Goal: Task Accomplishment & Management: Manage account settings

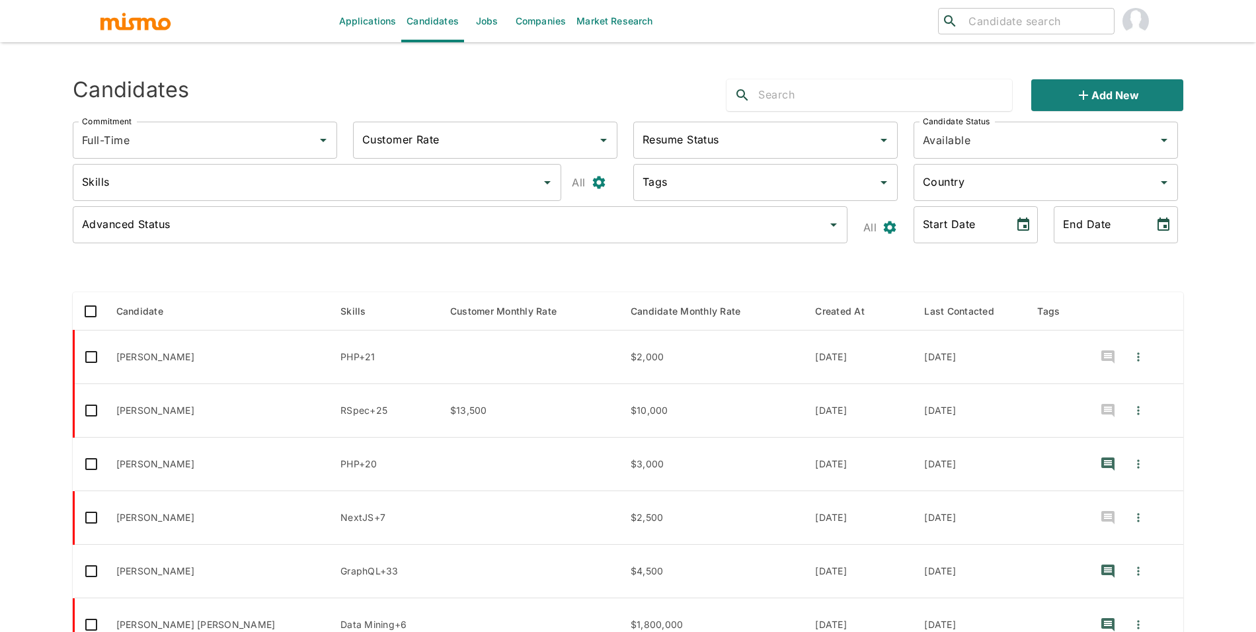
click at [1067, 32] on div "​ ​" at bounding box center [1026, 21] width 177 height 26
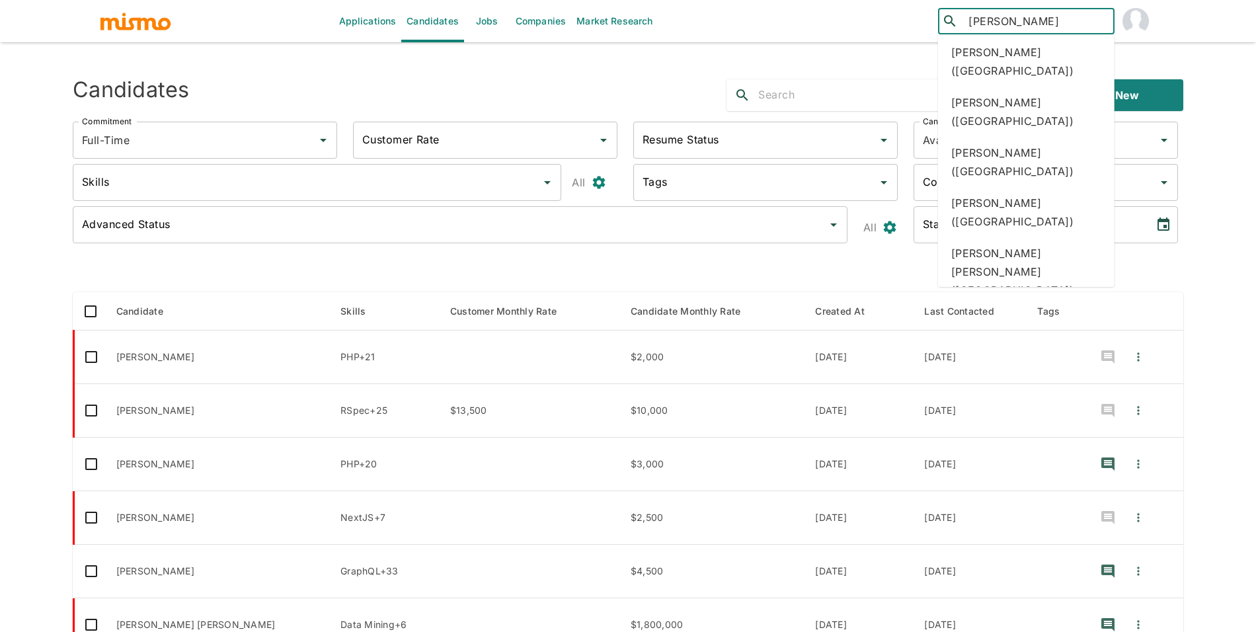
scroll to position [159, 0]
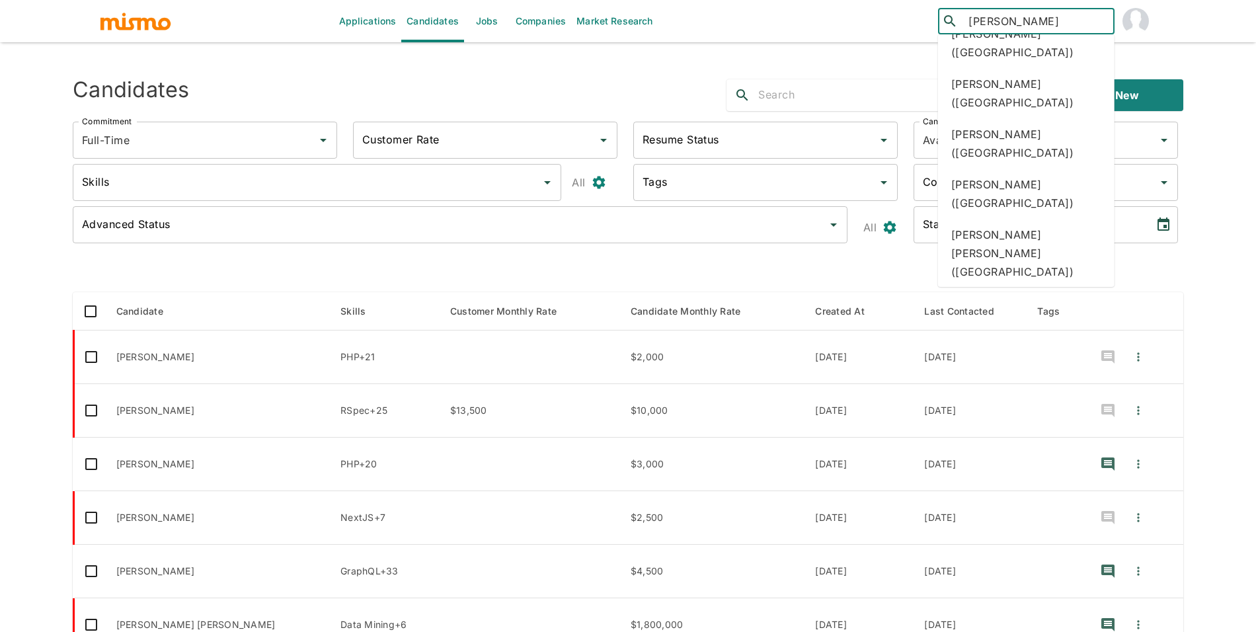
click at [1006, 14] on input "soto" at bounding box center [1035, 21] width 145 height 19
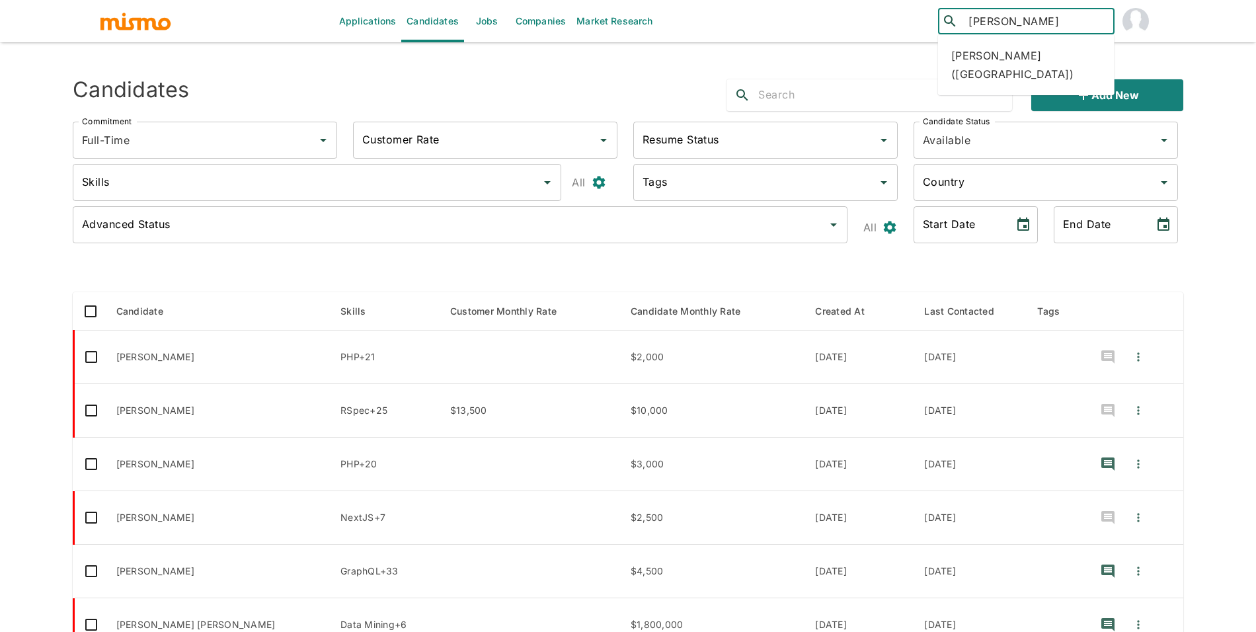
type input "kevin soto"
click at [1018, 46] on div "Kevin Soto (Colombia)" at bounding box center [1026, 65] width 177 height 50
click at [482, 17] on link "Jobs" at bounding box center [487, 21] width 46 height 42
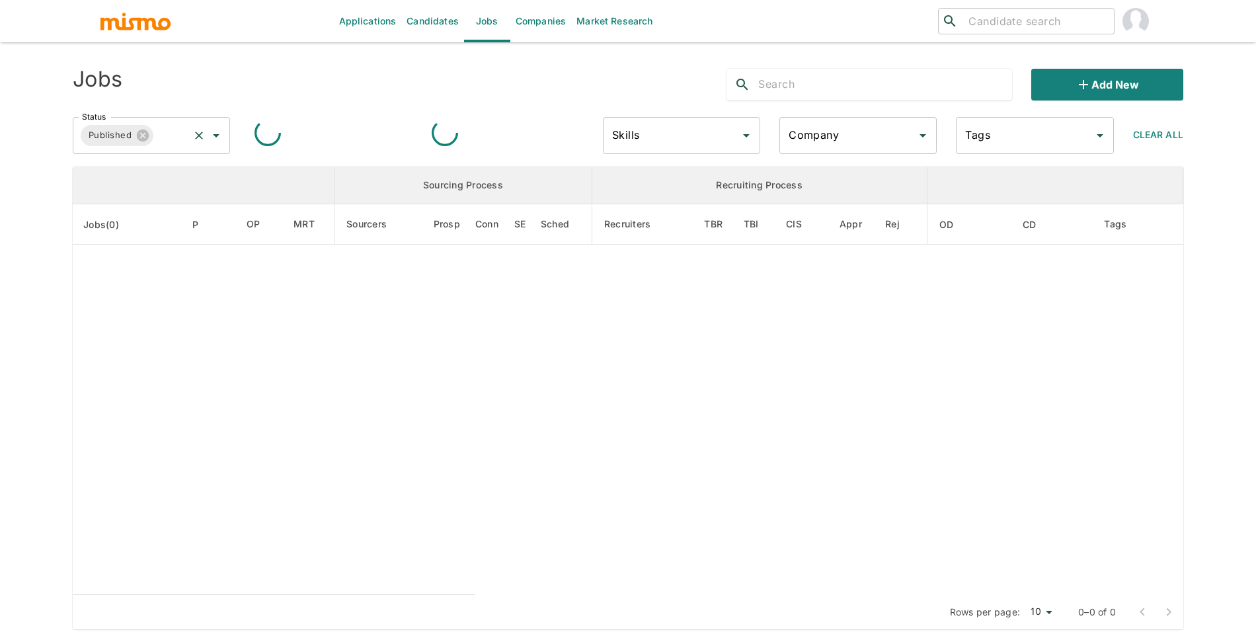
click at [158, 142] on input "Status" at bounding box center [171, 135] width 32 height 25
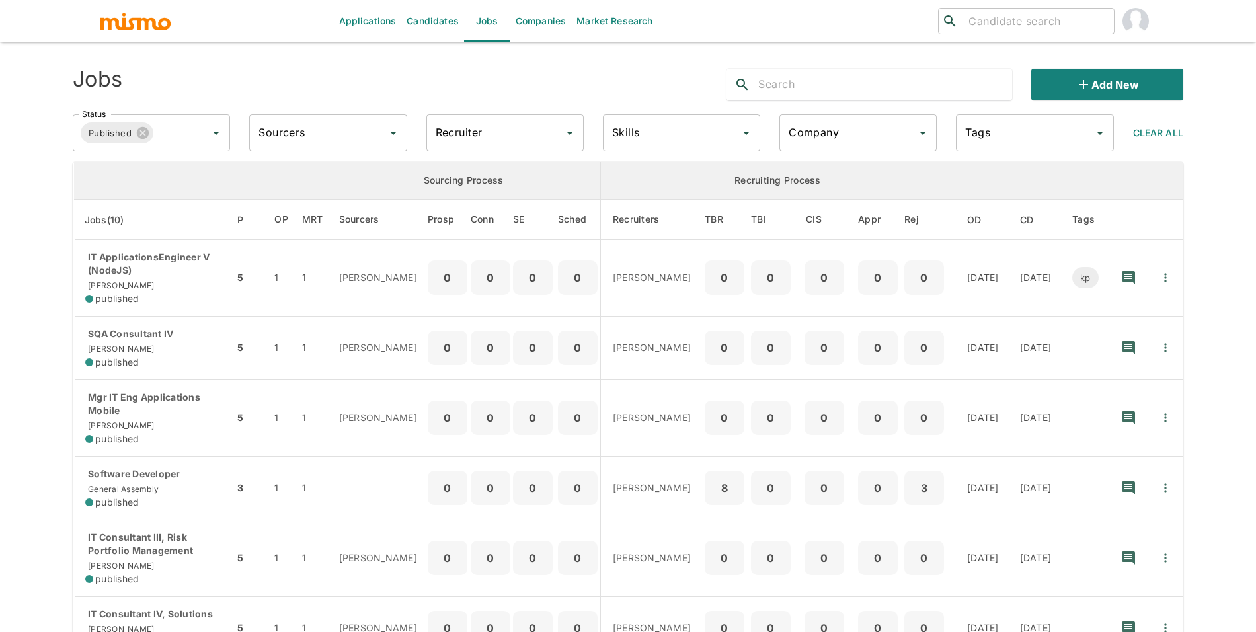
click at [160, 171] on th "enhanced table" at bounding box center [200, 181] width 253 height 38
click at [167, 141] on input "Status" at bounding box center [171, 132] width 32 height 25
click at [160, 179] on li "Public" at bounding box center [151, 170] width 157 height 26
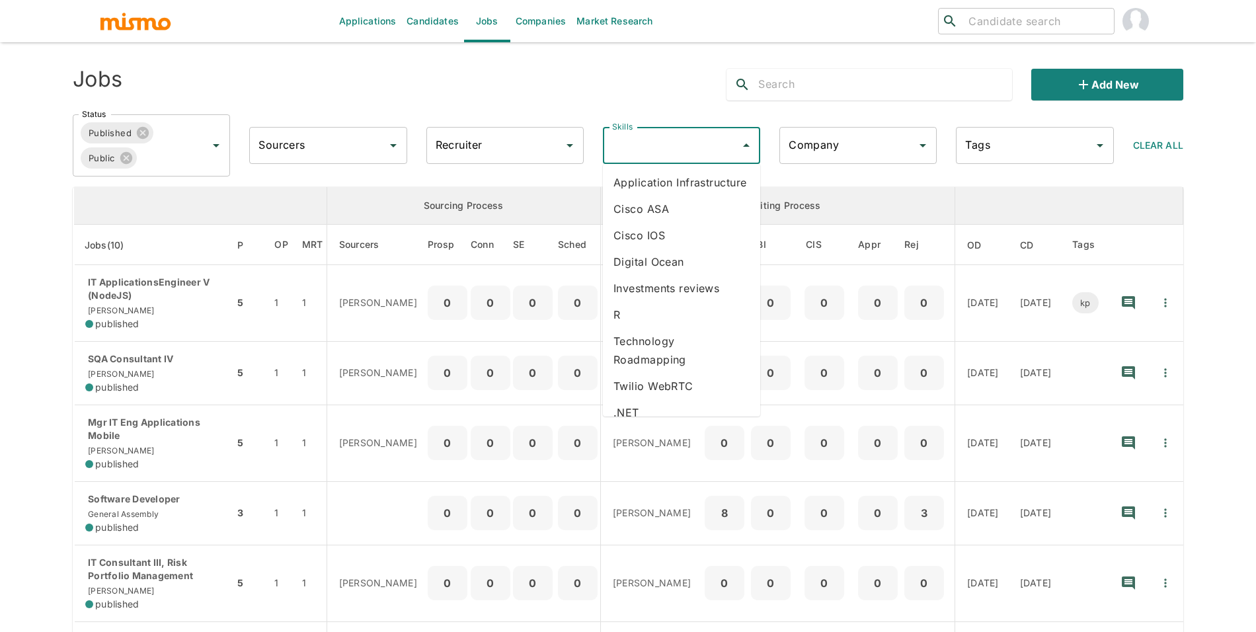
click at [521, 147] on input "Recruiter" at bounding box center [495, 145] width 126 height 25
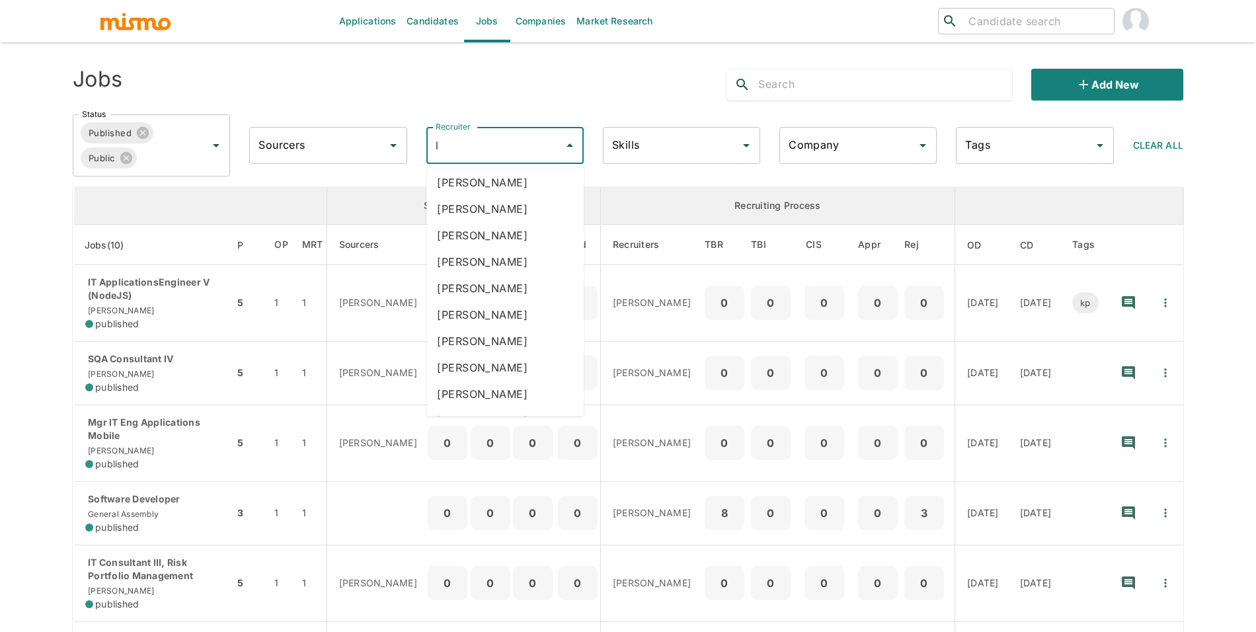
type input "lu"
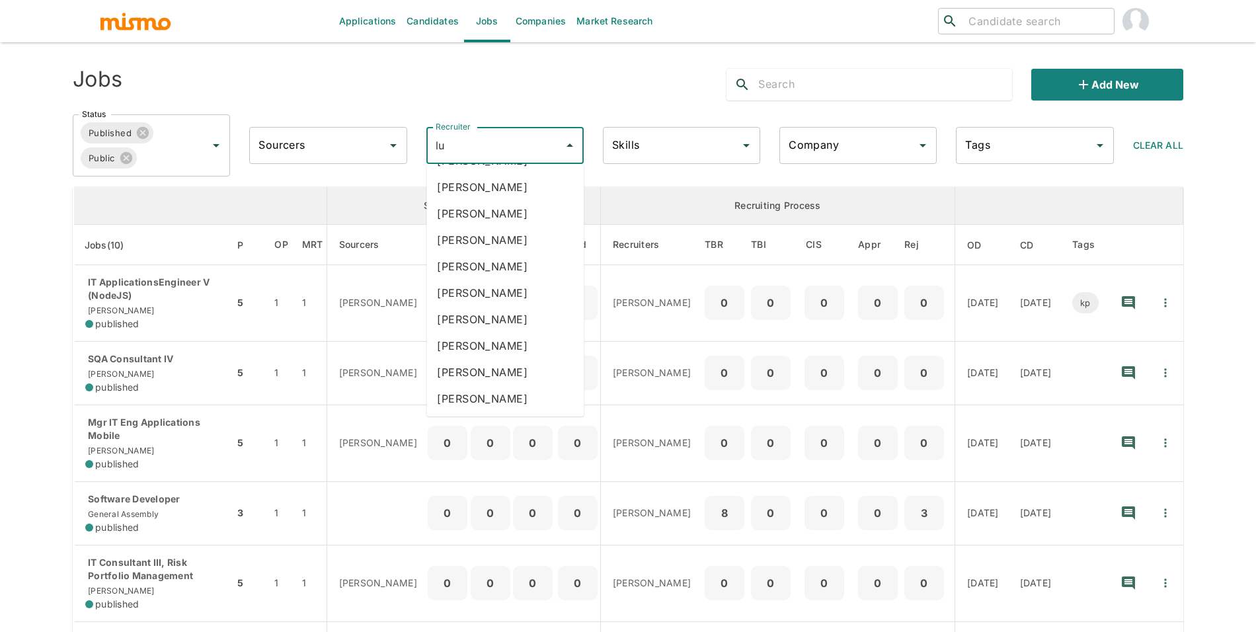
click at [525, 400] on li "Maria Lujan Ciommo" at bounding box center [505, 399] width 157 height 26
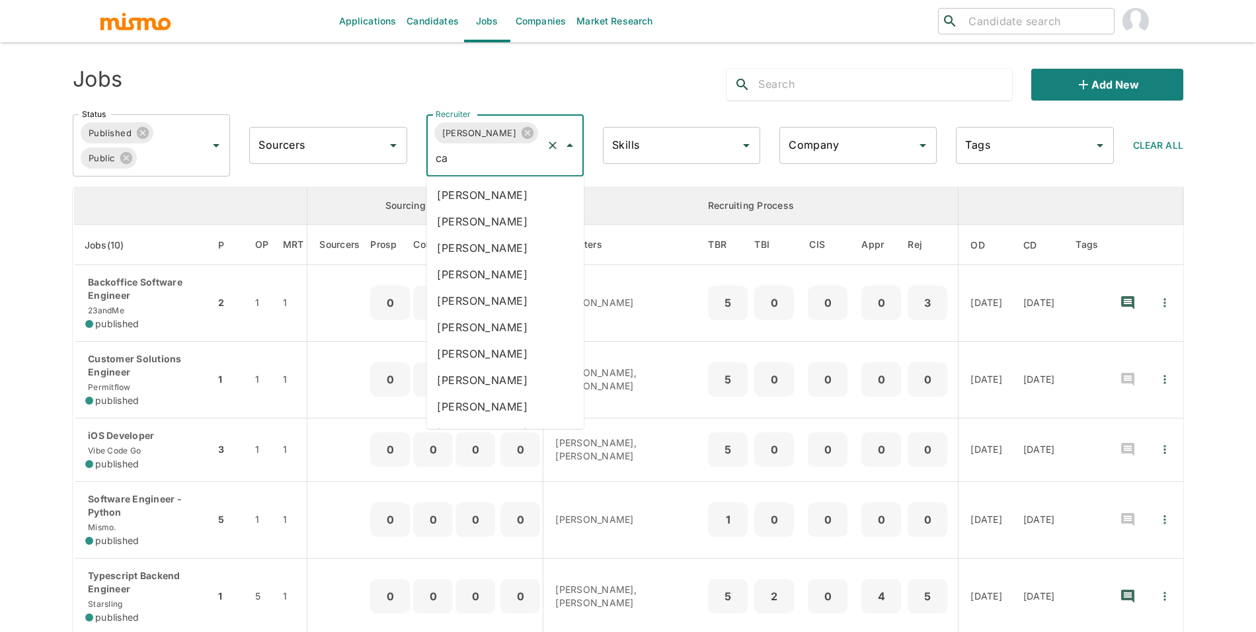
type input "car"
click at [508, 266] on li "Carmen Vilachá" at bounding box center [505, 274] width 157 height 26
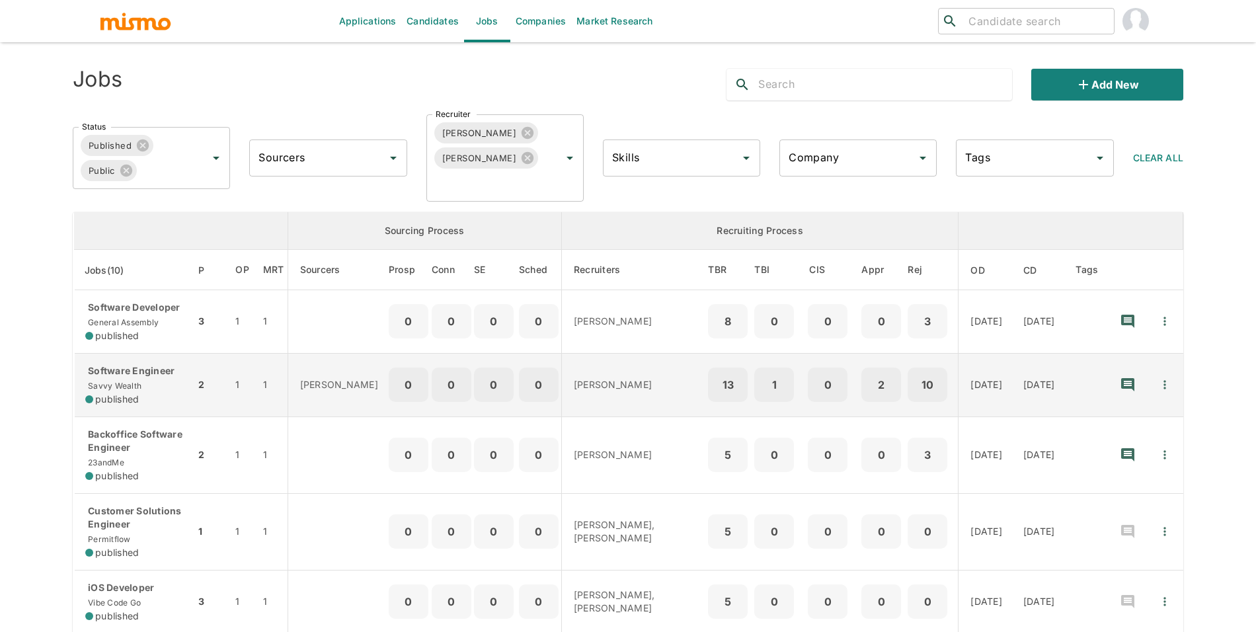
click at [169, 395] on div "published" at bounding box center [134, 399] width 99 height 13
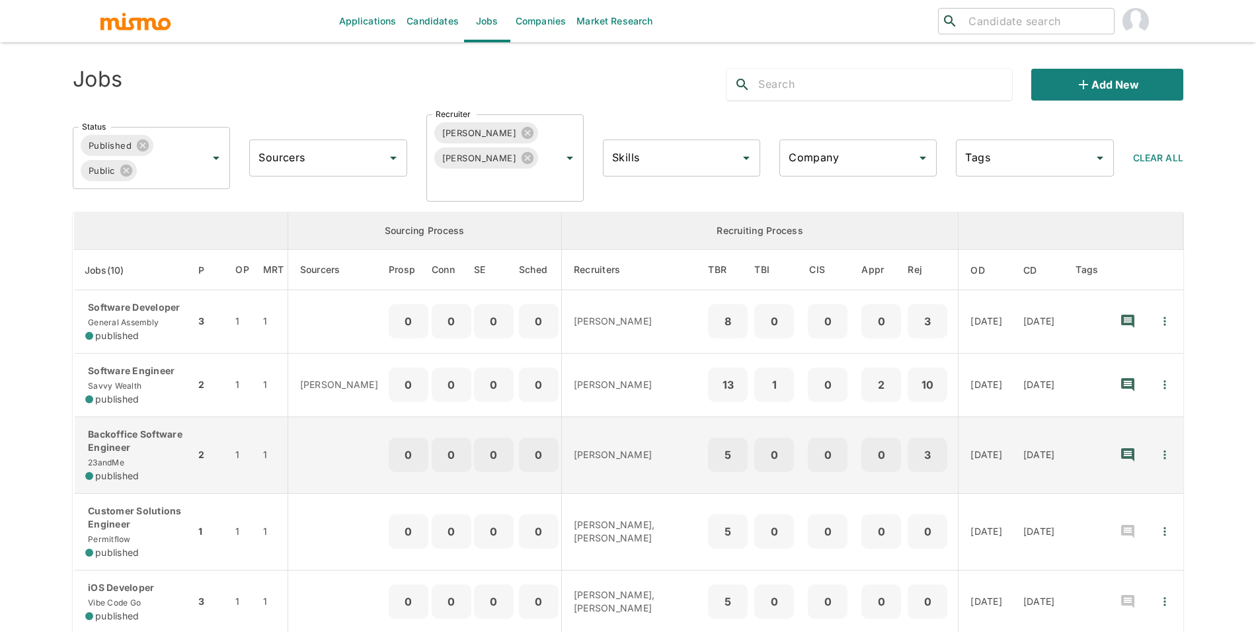
click at [140, 472] on div "published" at bounding box center [134, 475] width 99 height 13
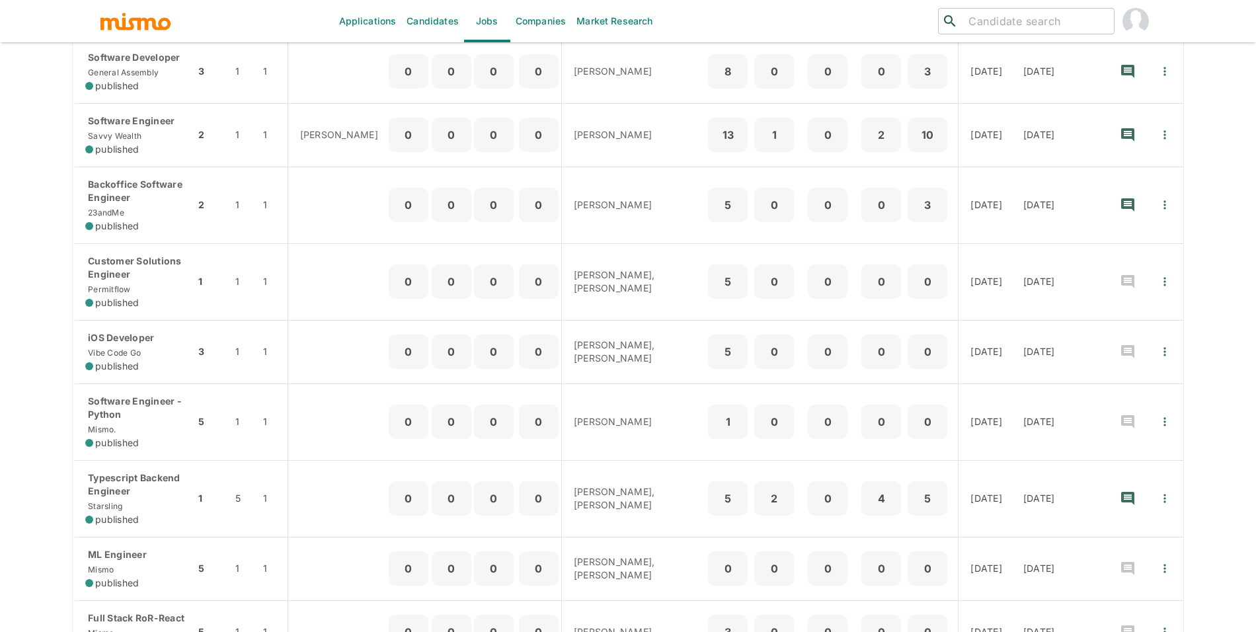
scroll to position [258, 0]
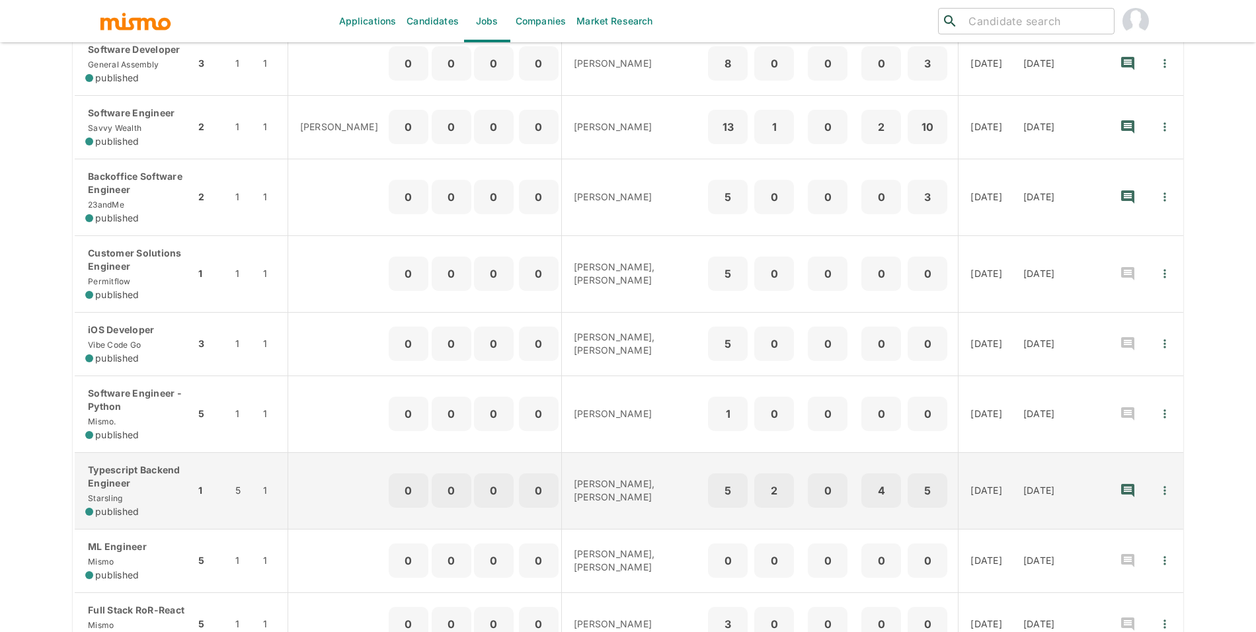
click at [162, 511] on div "Typescript Backend Engineer Starsling published" at bounding box center [134, 491] width 99 height 55
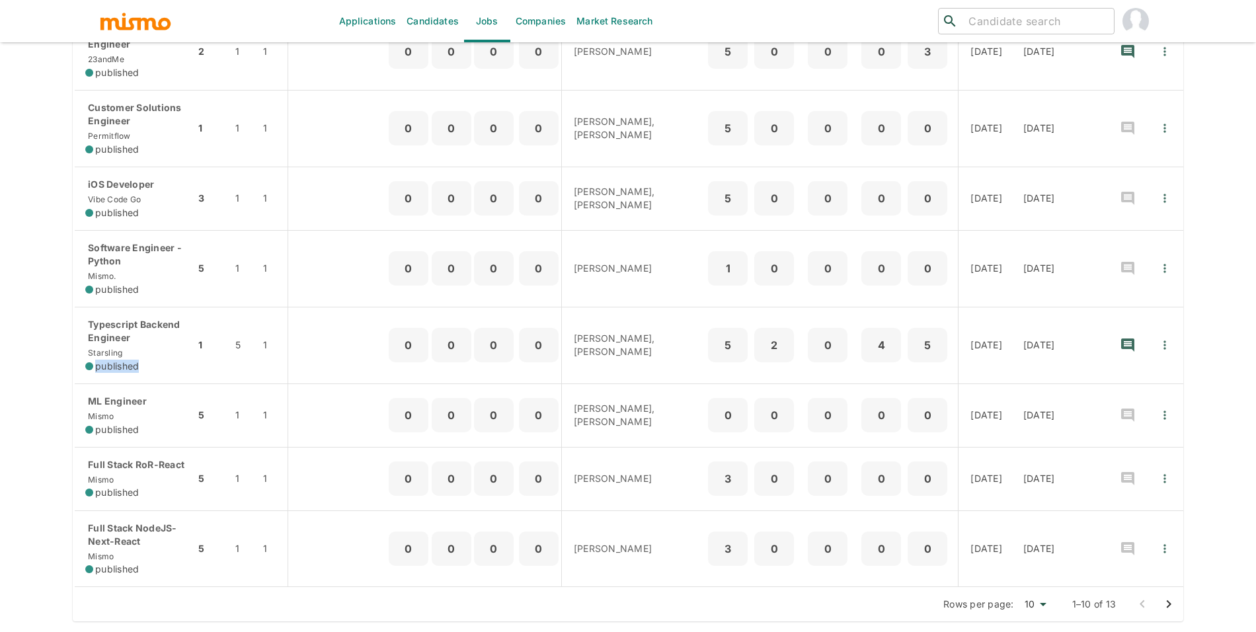
scroll to position [421, 0]
click at [1168, 609] on icon "Go to next page" at bounding box center [1169, 604] width 16 height 16
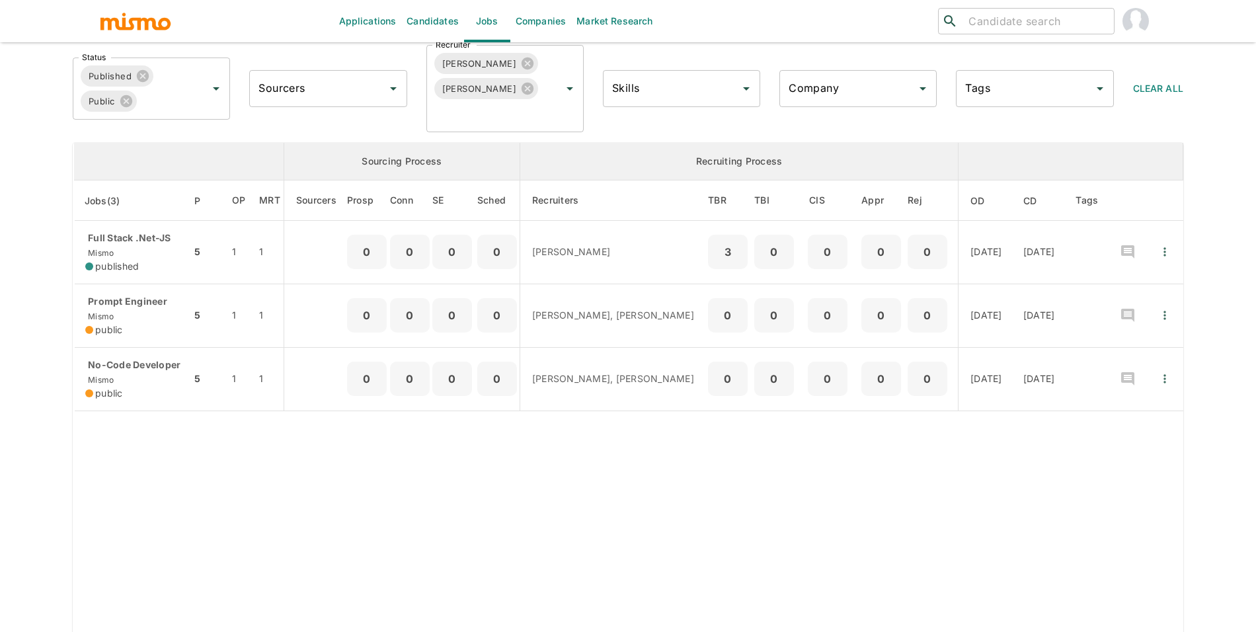
scroll to position [167, 0]
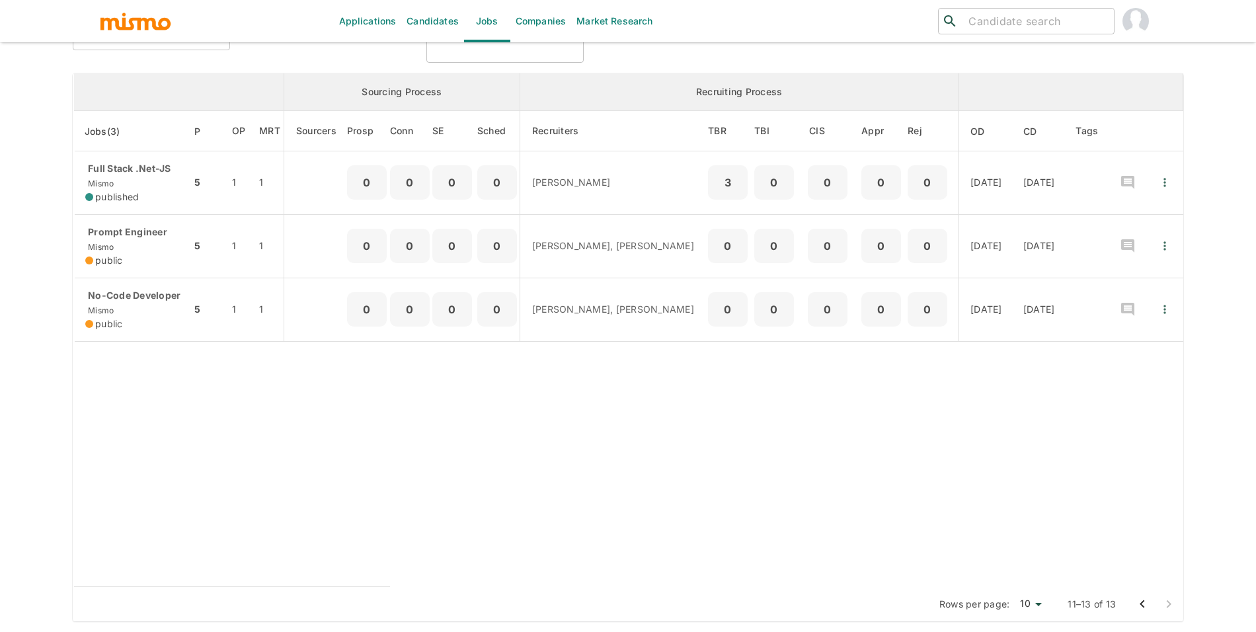
click at [1137, 606] on icon "Go to previous page" at bounding box center [1143, 604] width 16 height 16
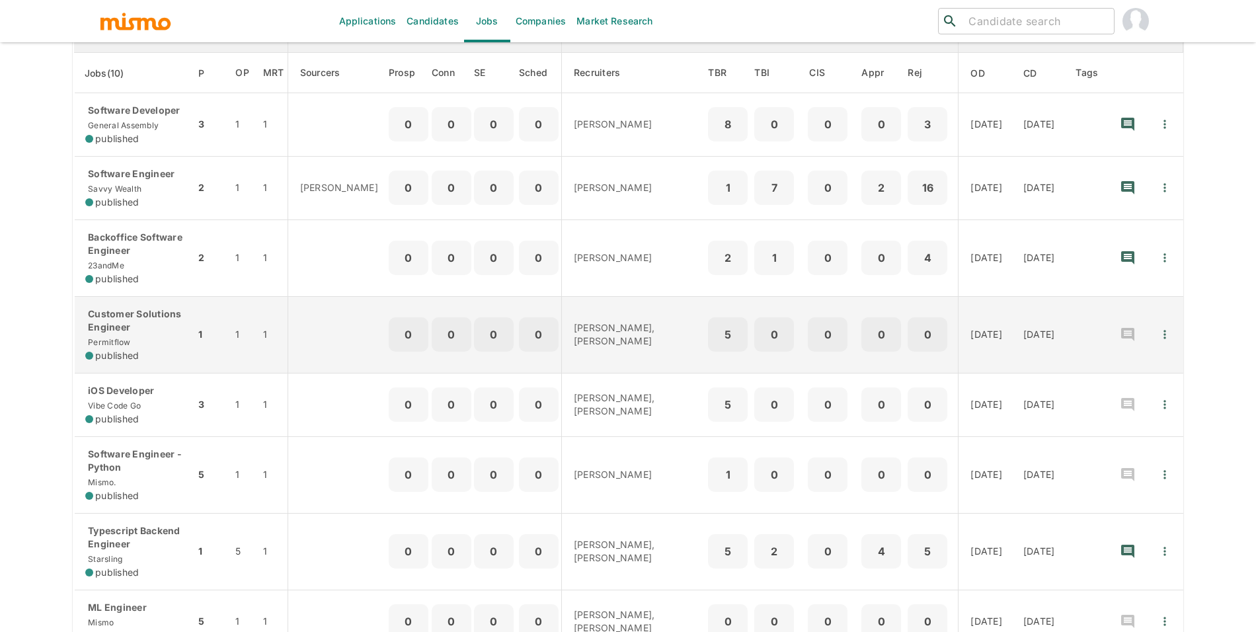
scroll to position [224, 0]
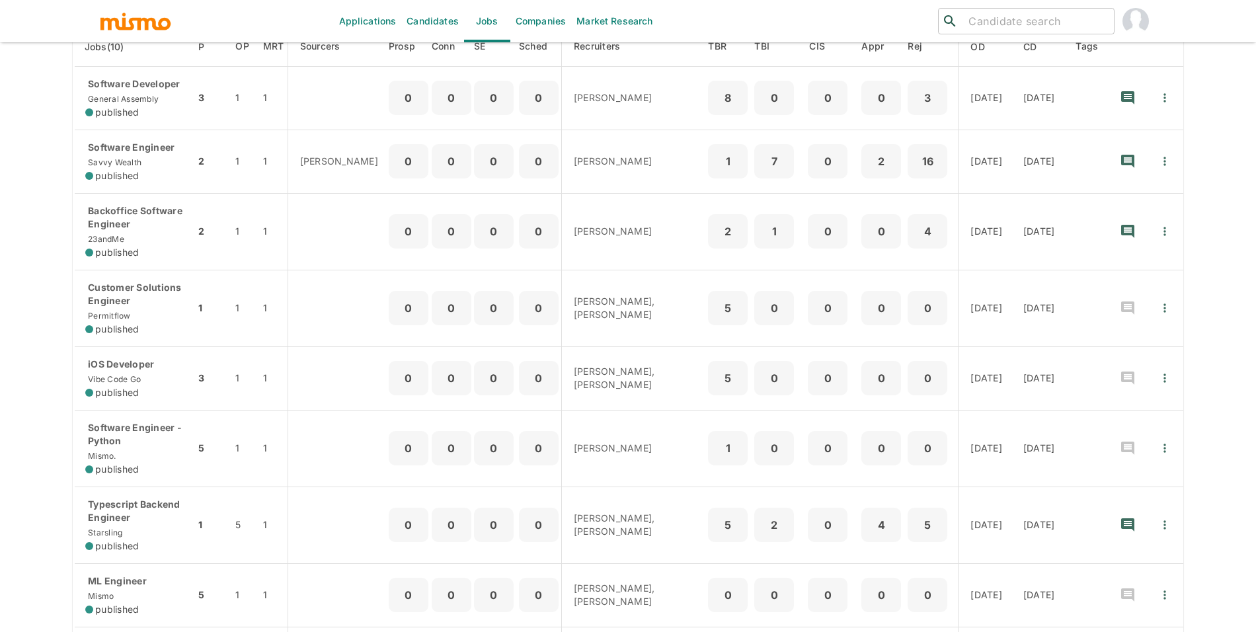
click at [1026, 23] on input "search" at bounding box center [1035, 21] width 145 height 19
click at [1034, 20] on input "almeida" at bounding box center [1035, 21] width 145 height 19
type input "lucas"
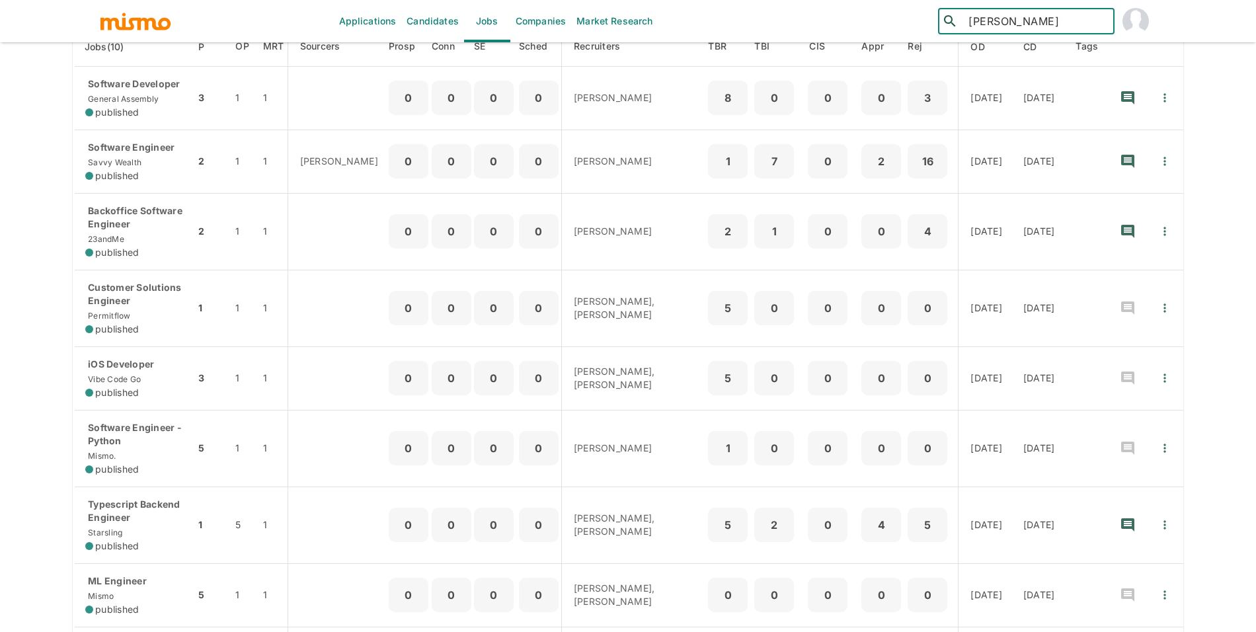
click at [420, 32] on link "Candidates" at bounding box center [432, 21] width 63 height 42
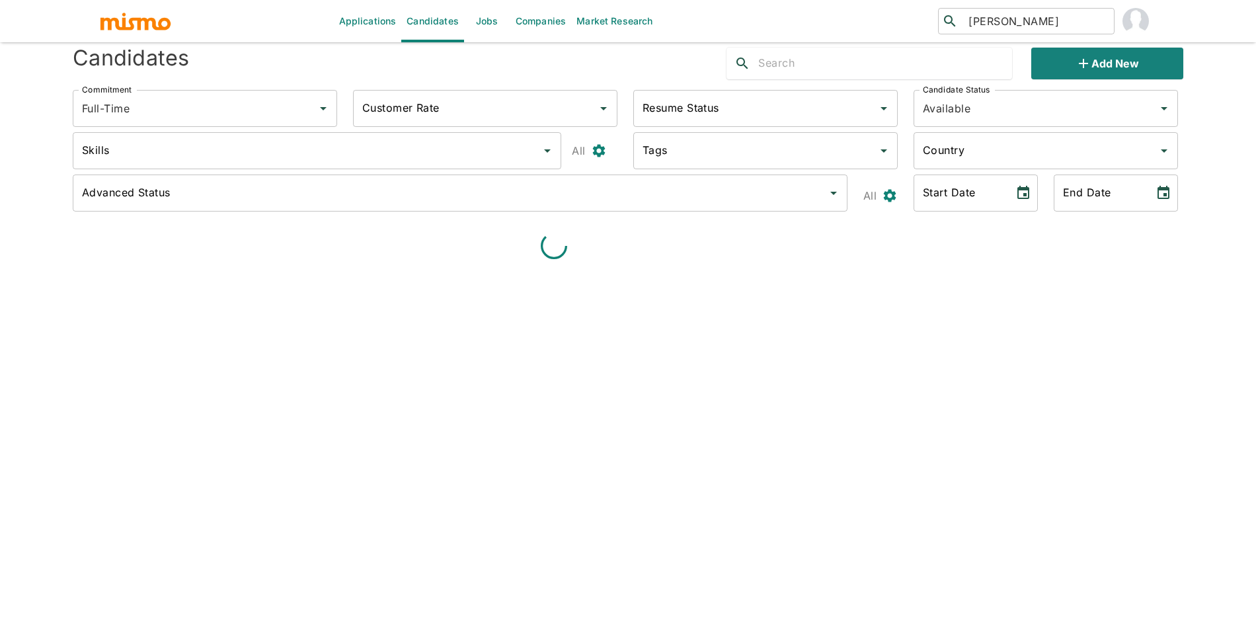
scroll to position [32, 0]
click at [1014, 31] on div "​ lucas ​" at bounding box center [1026, 21] width 177 height 26
click at [1018, 28] on input "lucas" at bounding box center [1035, 21] width 145 height 19
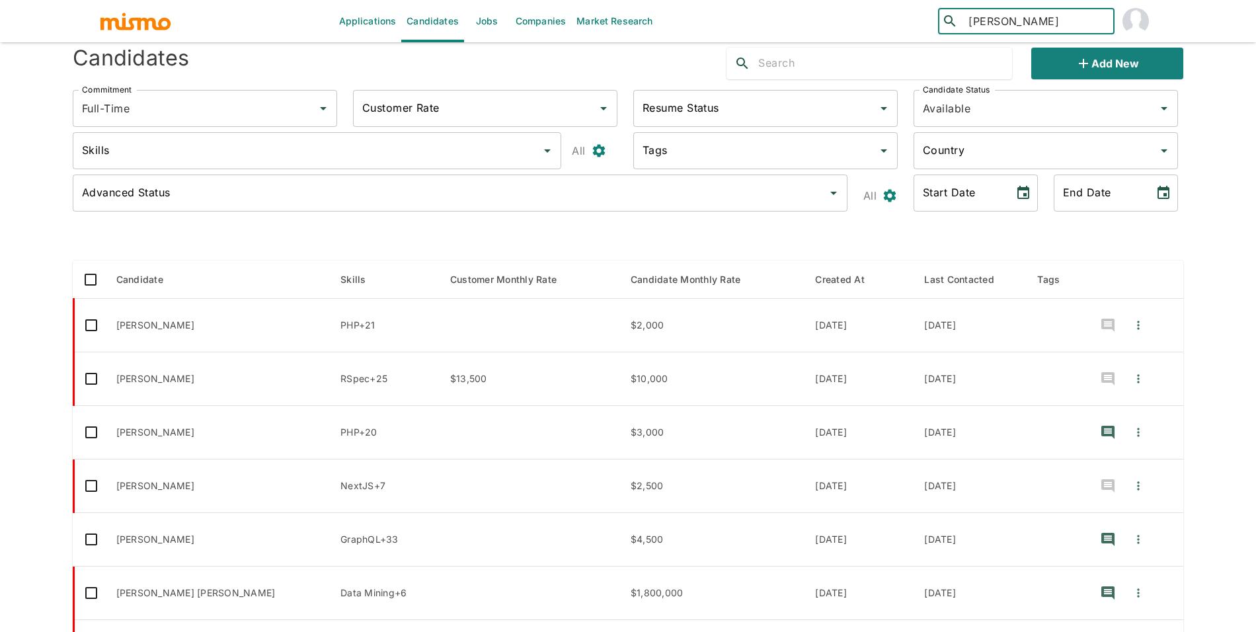
click at [1018, 28] on input "lucas" at bounding box center [1035, 21] width 145 height 19
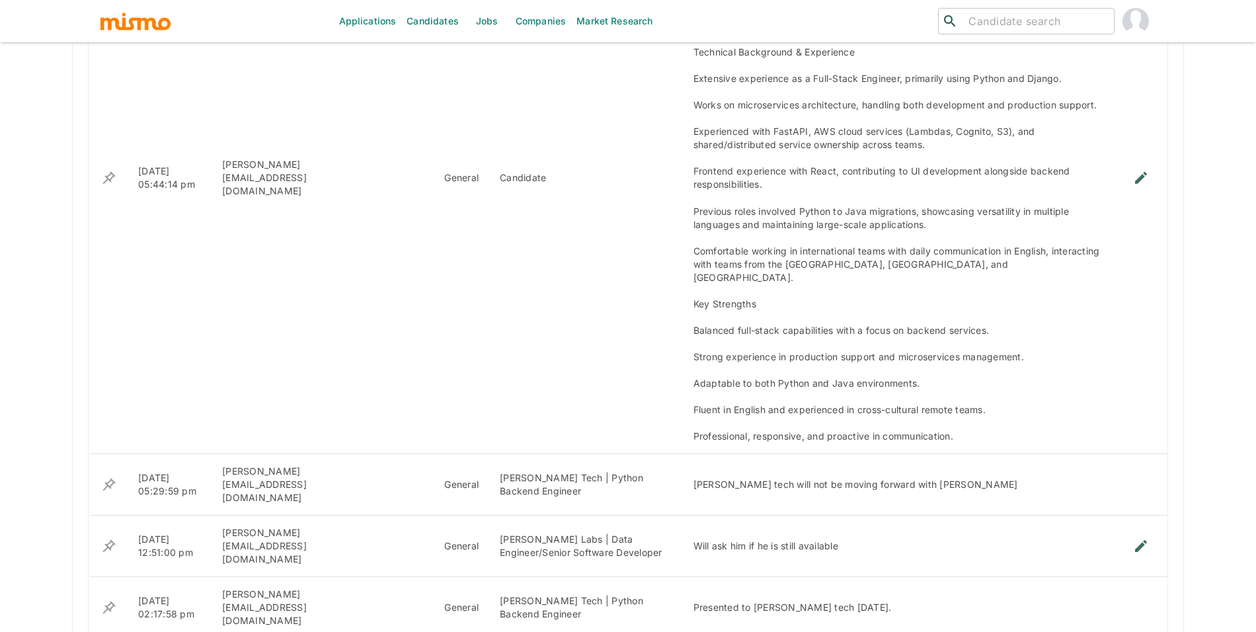
scroll to position [1283, 0]
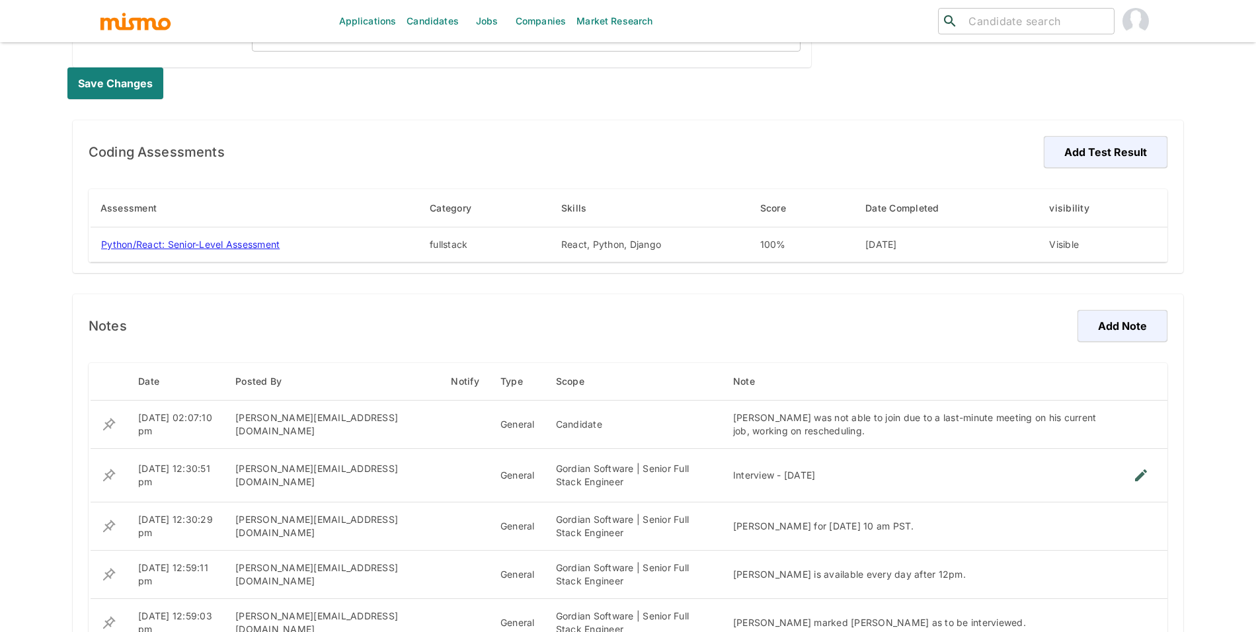
scroll to position [794, 0]
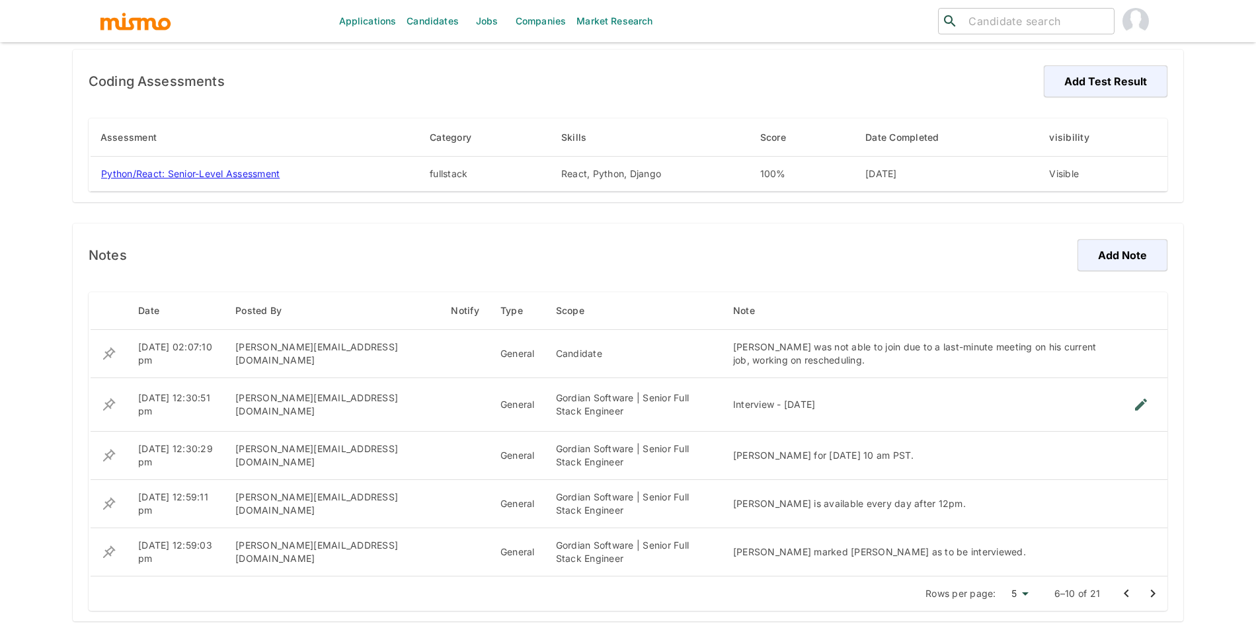
click at [1118, 592] on button "Go to previous page" at bounding box center [1127, 594] width 26 height 26
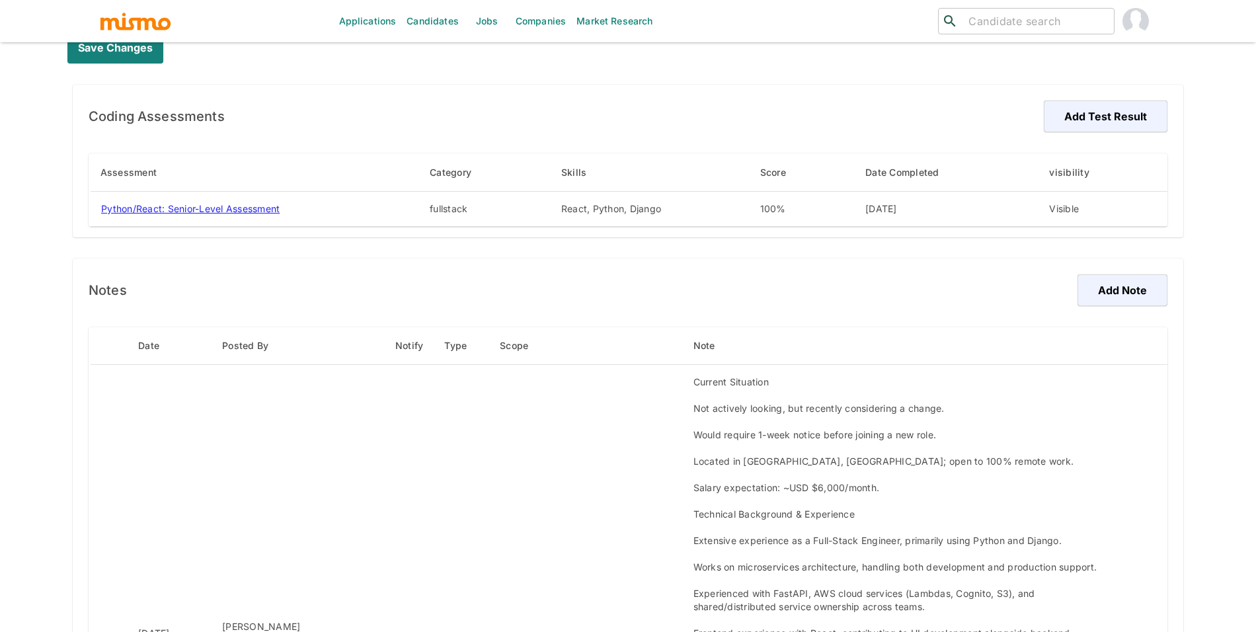
scroll to position [0, 0]
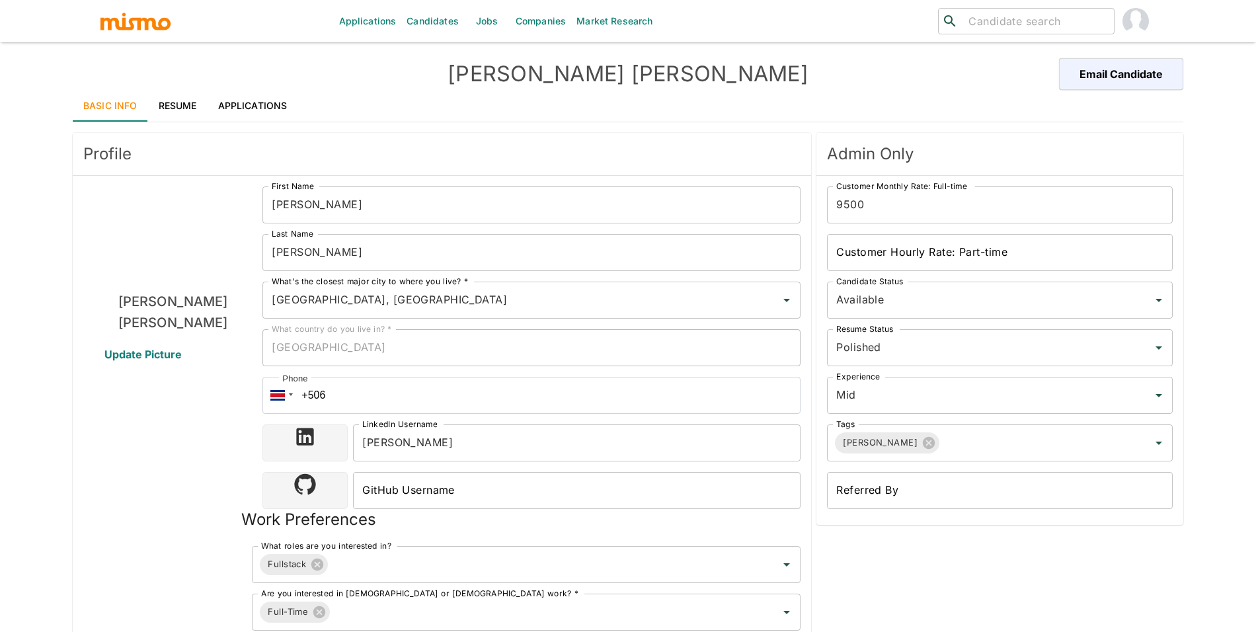
click at [191, 108] on link "Resume" at bounding box center [178, 106] width 60 height 32
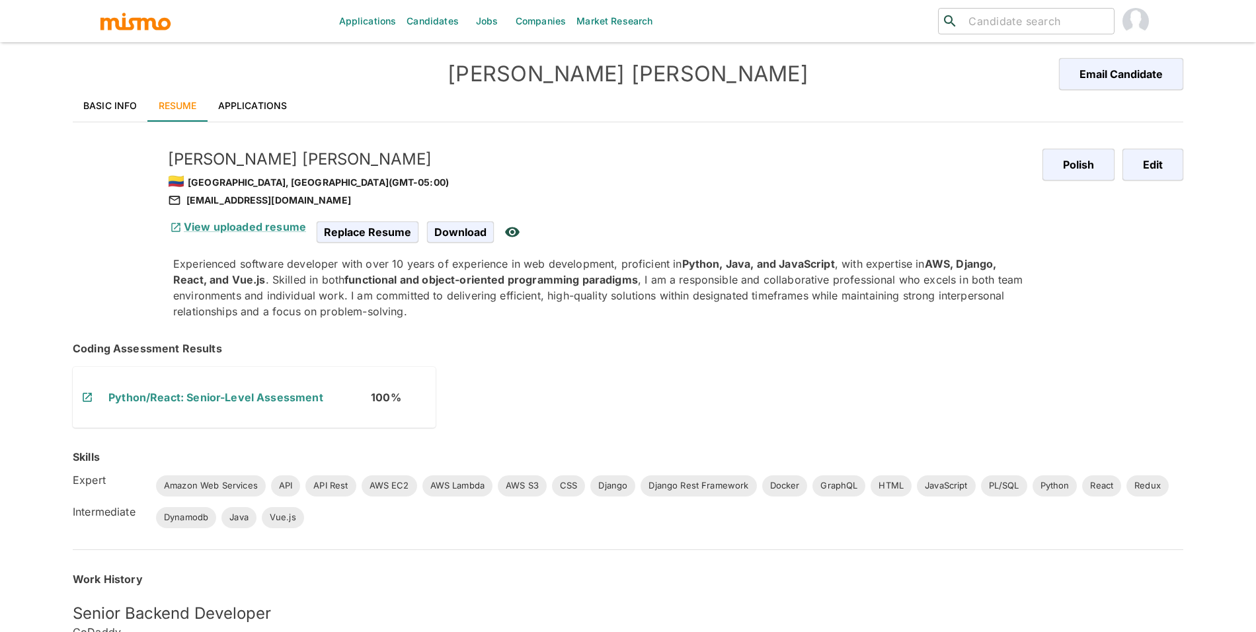
click at [283, 204] on div "ingkevinsoto@gmail.com" at bounding box center [600, 200] width 864 height 16
copy div "ingkevinsoto@gmail.com"
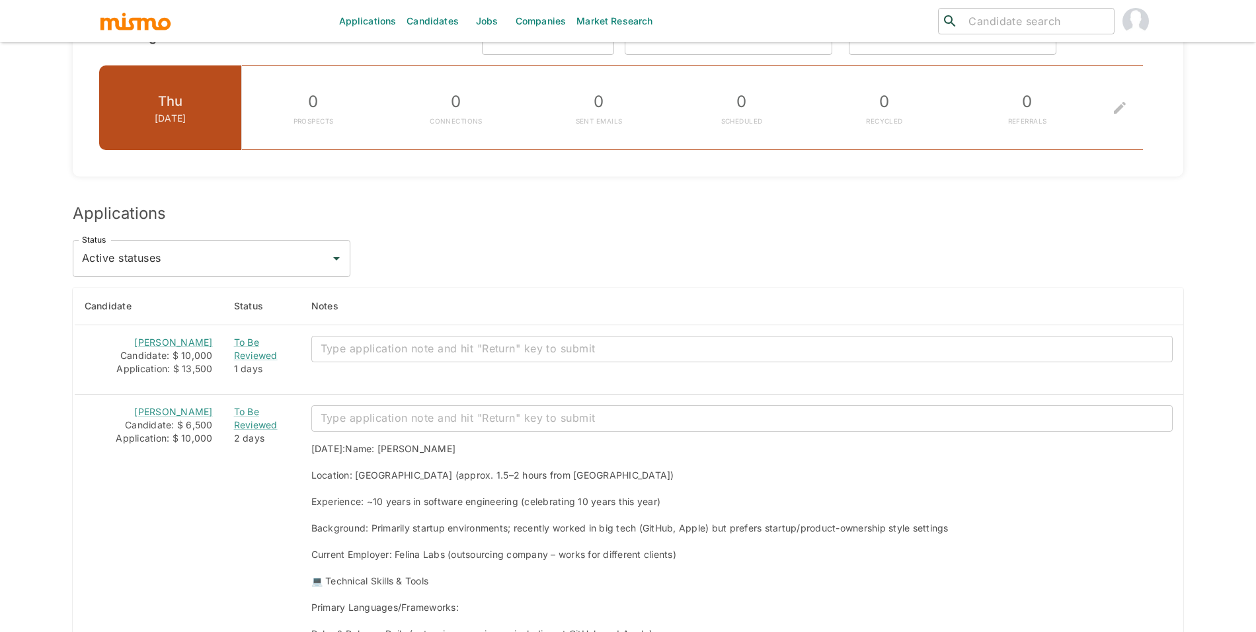
scroll to position [1021, 0]
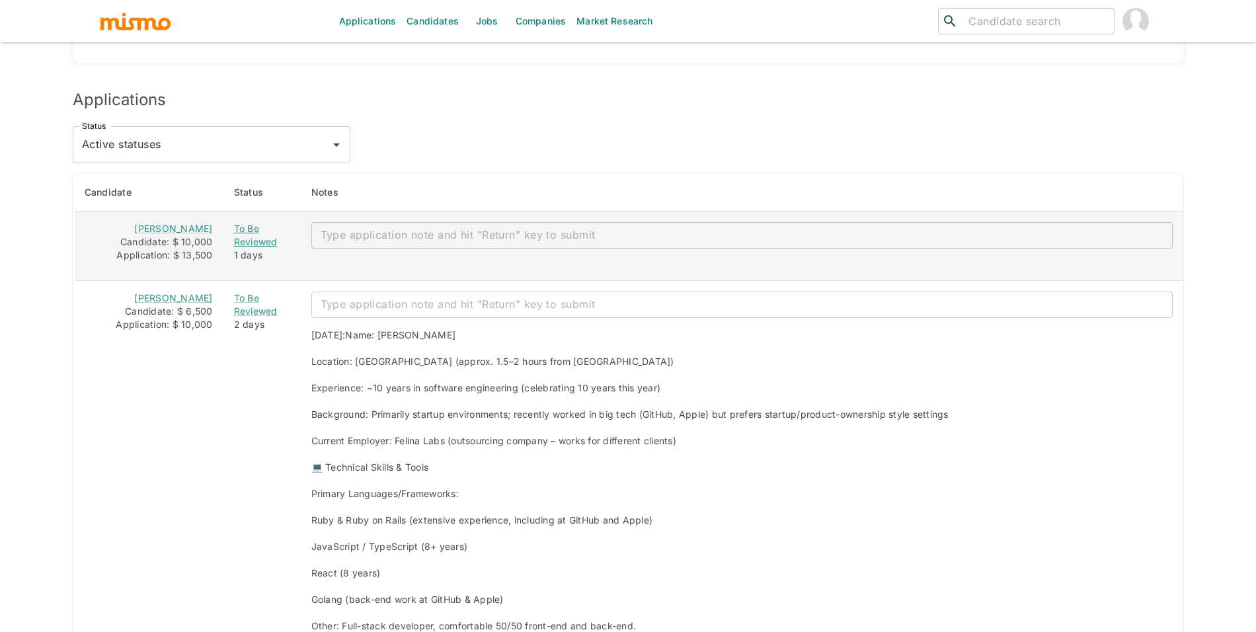
click at [239, 247] on div "To Be Reviewed" at bounding box center [262, 235] width 56 height 26
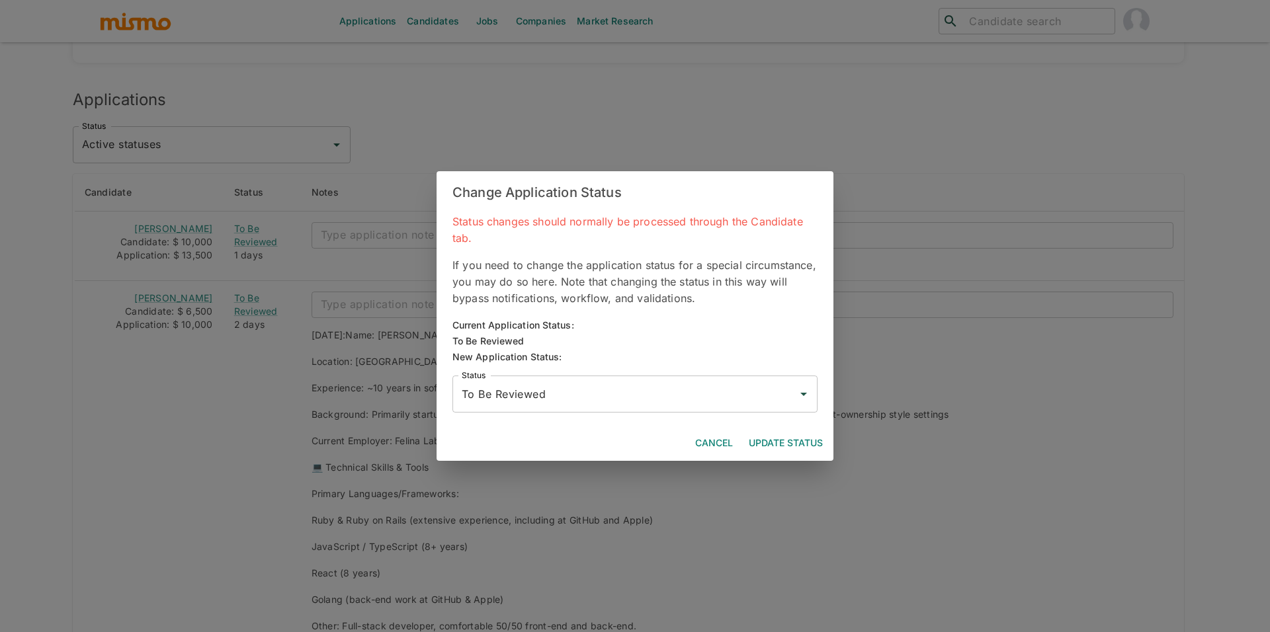
click at [692, 393] on input "To Be Reviewed" at bounding box center [624, 394] width 333 height 25
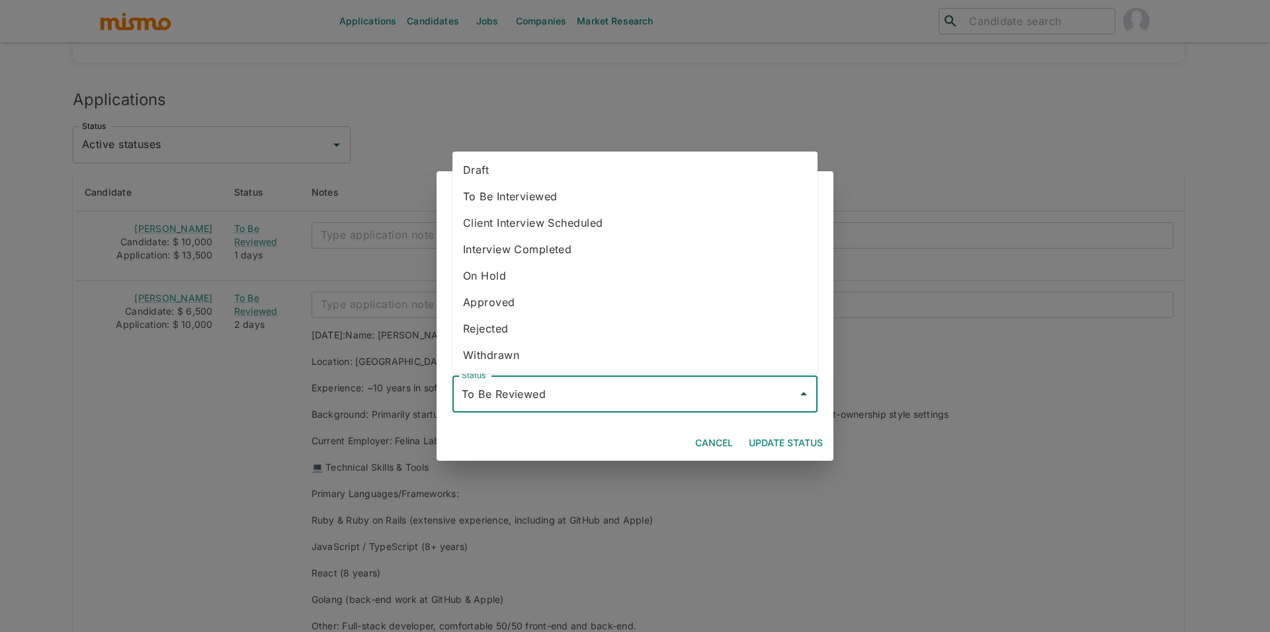
click at [542, 337] on li "Rejected" at bounding box center [634, 328] width 365 height 26
type input "Rejected"
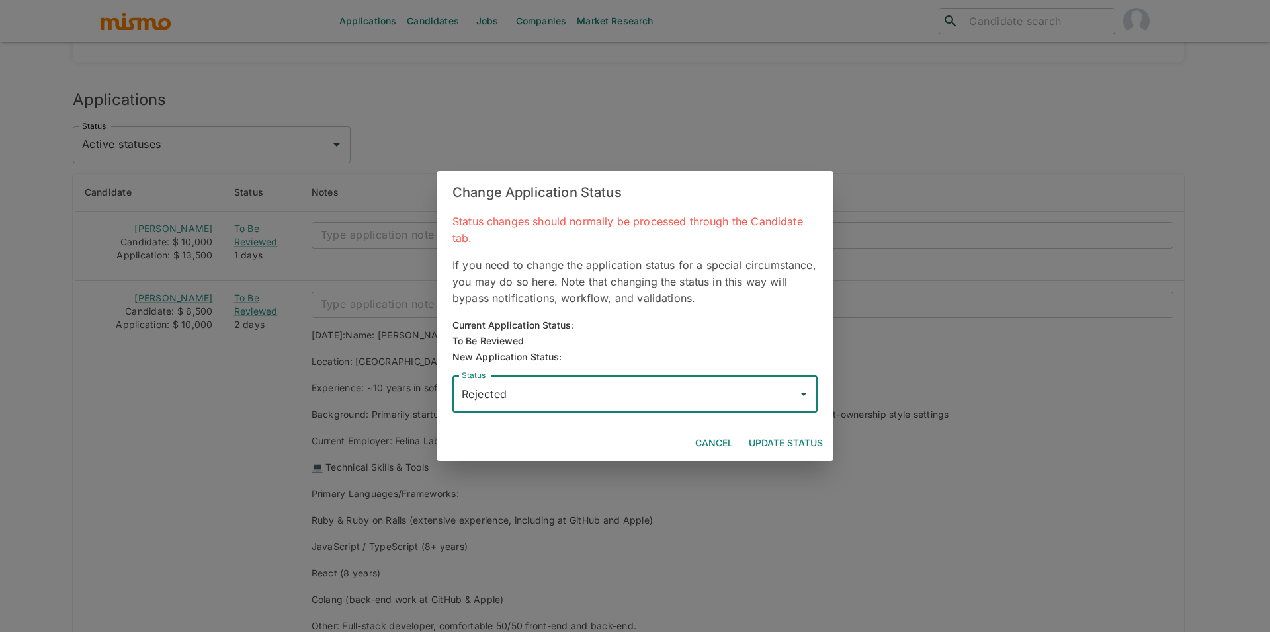
click at [794, 431] on button "Update Status" at bounding box center [785, 443] width 85 height 24
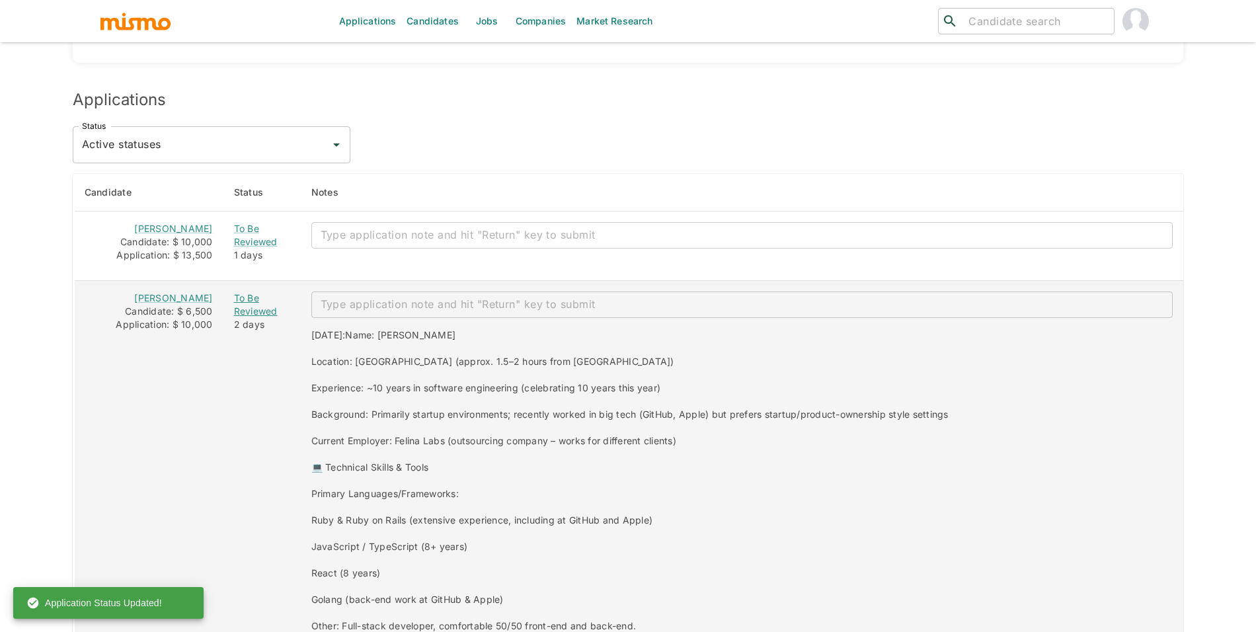
click at [238, 312] on div "To Be Reviewed" at bounding box center [262, 305] width 56 height 26
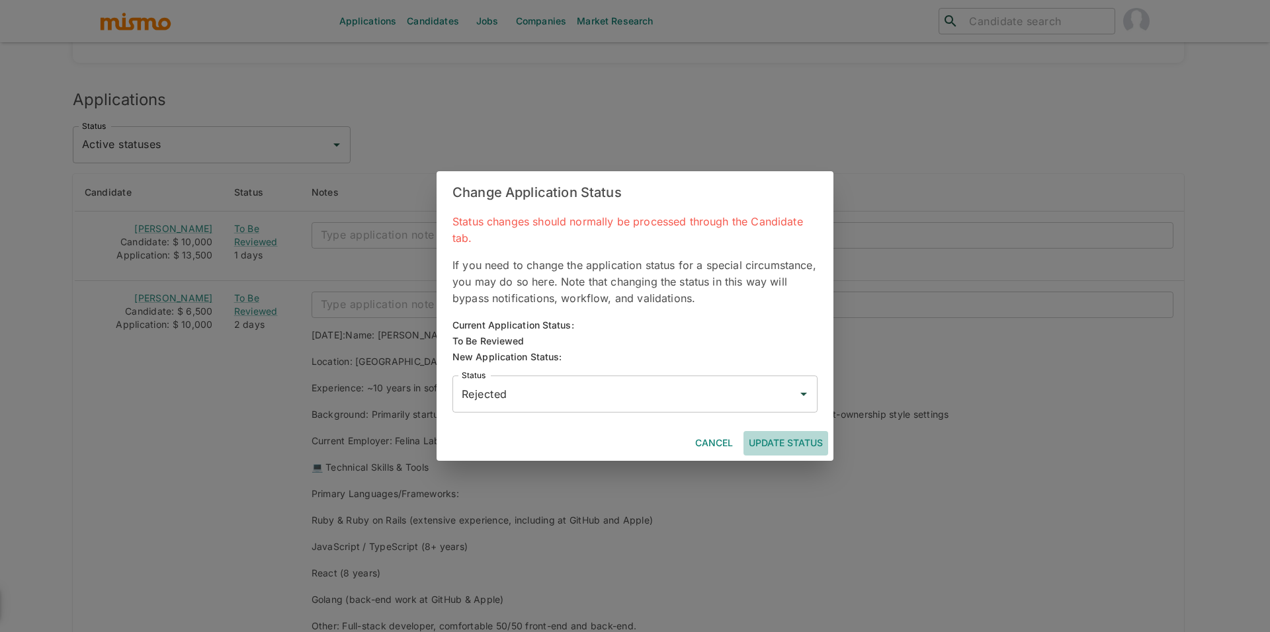
click at [781, 442] on button "Update Status" at bounding box center [785, 443] width 85 height 24
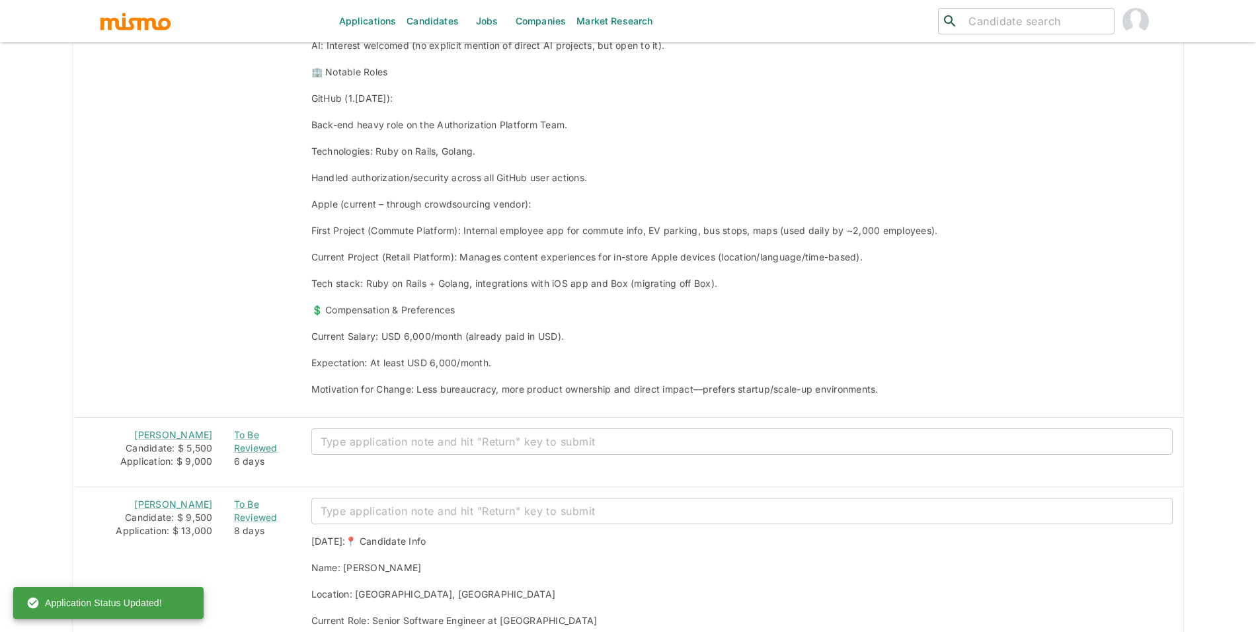
scroll to position [1812, 0]
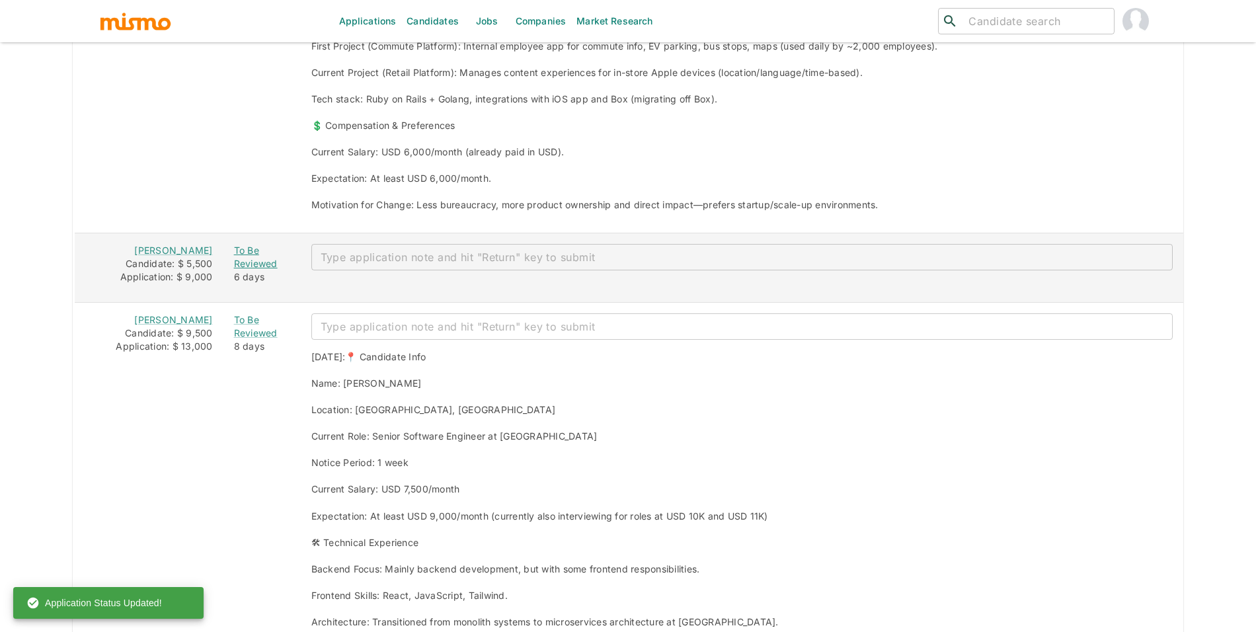
click at [237, 257] on div "To Be Reviewed" at bounding box center [262, 257] width 56 height 26
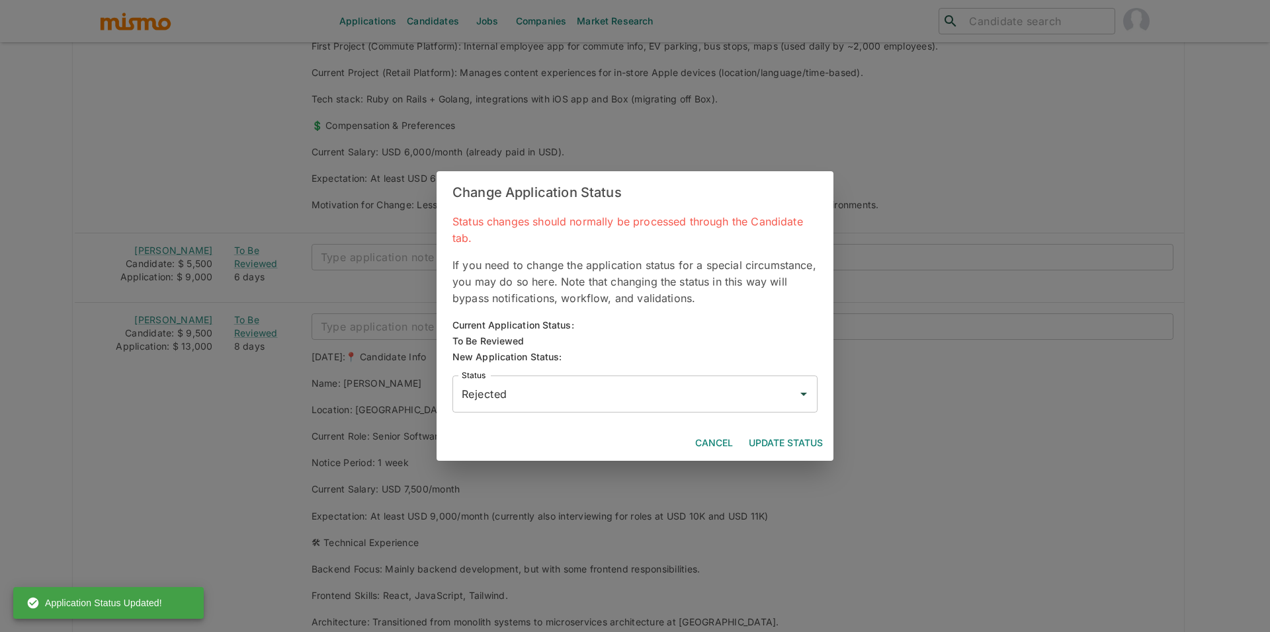
click at [525, 372] on div "Status Rejected Status" at bounding box center [630, 389] width 376 height 48
click at [526, 387] on input "Rejected" at bounding box center [624, 394] width 333 height 25
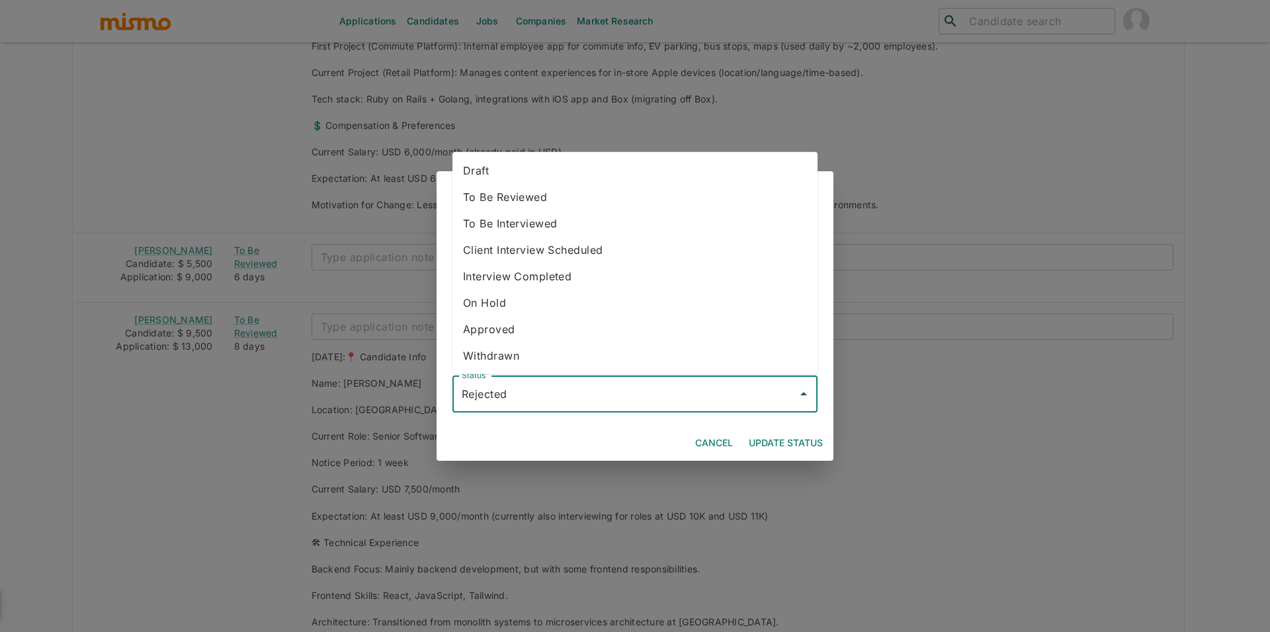
click at [532, 227] on li "To Be Interviewed" at bounding box center [634, 223] width 365 height 26
type input "To Be Interviewed"
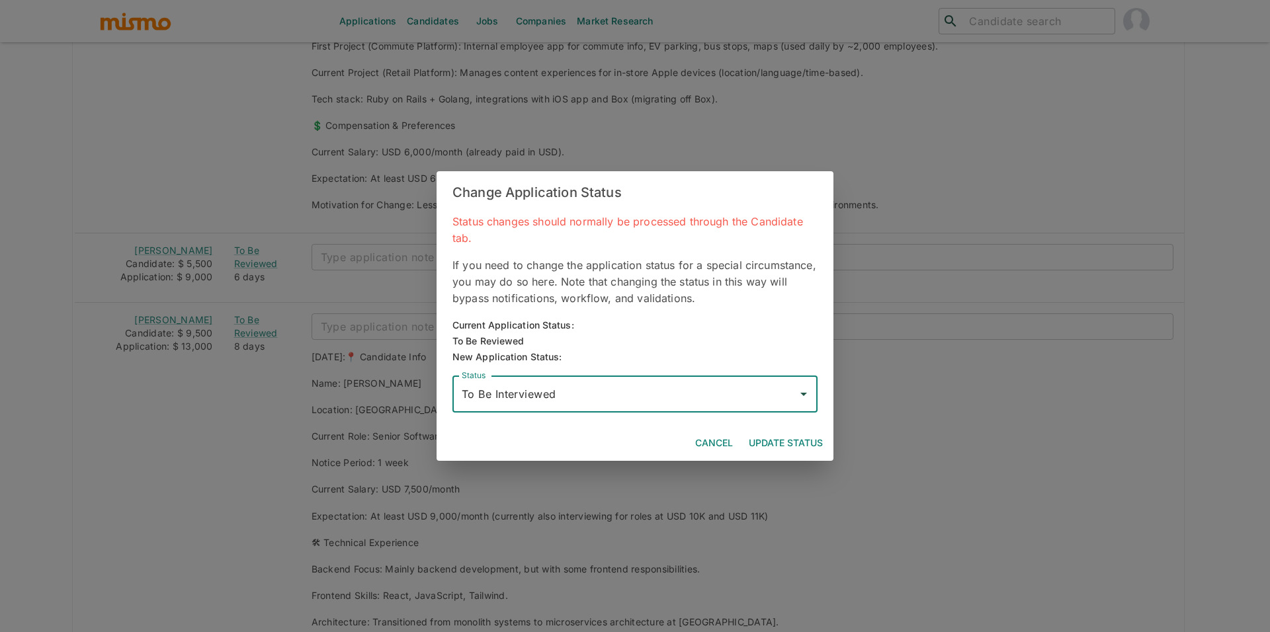
drag, startPoint x: 777, startPoint y: 438, endPoint x: 245, endPoint y: 356, distance: 538.6
click at [777, 438] on button "Update Status" at bounding box center [785, 443] width 85 height 24
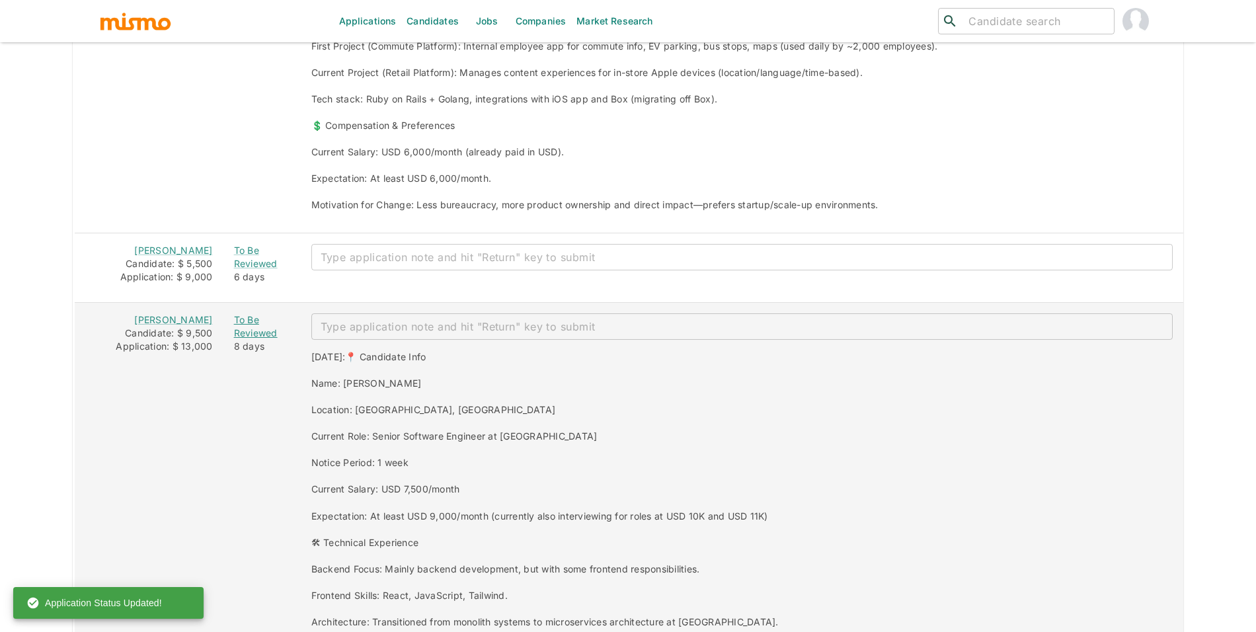
click at [264, 336] on div "To Be Reviewed" at bounding box center [262, 326] width 56 height 26
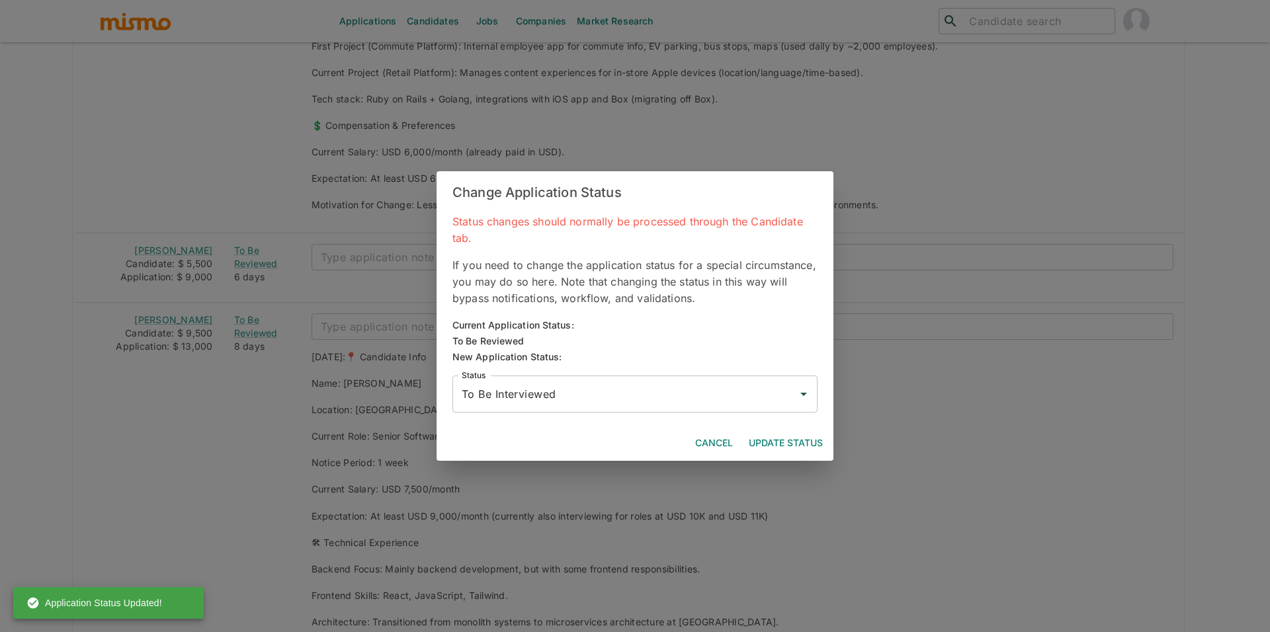
click at [772, 436] on button "Update Status" at bounding box center [785, 443] width 85 height 24
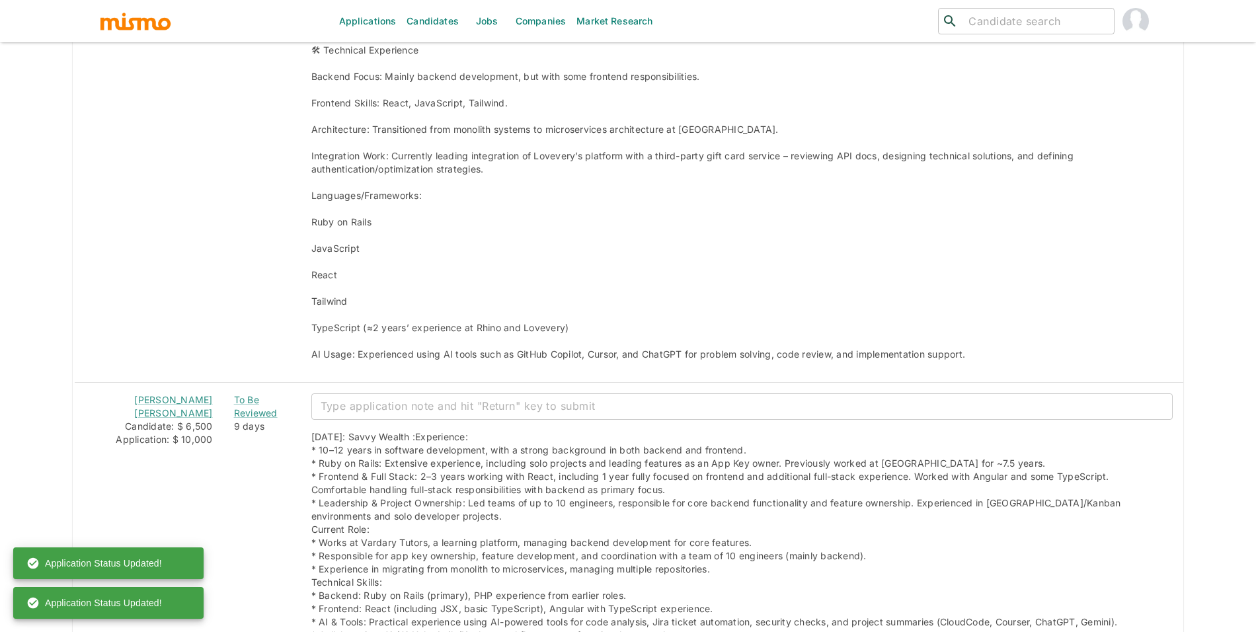
scroll to position [2455, 0]
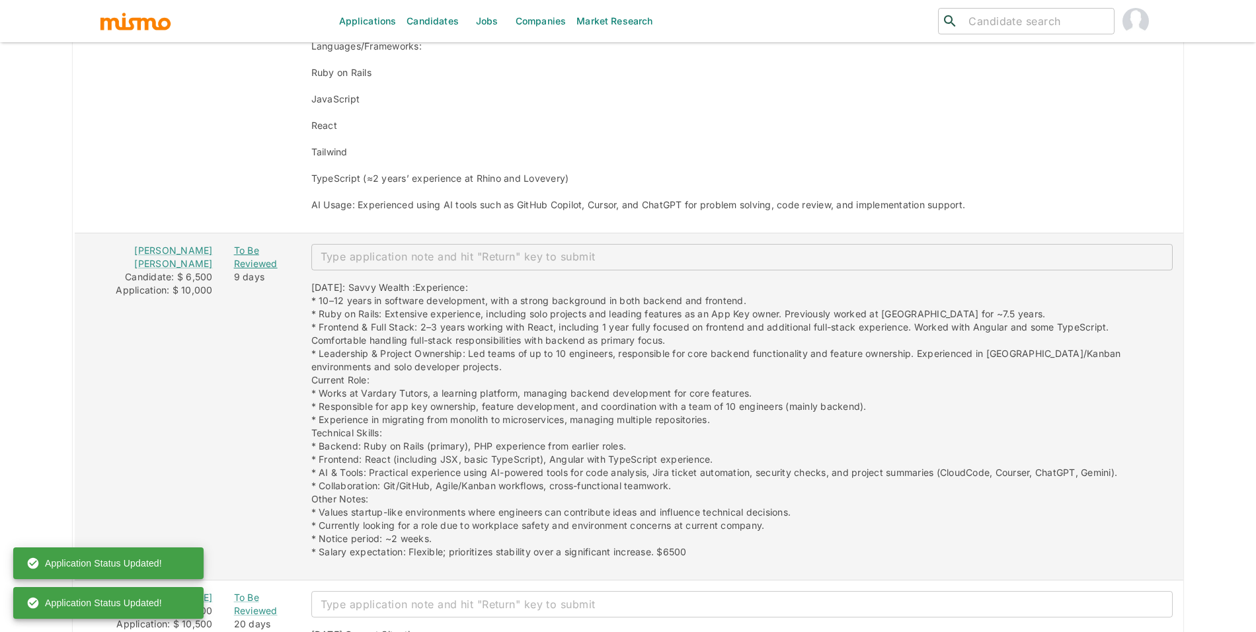
click at [247, 263] on div "To Be Reviewed" at bounding box center [262, 257] width 56 height 26
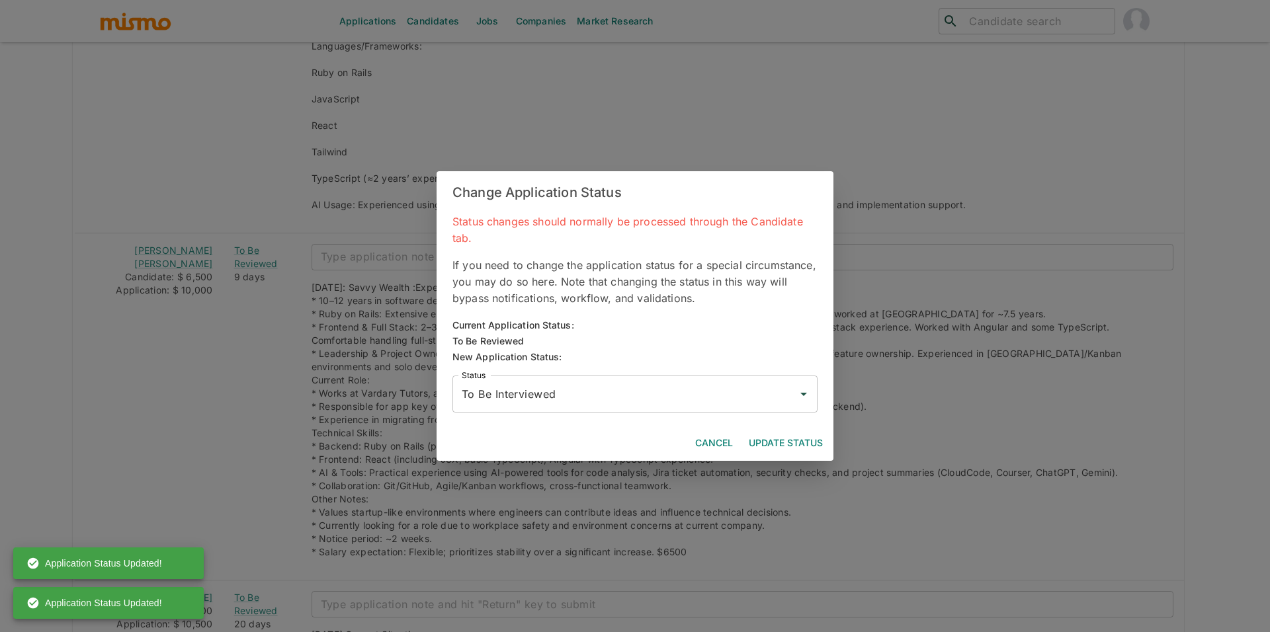
click at [786, 437] on button "Update Status" at bounding box center [785, 443] width 85 height 24
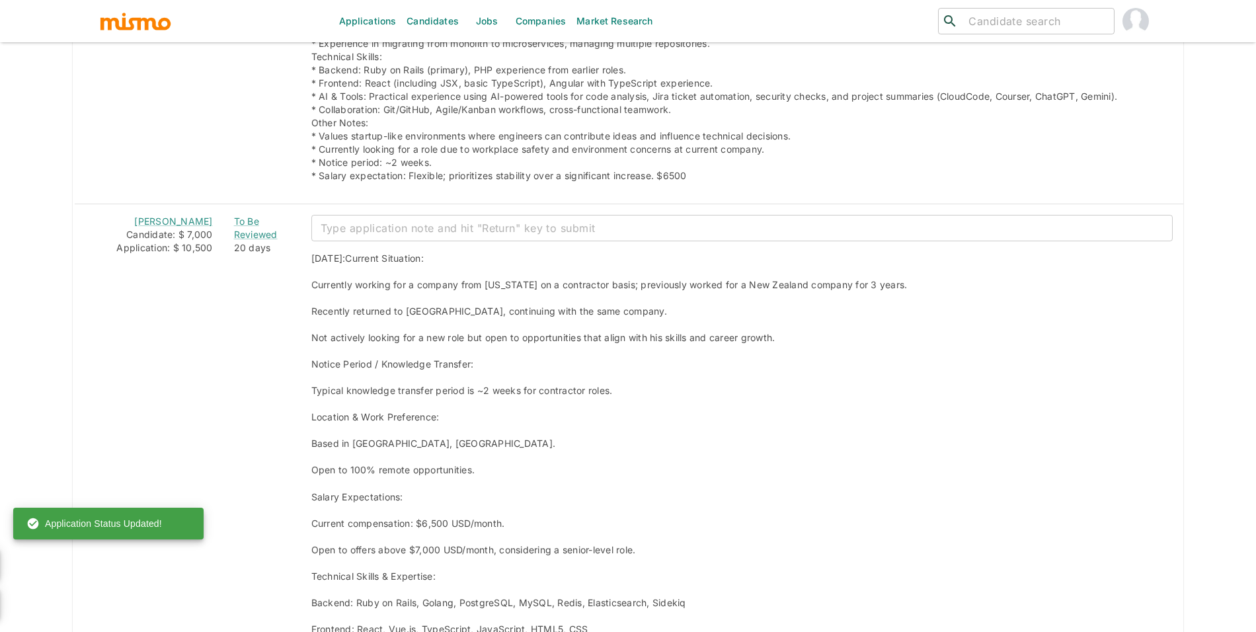
scroll to position [2919, 0]
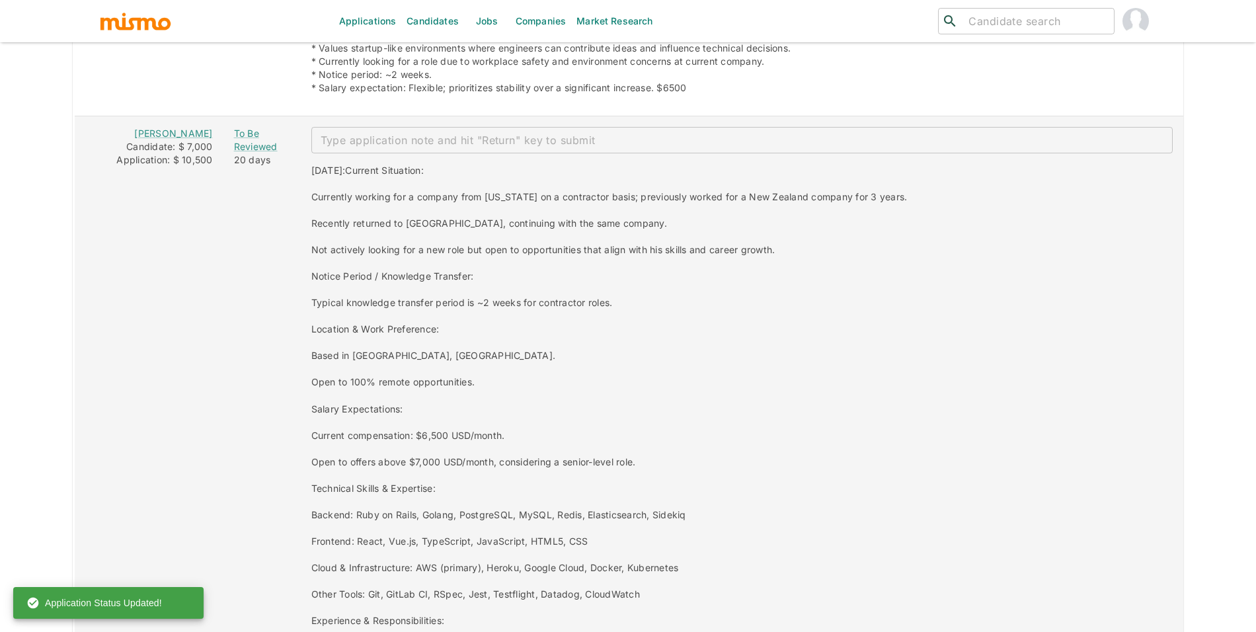
click at [231, 128] on td "To Be Reviewed 20 days" at bounding box center [262, 521] width 77 height 811
click at [248, 151] on div "To Be Reviewed" at bounding box center [262, 140] width 56 height 26
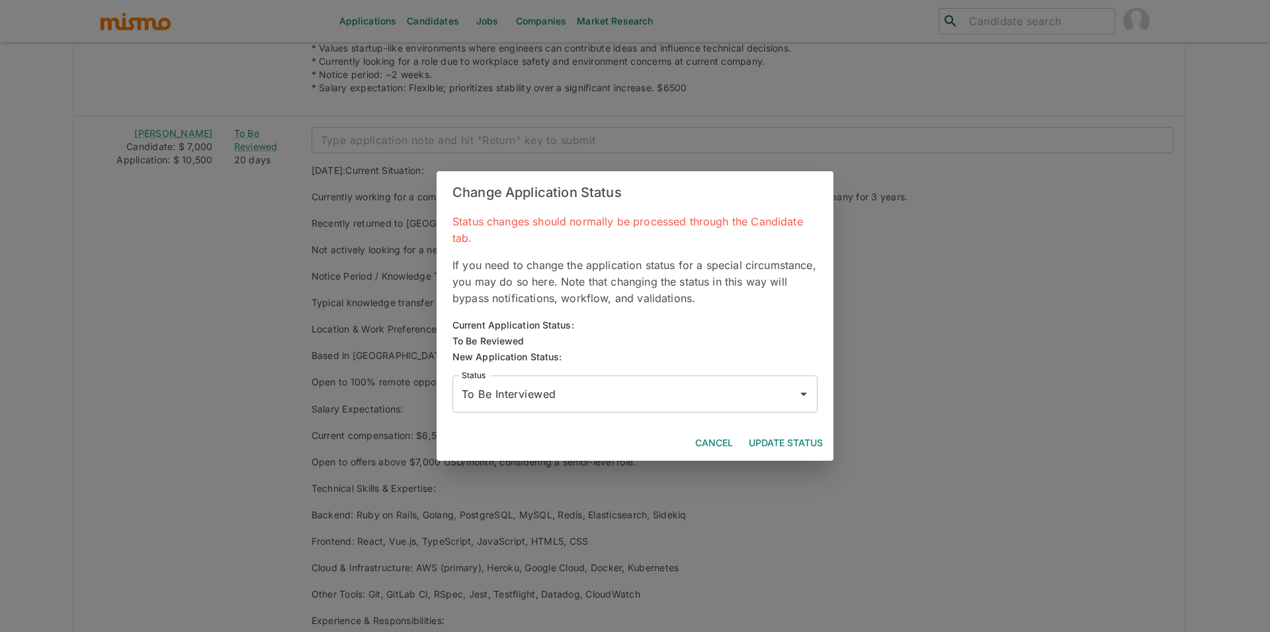
click at [774, 442] on button "Update Status" at bounding box center [785, 443] width 85 height 24
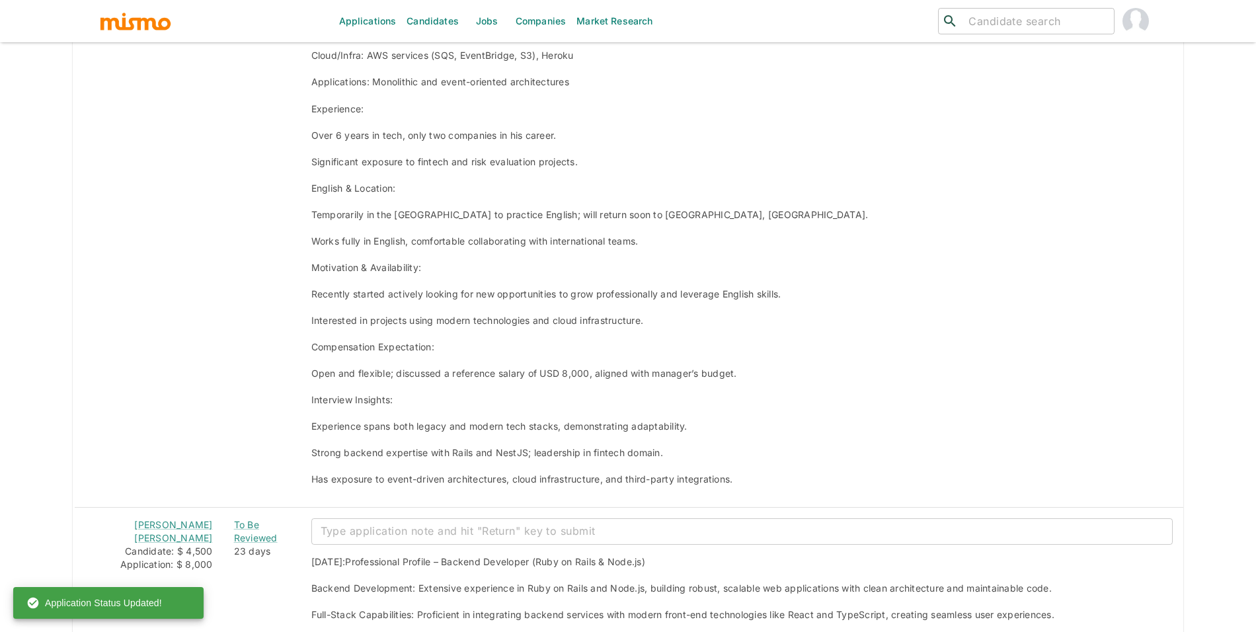
scroll to position [4531, 0]
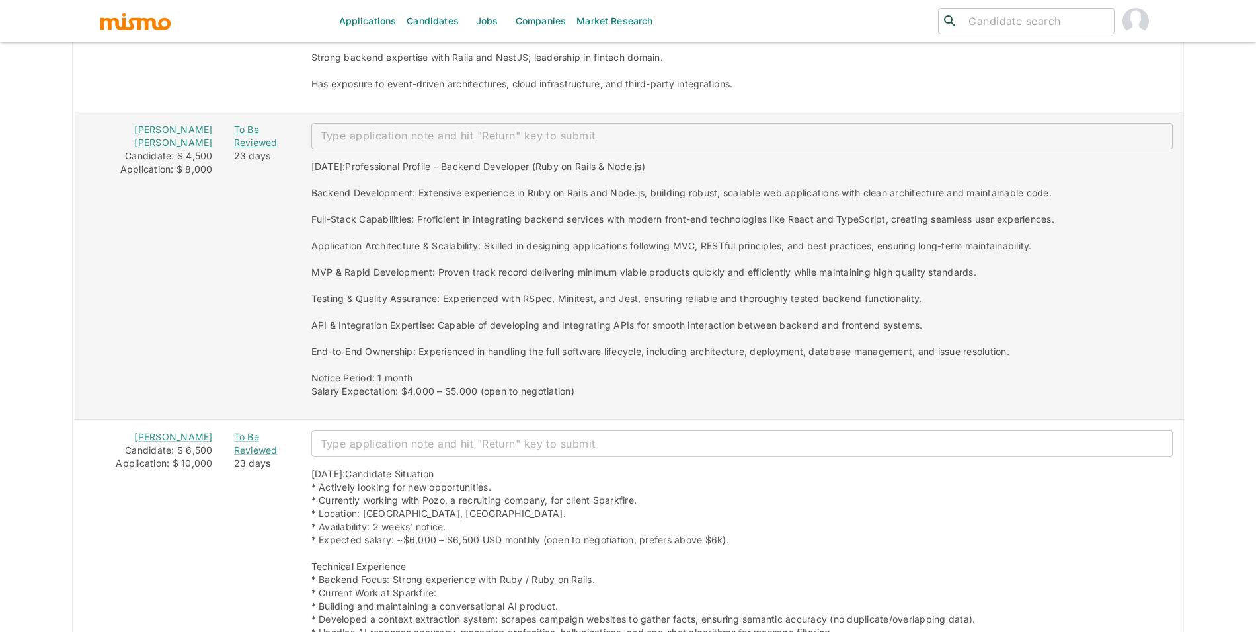
click at [253, 125] on div "To Be Reviewed" at bounding box center [262, 136] width 56 height 26
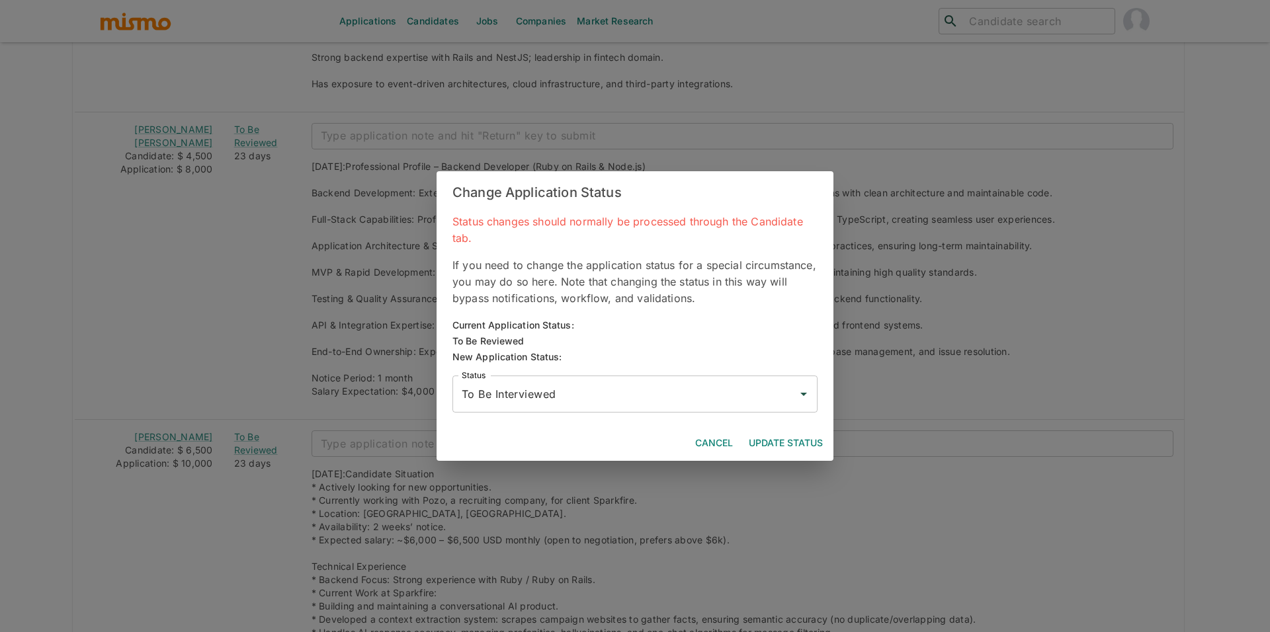
click at [629, 386] on input "To Be Interviewed" at bounding box center [624, 394] width 333 height 25
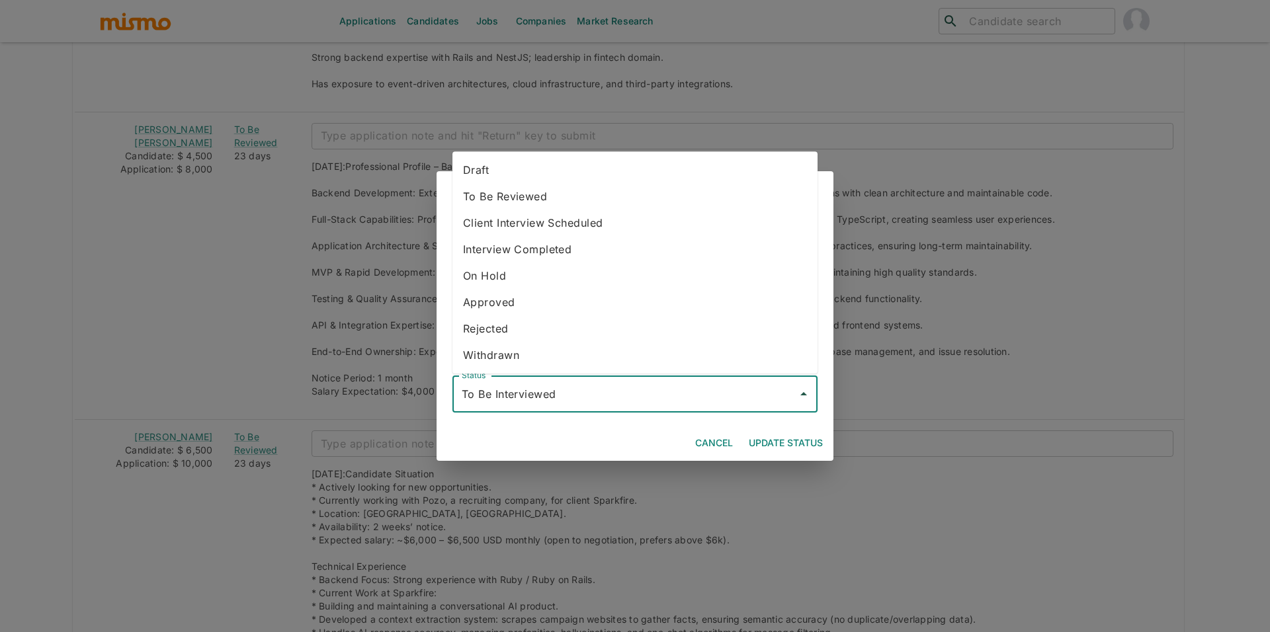
click at [536, 337] on li "Rejected" at bounding box center [634, 328] width 365 height 26
type input "Rejected"
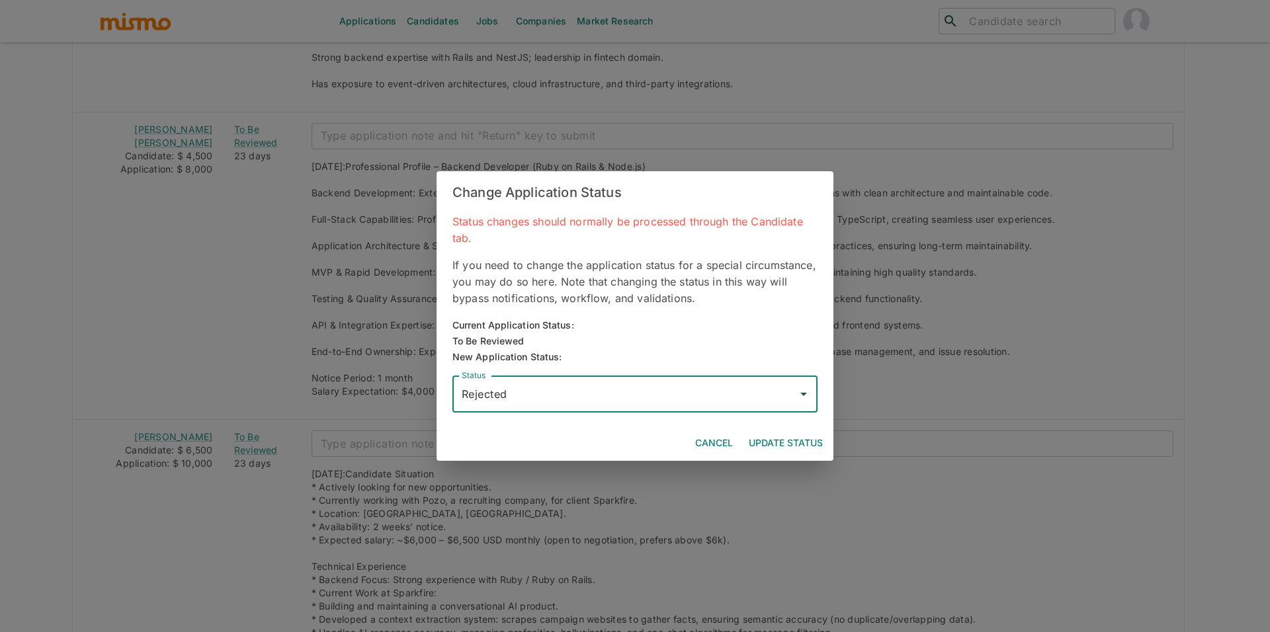
click at [761, 440] on button "Update Status" at bounding box center [785, 443] width 85 height 24
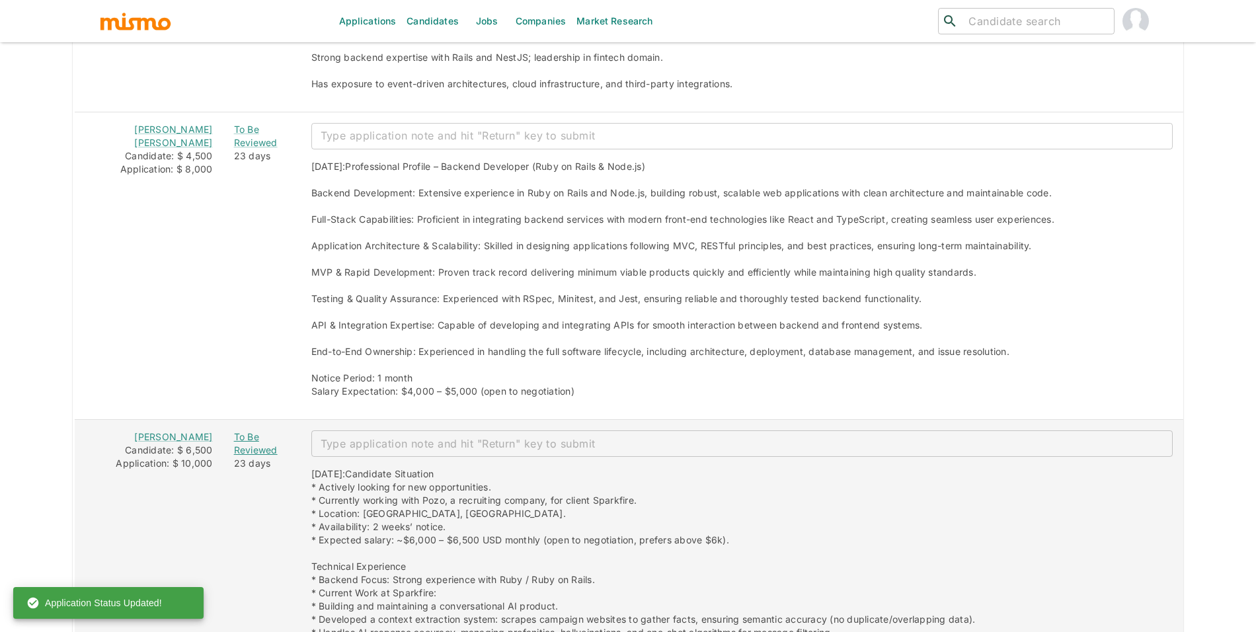
click at [263, 435] on div "To Be Reviewed" at bounding box center [262, 443] width 56 height 26
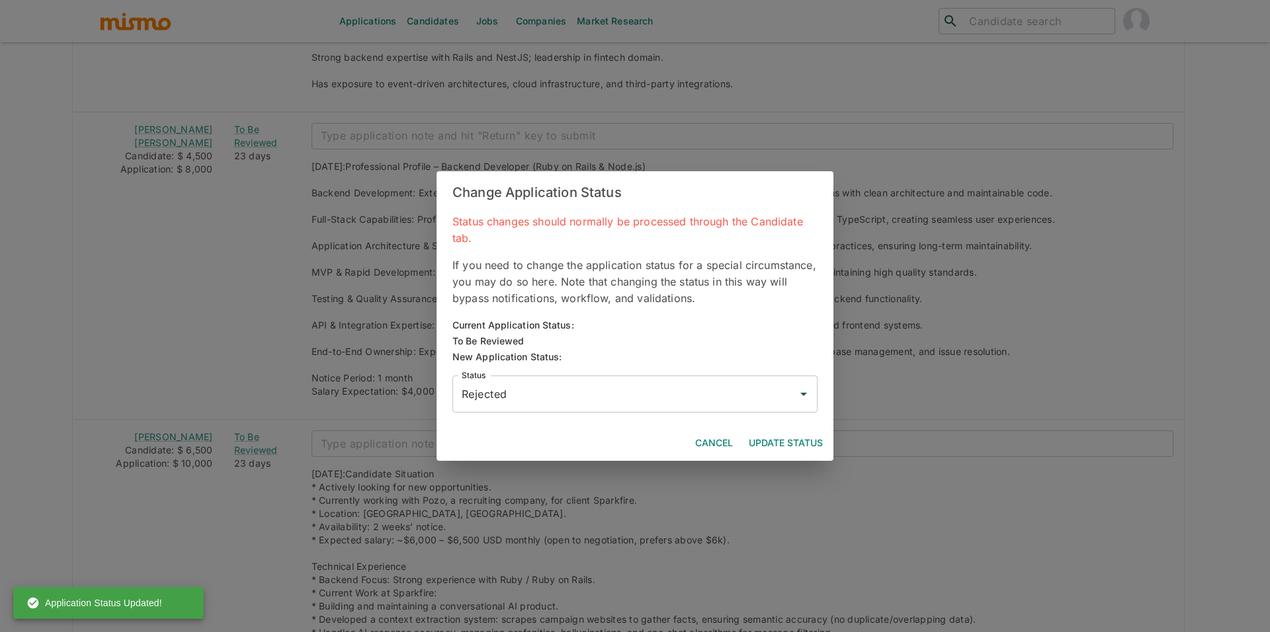
click at [635, 382] on input "Rejected" at bounding box center [624, 394] width 333 height 25
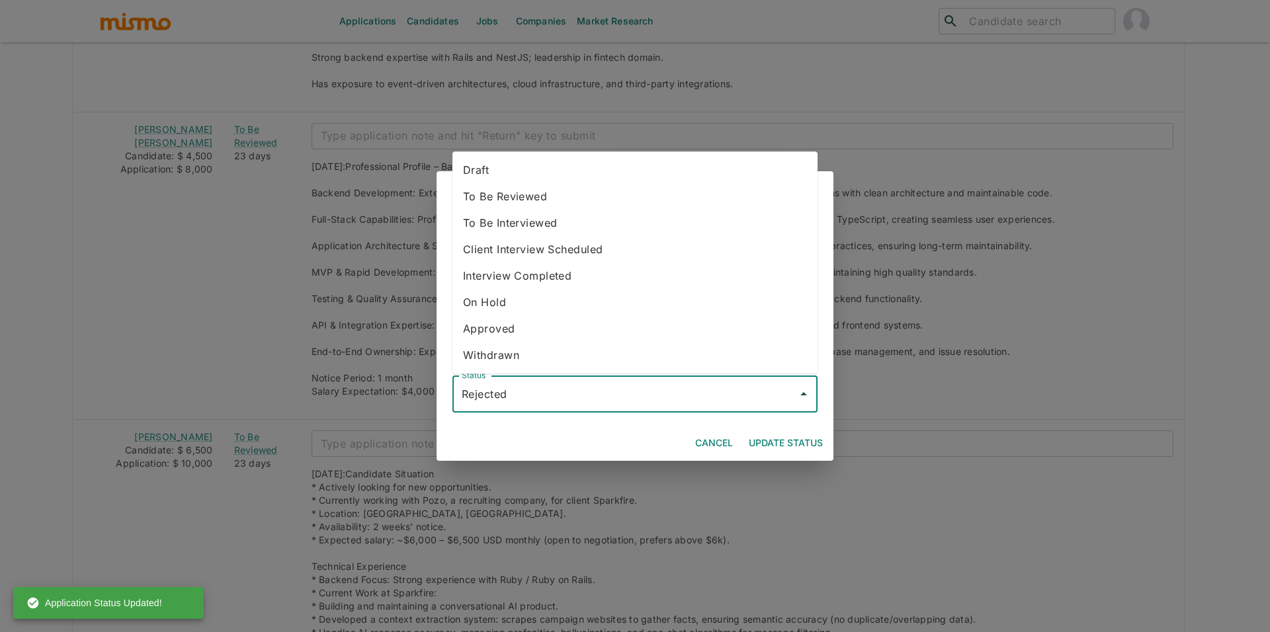
click at [528, 226] on li "To Be Interviewed" at bounding box center [634, 223] width 365 height 26
type input "To Be Interviewed"
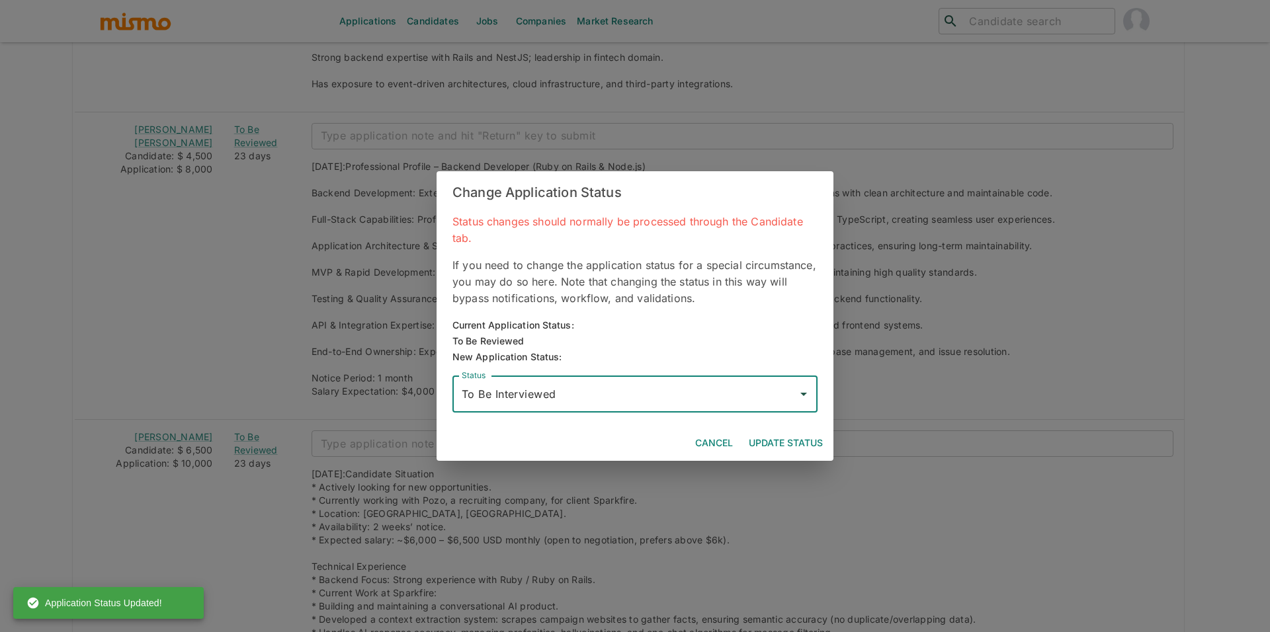
click at [783, 438] on button "Update Status" at bounding box center [785, 443] width 85 height 24
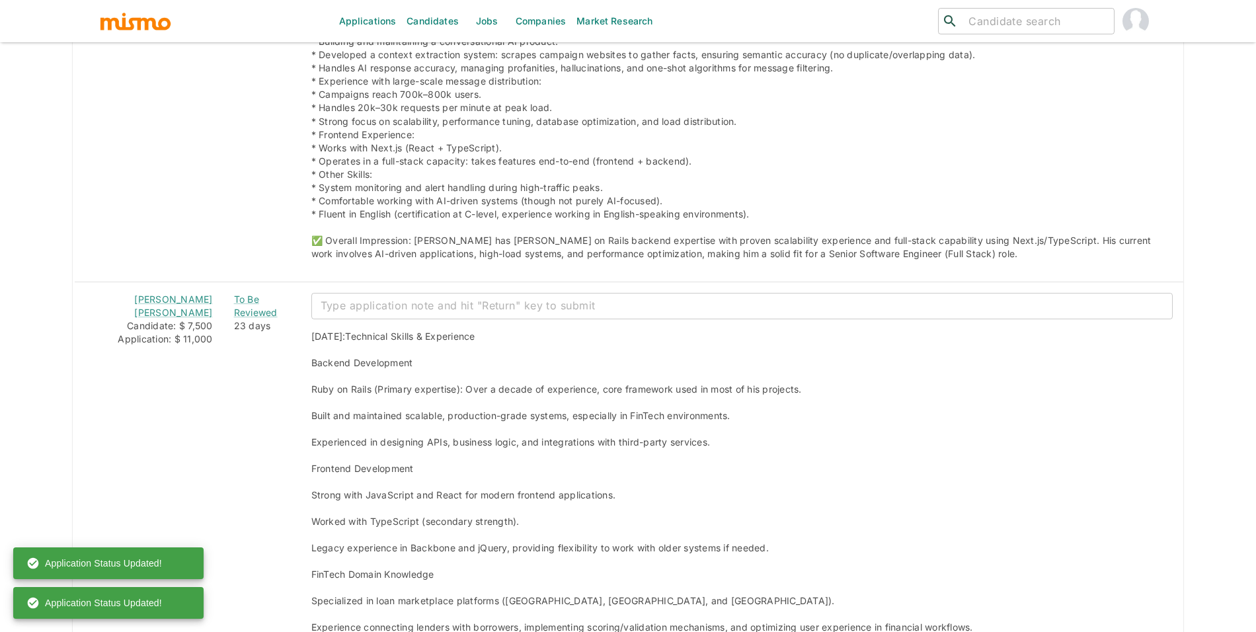
scroll to position [5158, 0]
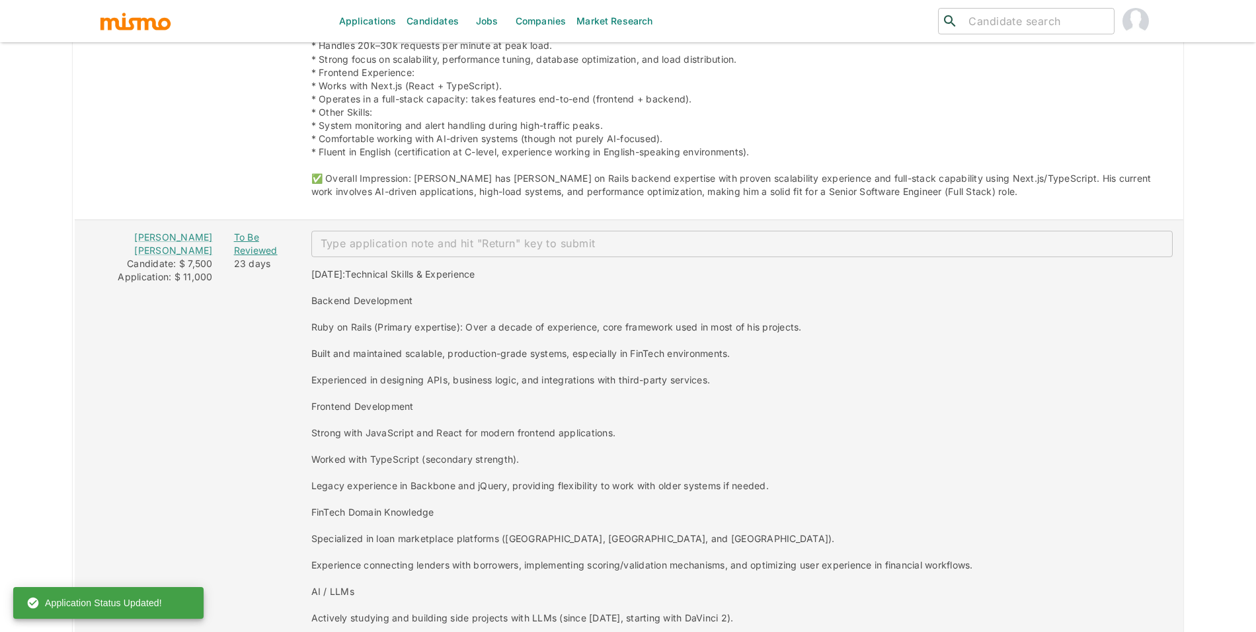
click at [237, 237] on div "To Be Reviewed" at bounding box center [262, 244] width 56 height 26
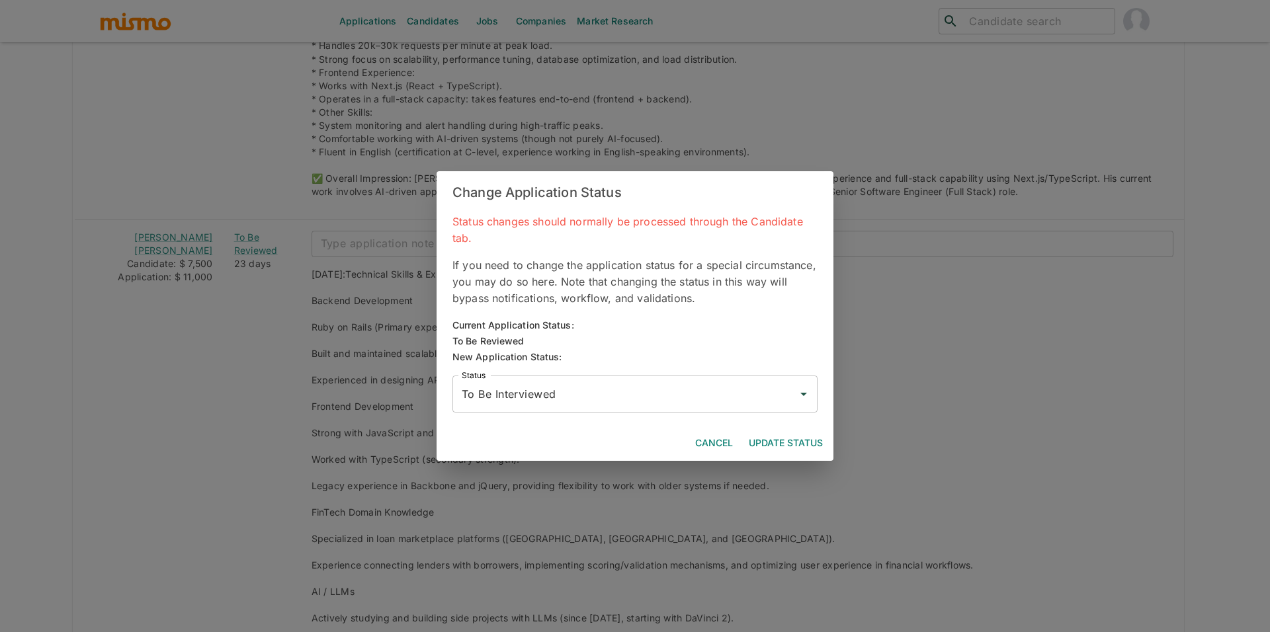
click at [791, 447] on button "Update Status" at bounding box center [785, 443] width 85 height 24
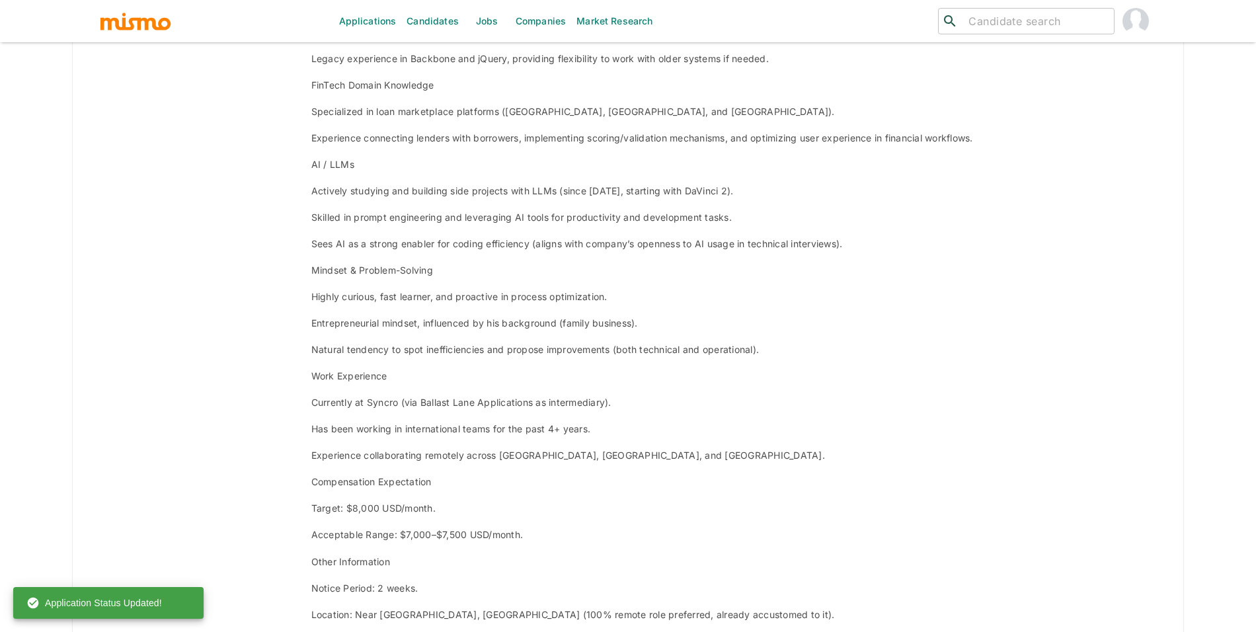
scroll to position [5660, 0]
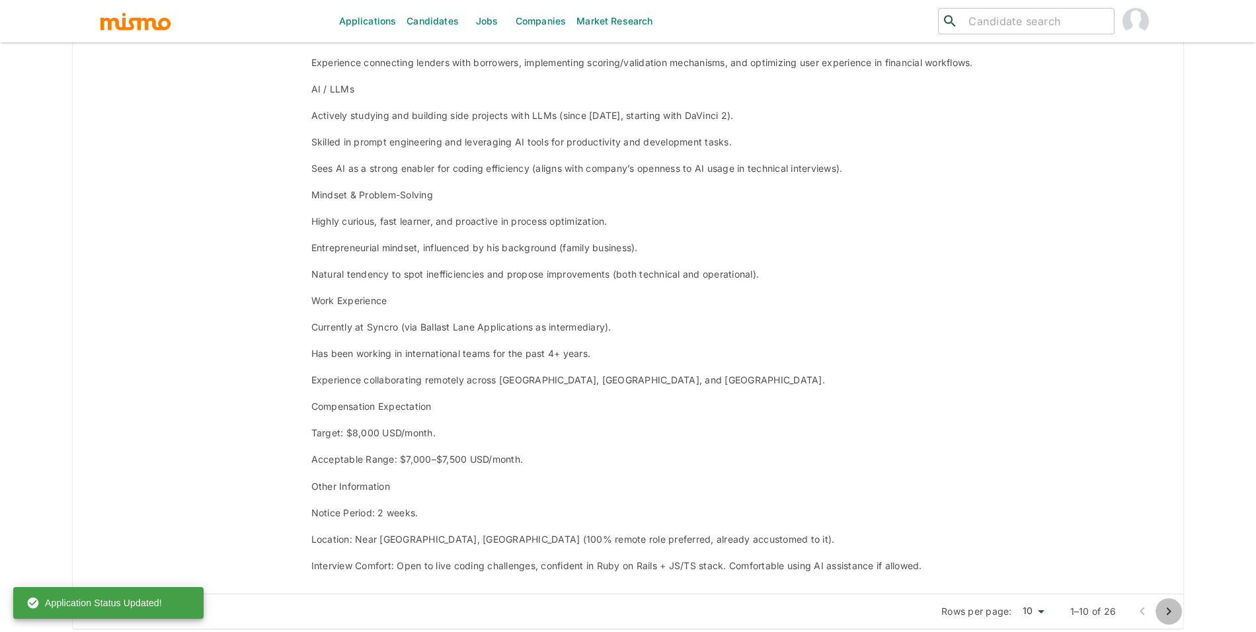
click at [1176, 604] on icon "Go to next page" at bounding box center [1169, 612] width 16 height 16
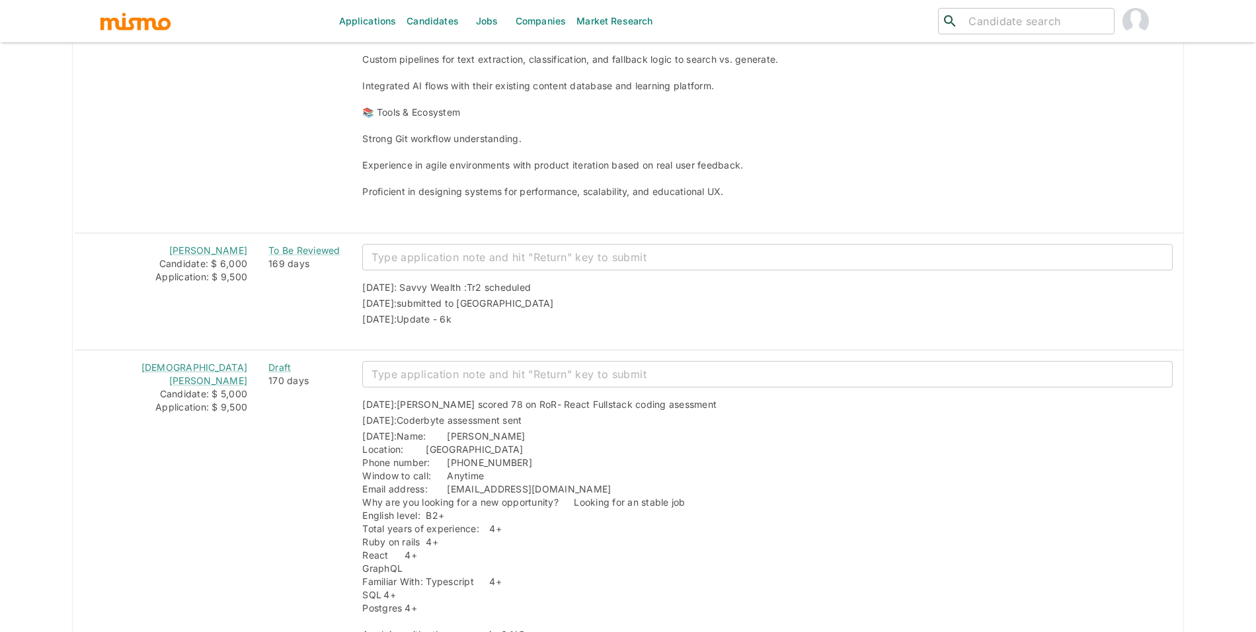
scroll to position [3491, 0]
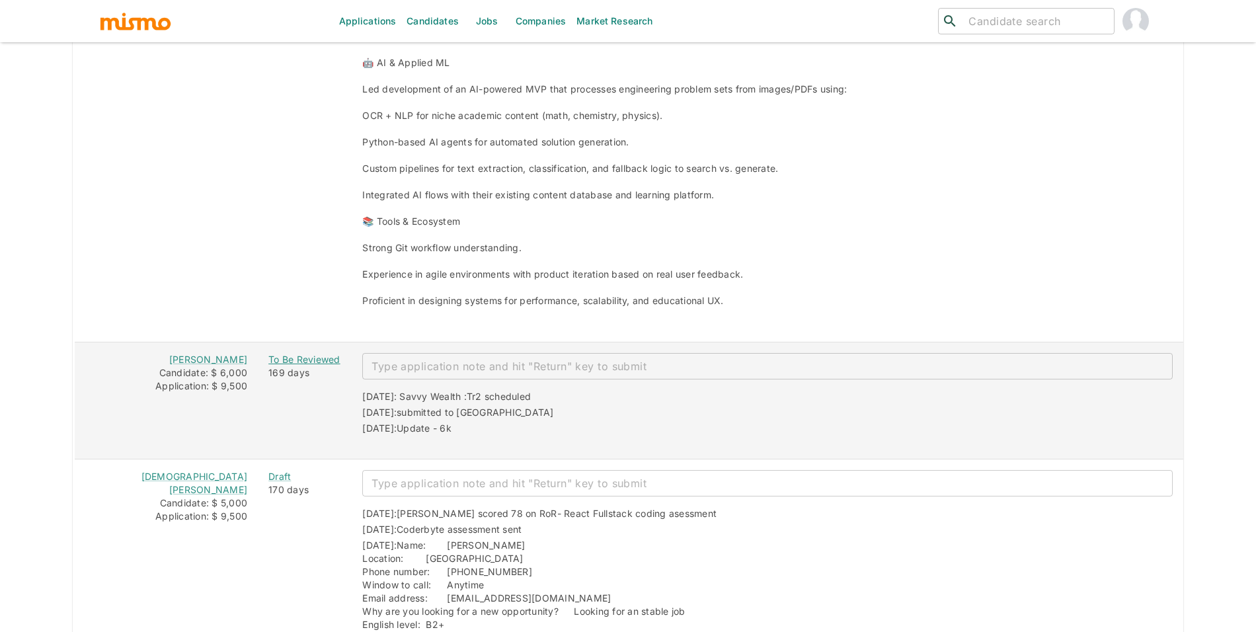
click at [281, 360] on div "To Be Reviewed" at bounding box center [304, 359] width 73 height 13
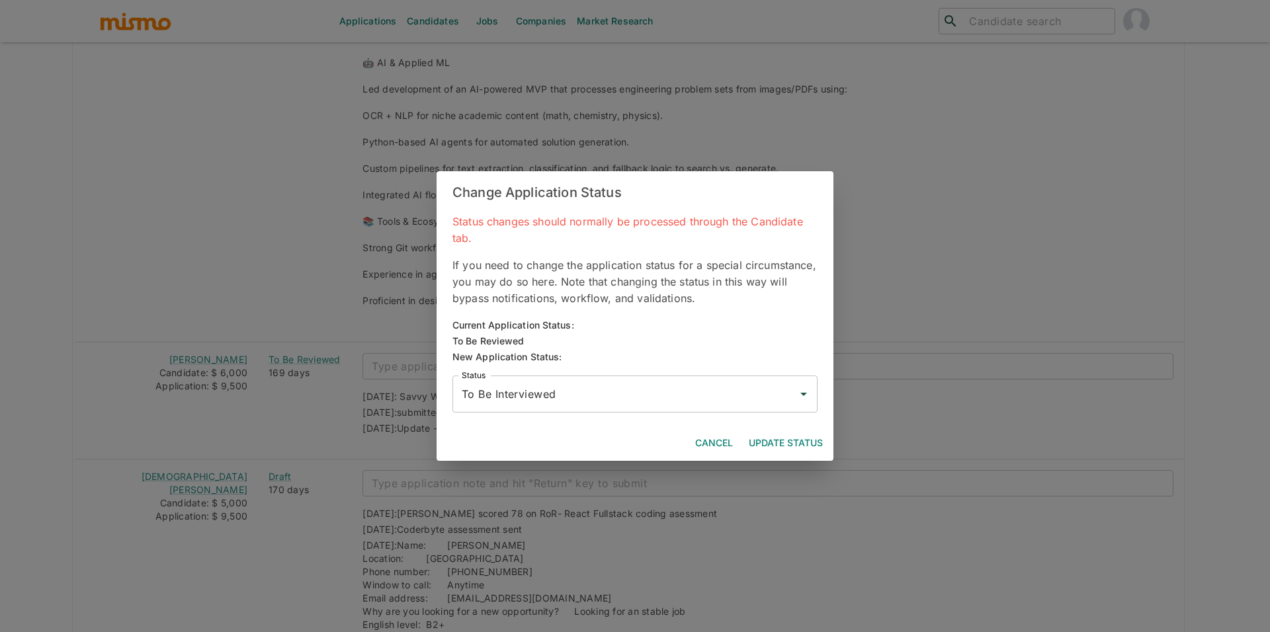
click at [630, 389] on input "To Be Interviewed" at bounding box center [624, 394] width 333 height 25
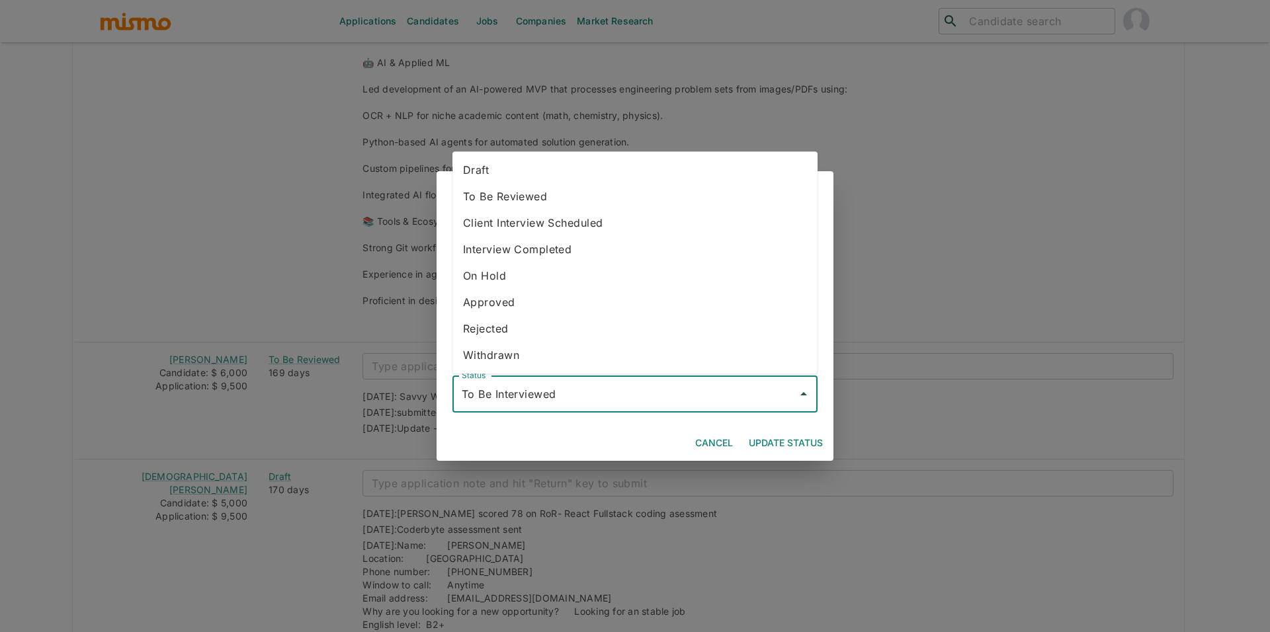
click at [529, 323] on li "Rejected" at bounding box center [634, 328] width 365 height 26
type input "Rejected"
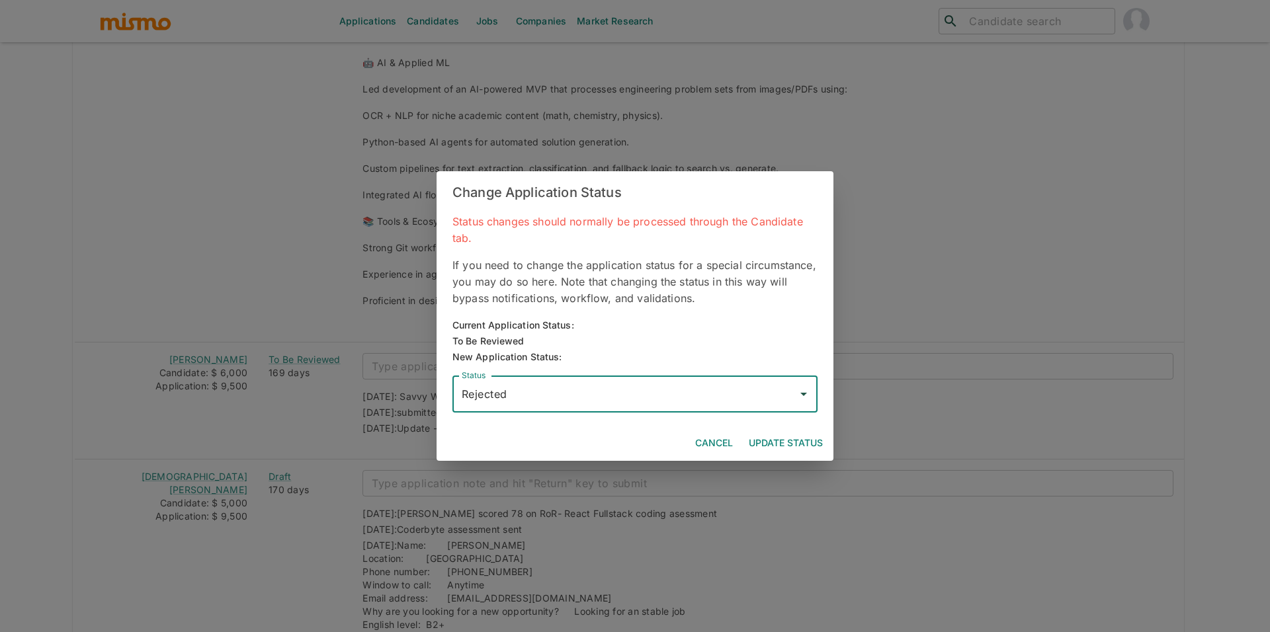
click at [824, 436] on button "Update Status" at bounding box center [785, 443] width 85 height 24
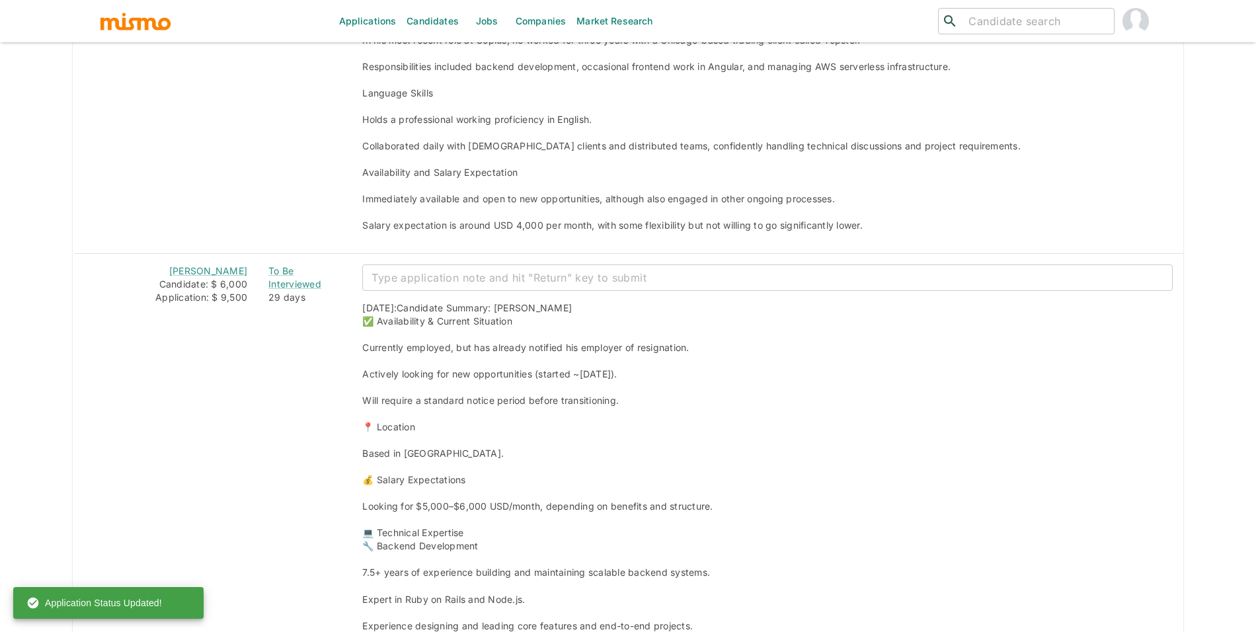
scroll to position [2623, 0]
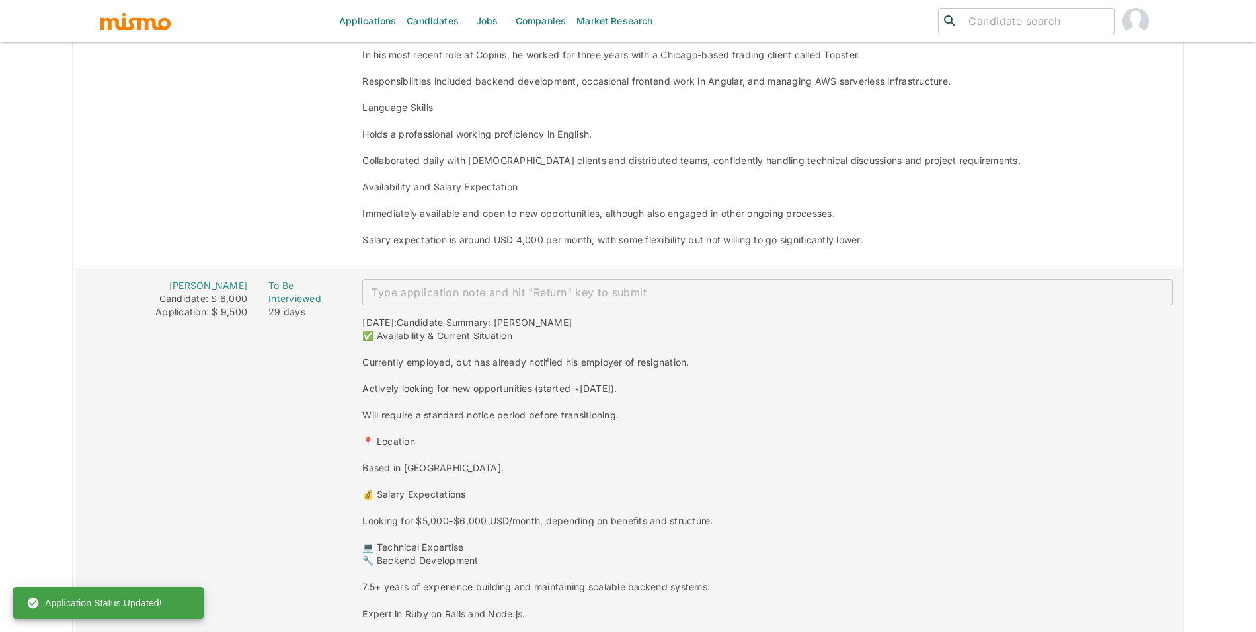
click at [270, 293] on div "To Be Interviewed" at bounding box center [304, 292] width 73 height 26
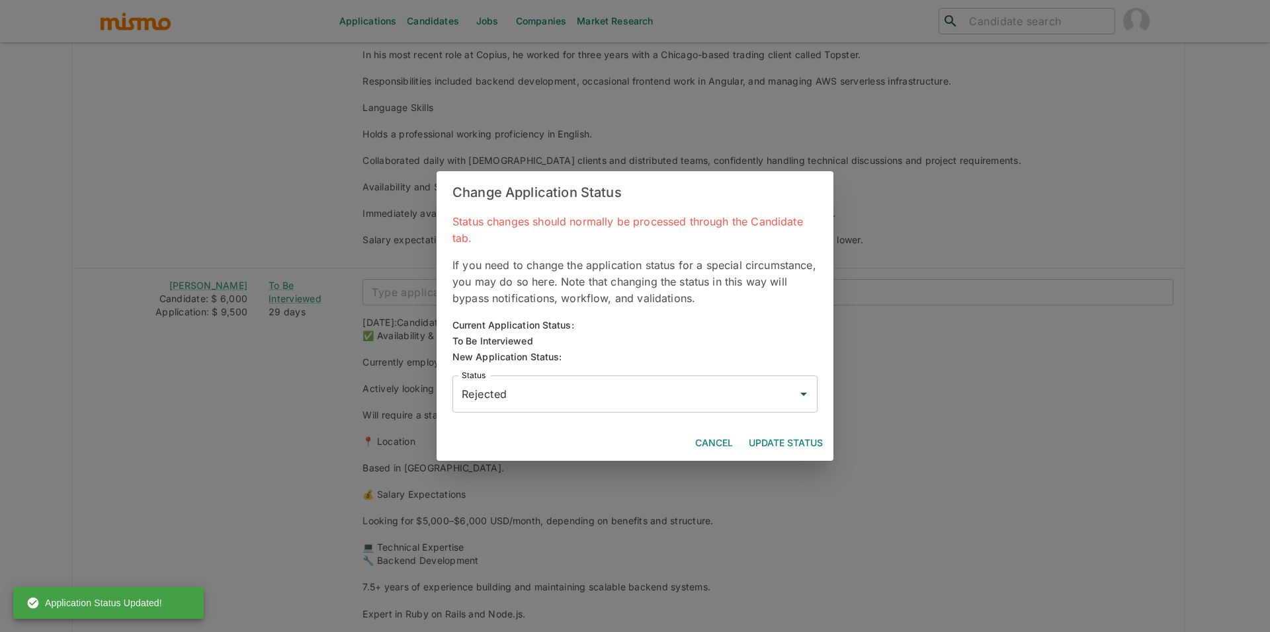
click at [670, 482] on div "Change Application Status Status changes should normally be processed through t…" at bounding box center [635, 316] width 1270 height 632
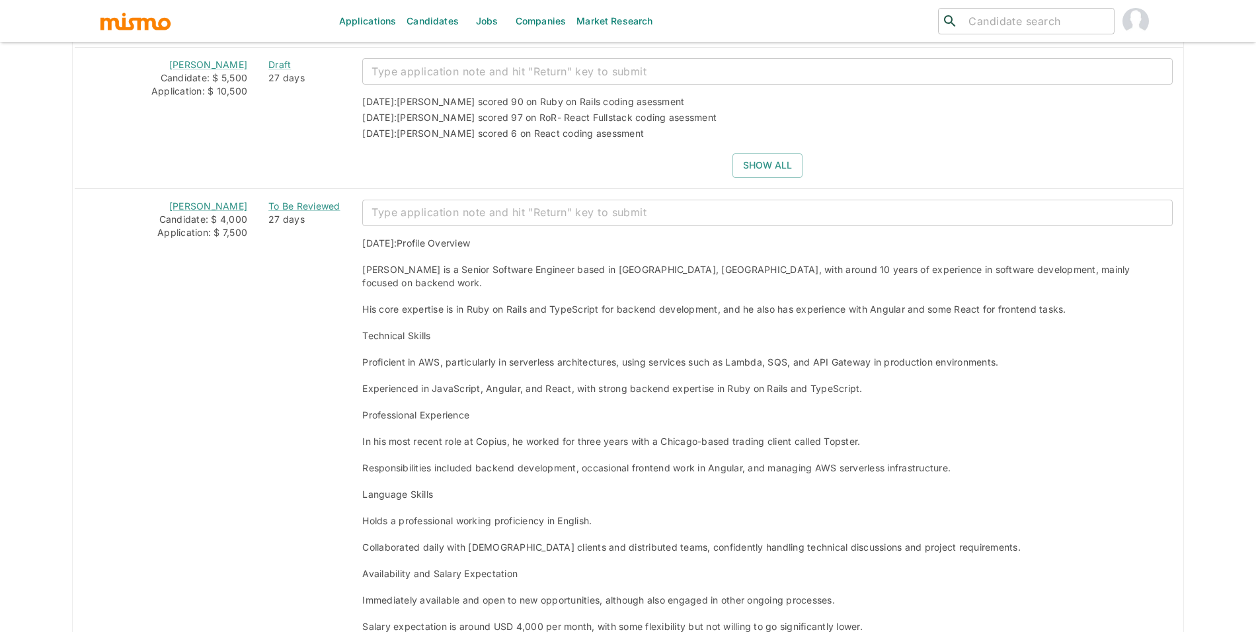
scroll to position [2140, 0]
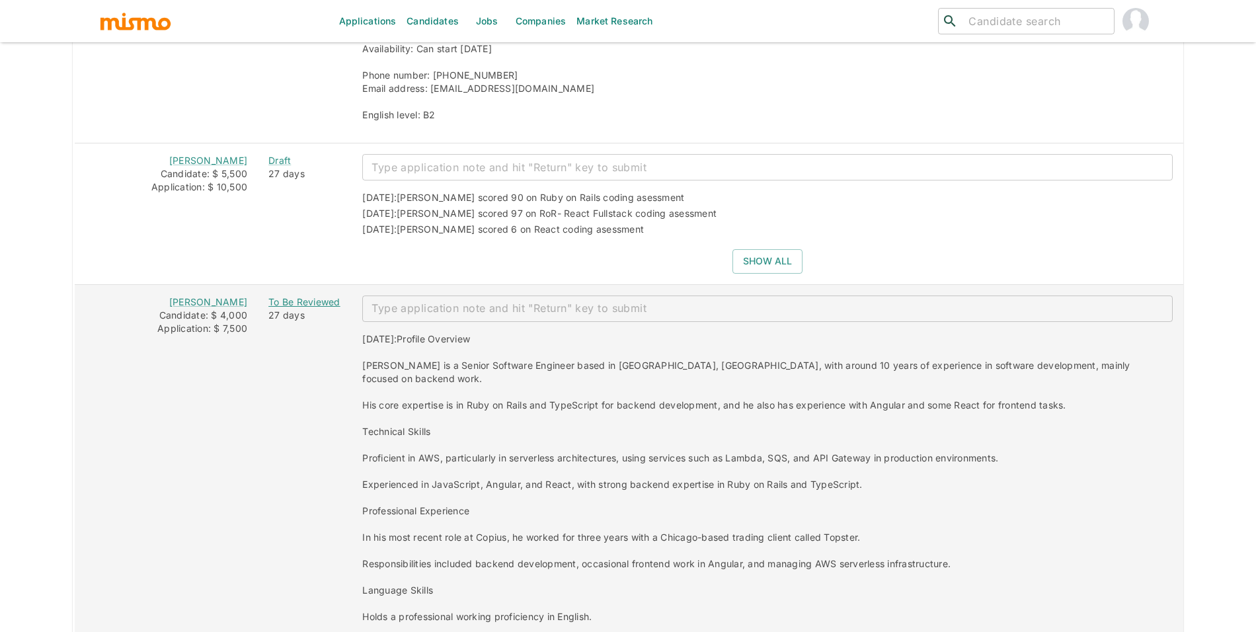
click at [299, 304] on div "To Be Reviewed" at bounding box center [304, 302] width 73 height 13
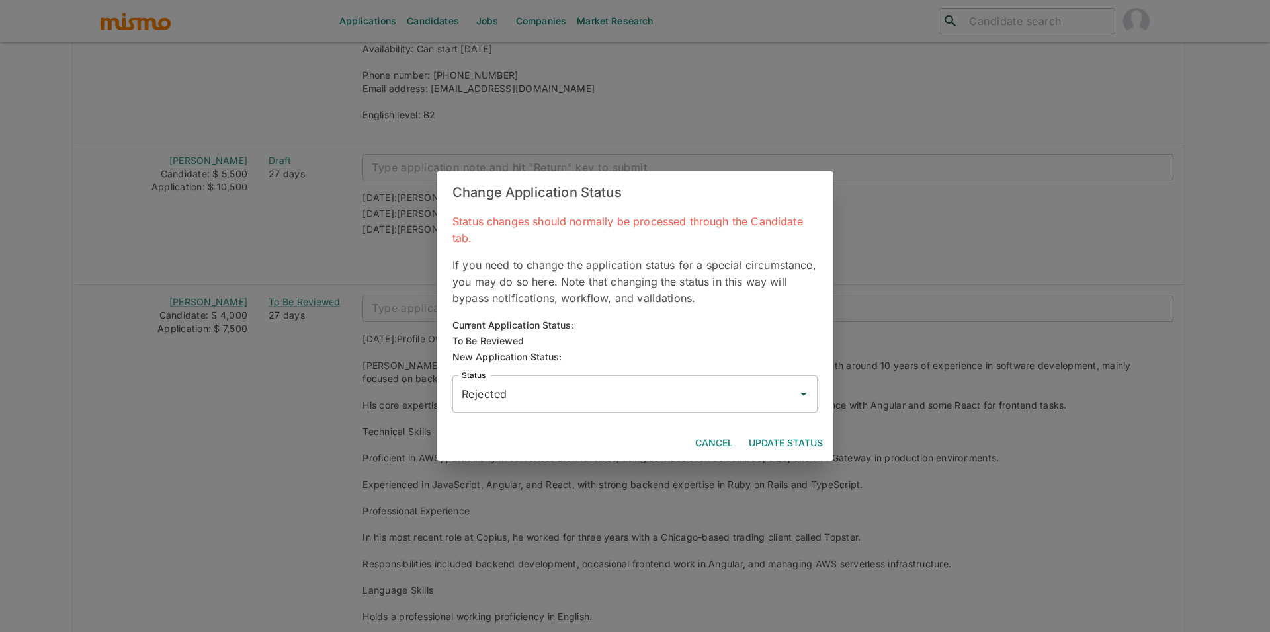
click at [803, 445] on button "Update Status" at bounding box center [785, 443] width 85 height 24
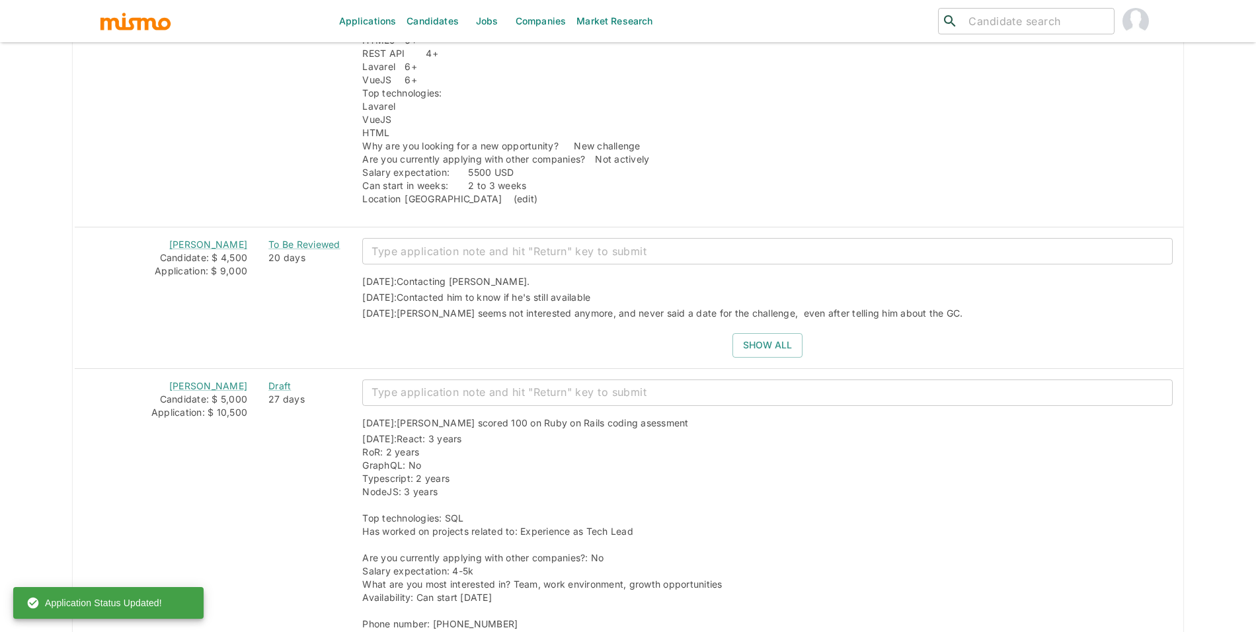
scroll to position [1551, 0]
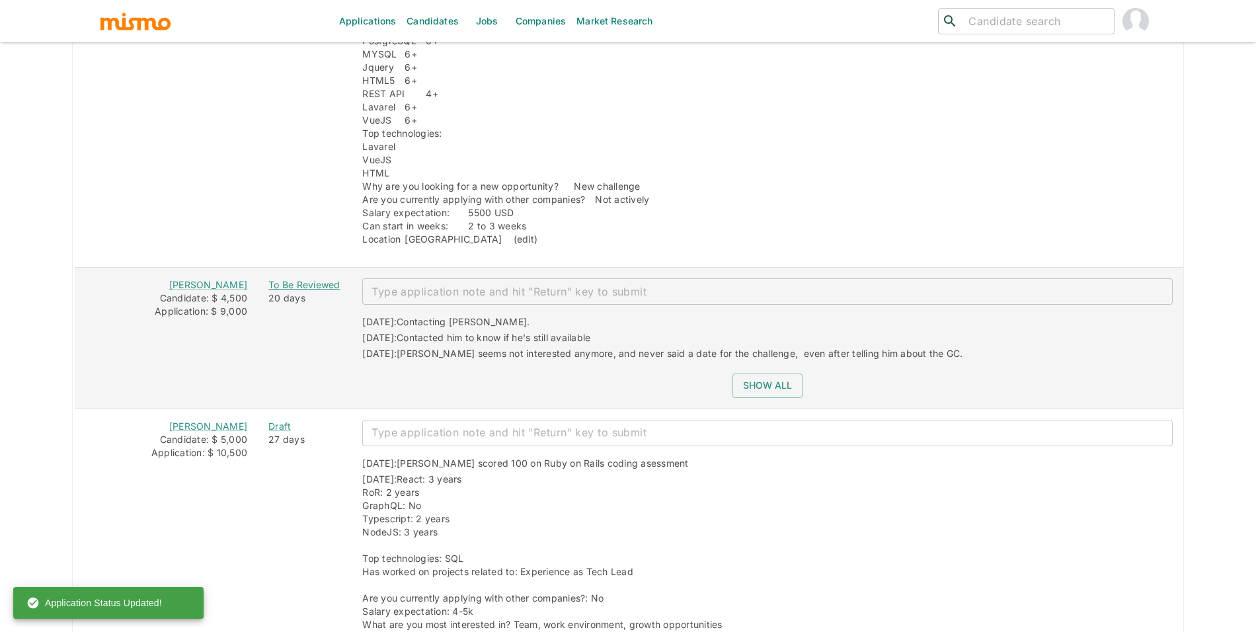
click at [292, 292] on div "To Be Reviewed" at bounding box center [304, 284] width 73 height 13
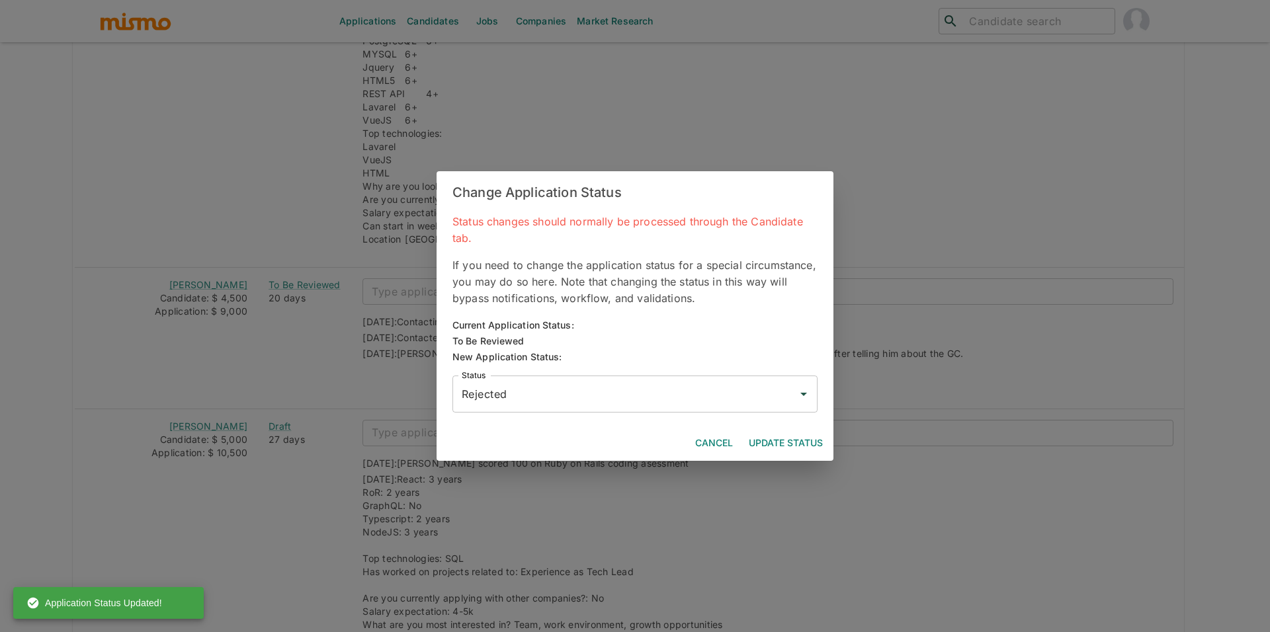
click at [793, 427] on div "Cancel Update Status" at bounding box center [634, 443] width 397 height 35
click at [794, 431] on button "Update Status" at bounding box center [785, 443] width 85 height 24
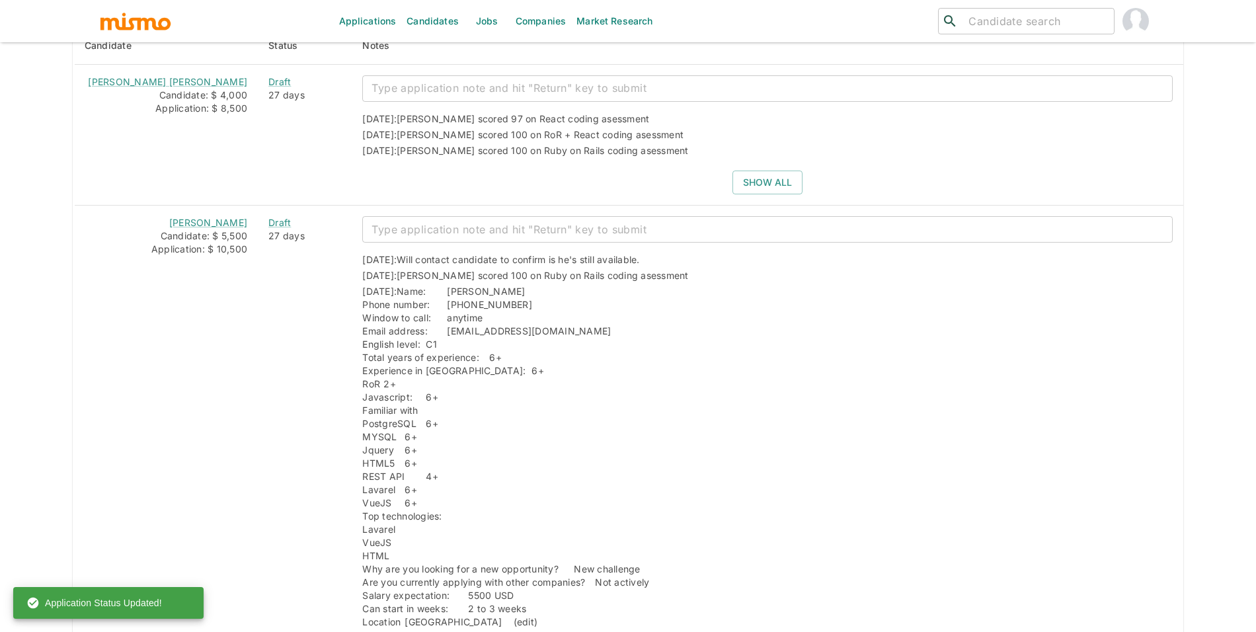
scroll to position [1045, 0]
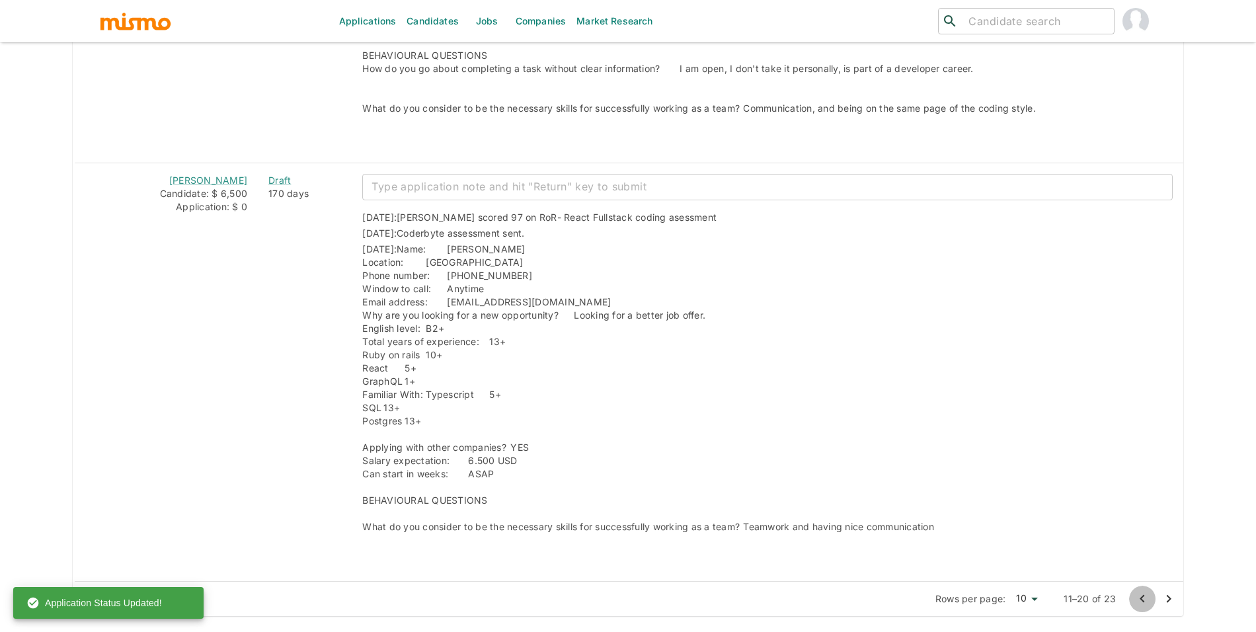
click at [1145, 598] on icon "Go to previous page" at bounding box center [1143, 599] width 16 height 16
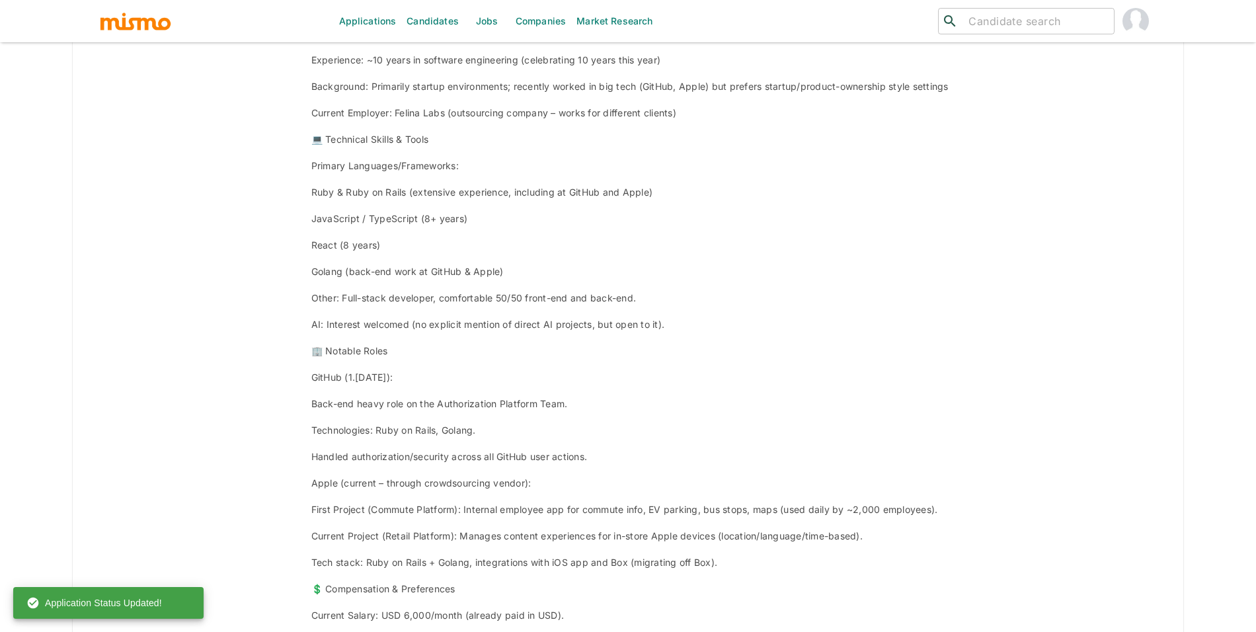
scroll to position [4249, 0]
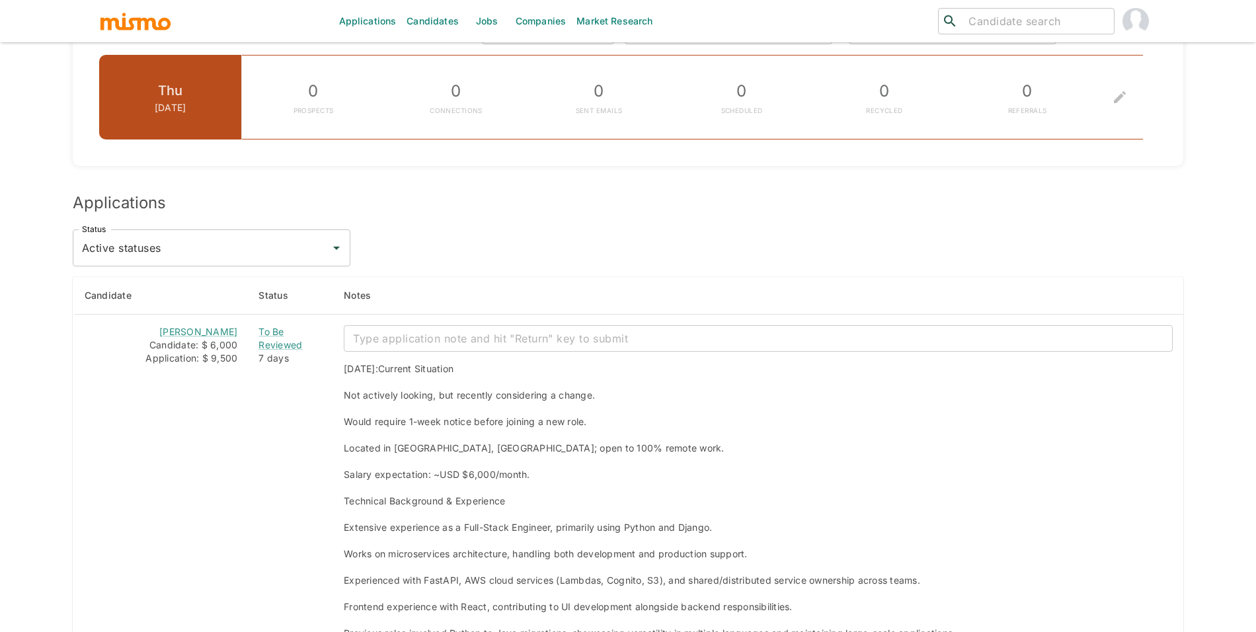
scroll to position [980, 0]
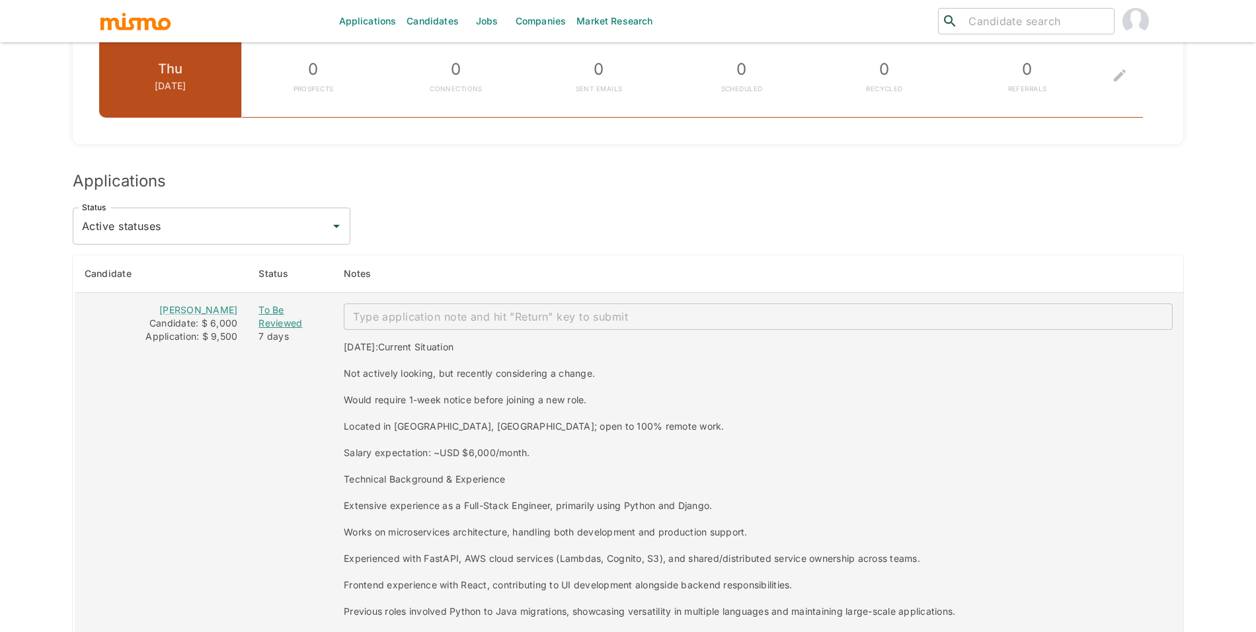
click at [266, 318] on div "To Be Reviewed" at bounding box center [291, 317] width 64 height 26
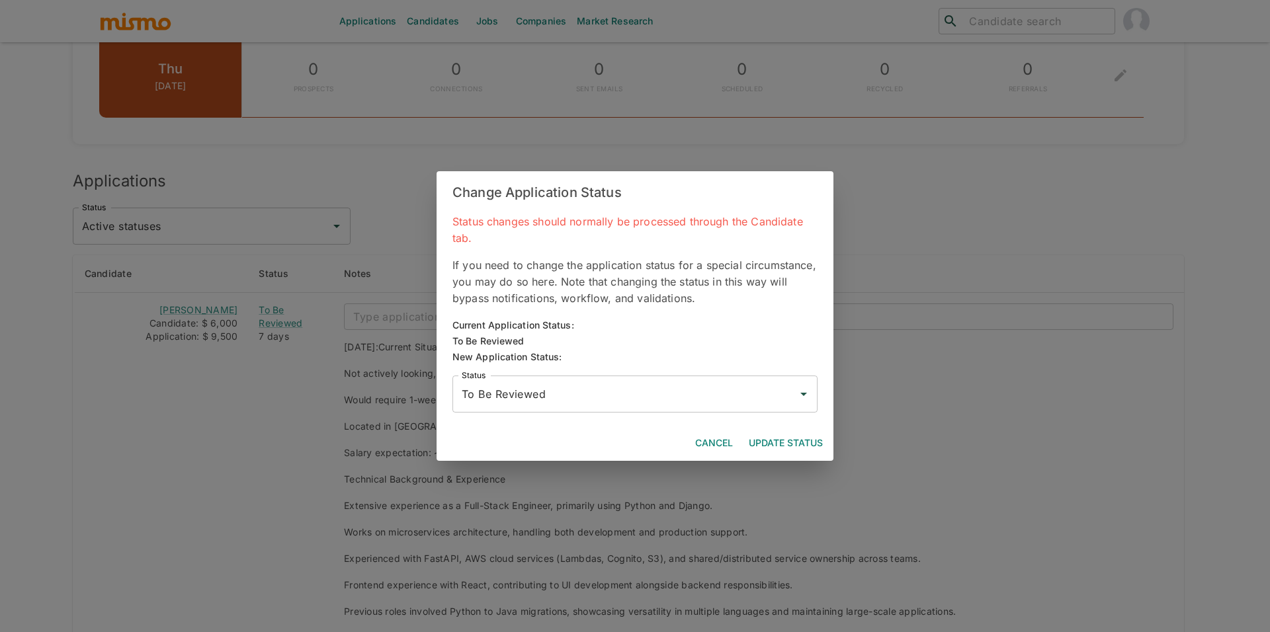
click at [600, 405] on input "To Be Reviewed" at bounding box center [624, 394] width 333 height 25
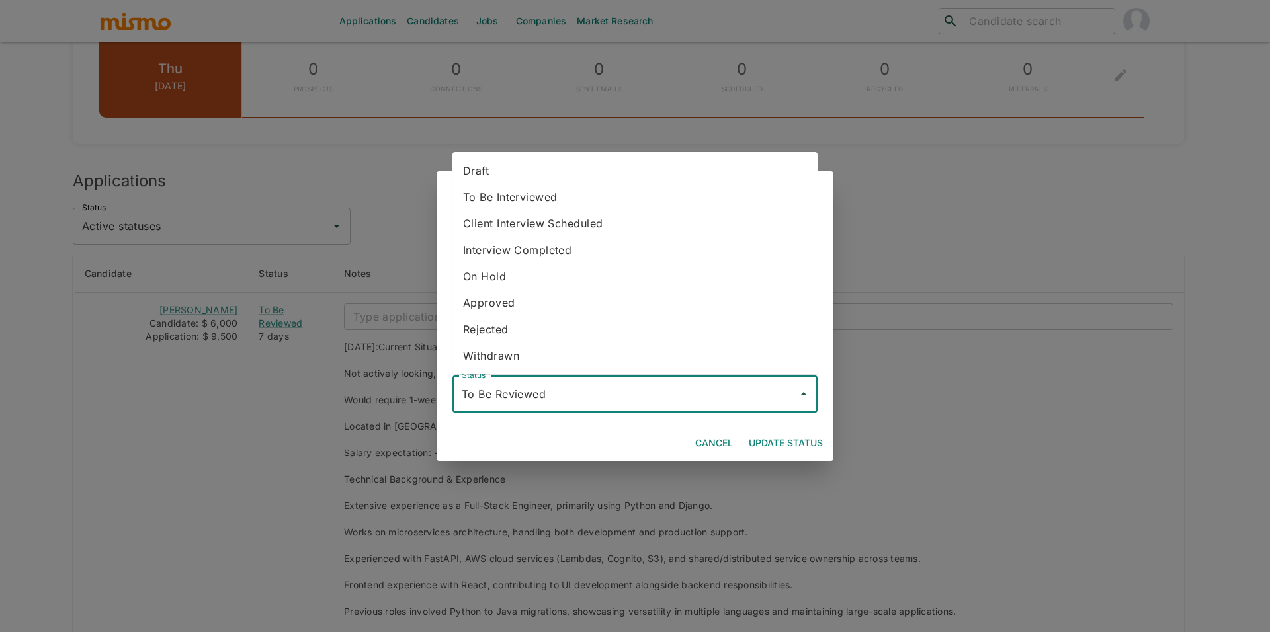
click at [549, 202] on li "To Be Interviewed" at bounding box center [634, 197] width 365 height 26
type input "To Be Interviewed"
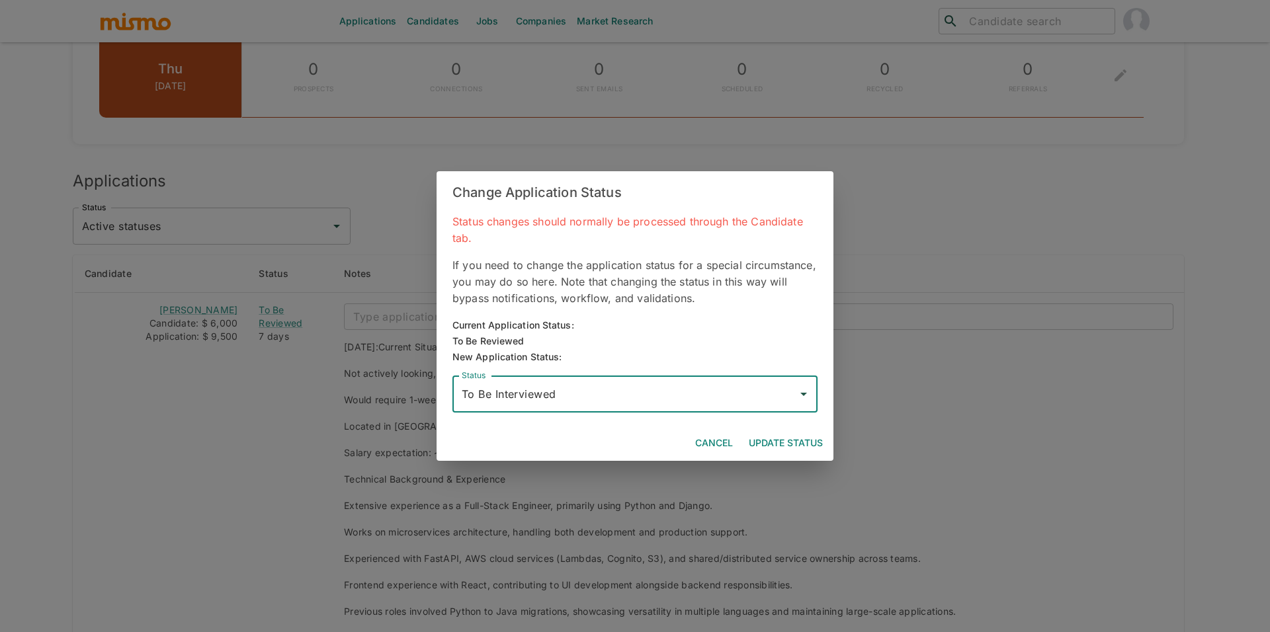
click at [815, 434] on button "Update Status" at bounding box center [785, 443] width 85 height 24
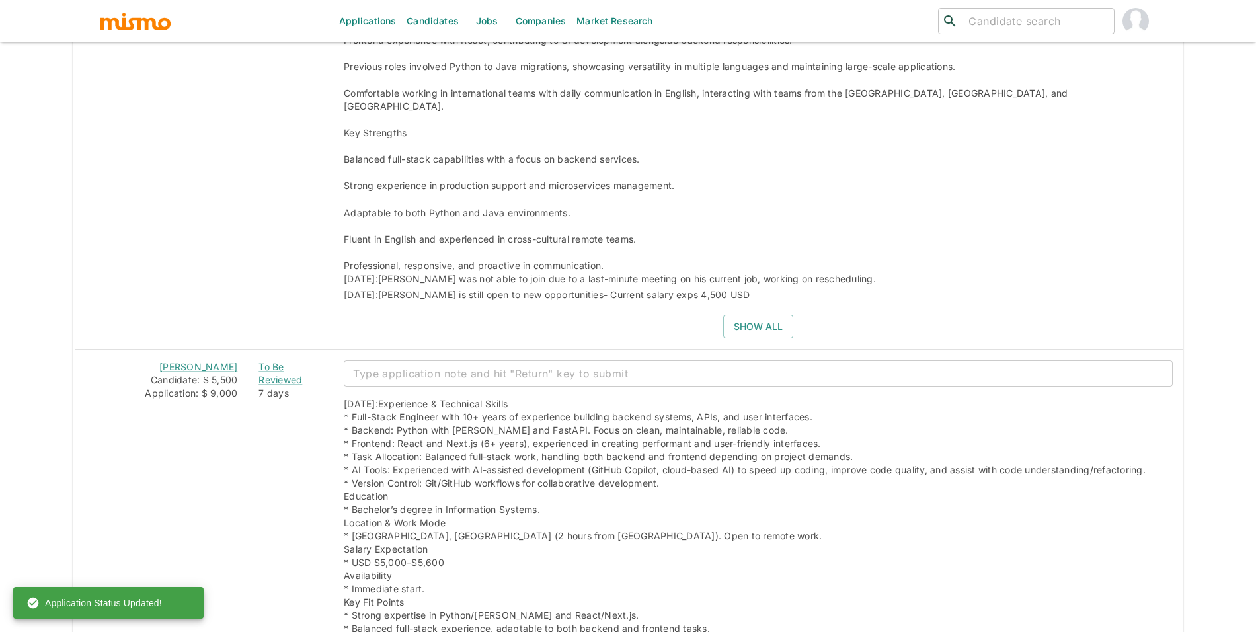
scroll to position [1553, 0]
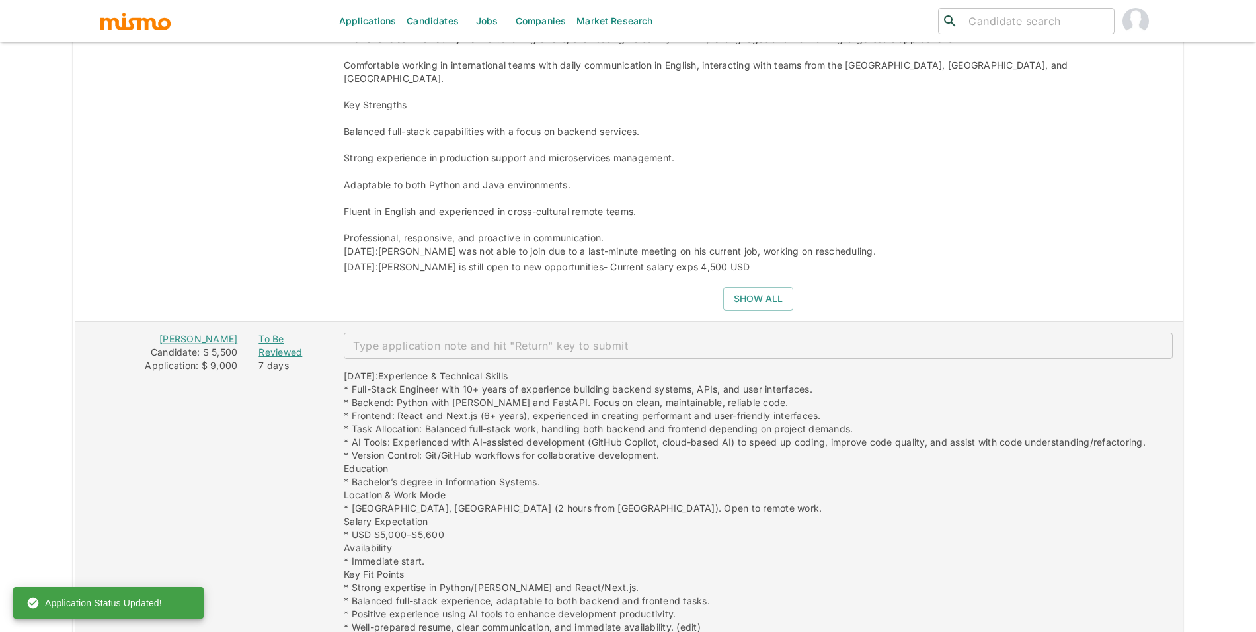
click at [277, 339] on div "To Be Reviewed" at bounding box center [291, 346] width 64 height 26
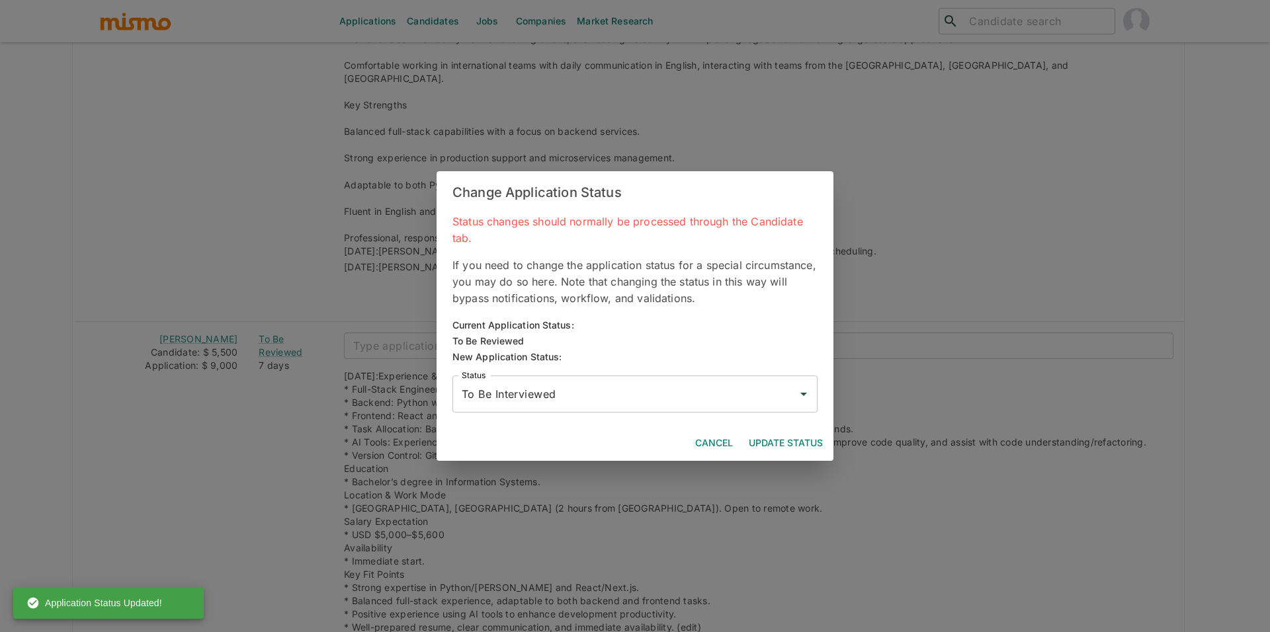
click at [565, 394] on input "To Be Interviewed" at bounding box center [624, 394] width 333 height 25
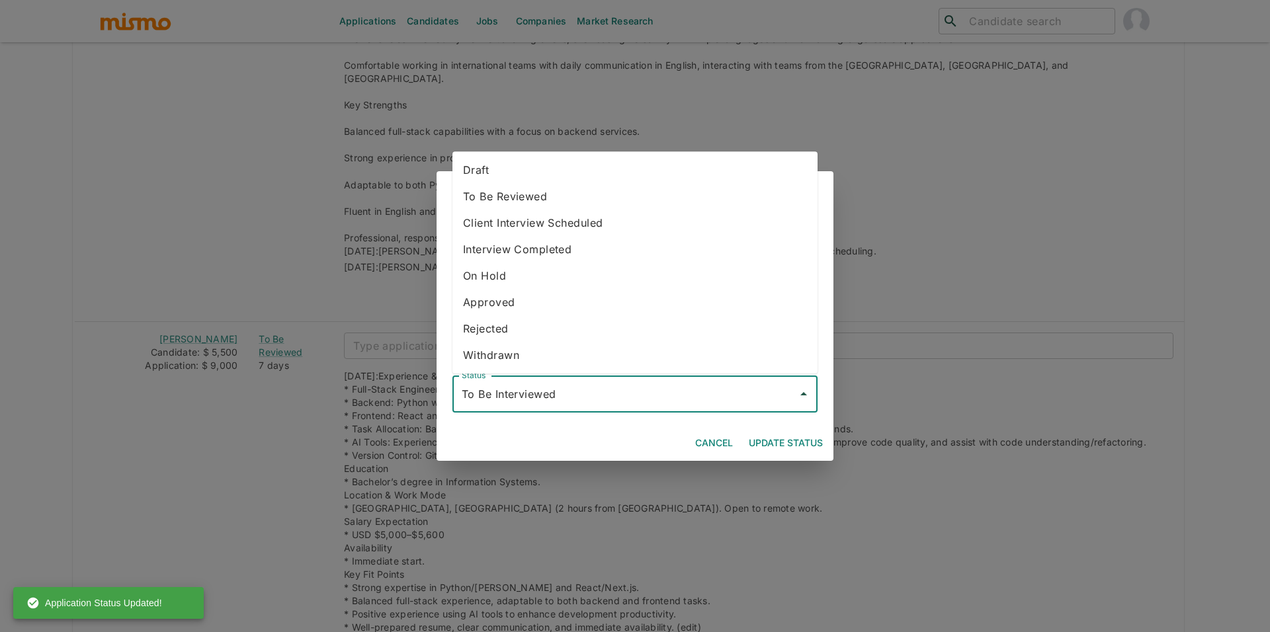
click at [503, 329] on li "Rejected" at bounding box center [634, 328] width 365 height 26
type input "Rejected"
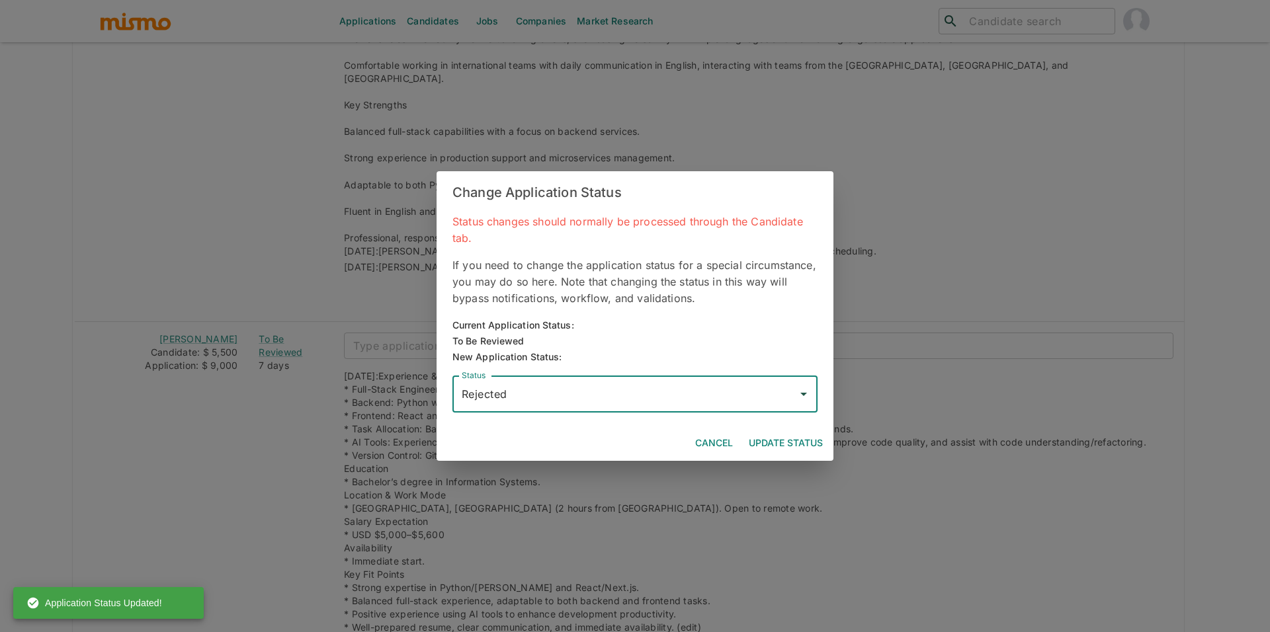
click at [800, 438] on button "Update Status" at bounding box center [785, 443] width 85 height 24
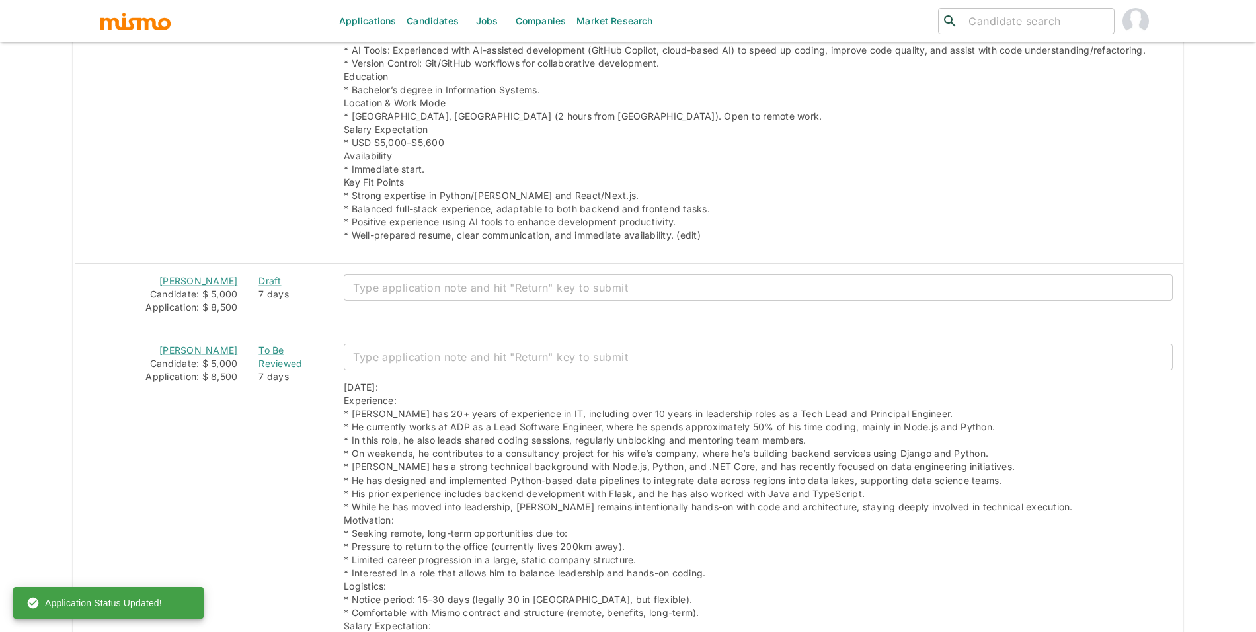
scroll to position [1949, 0]
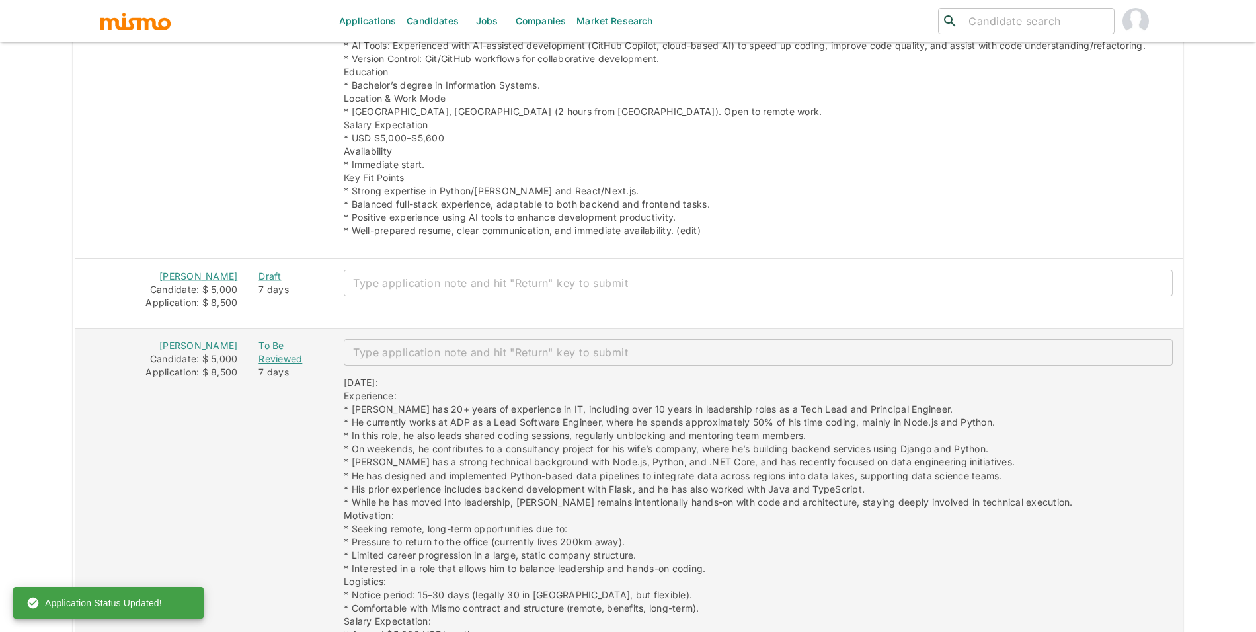
click at [266, 352] on div "To Be Reviewed" at bounding box center [291, 352] width 64 height 26
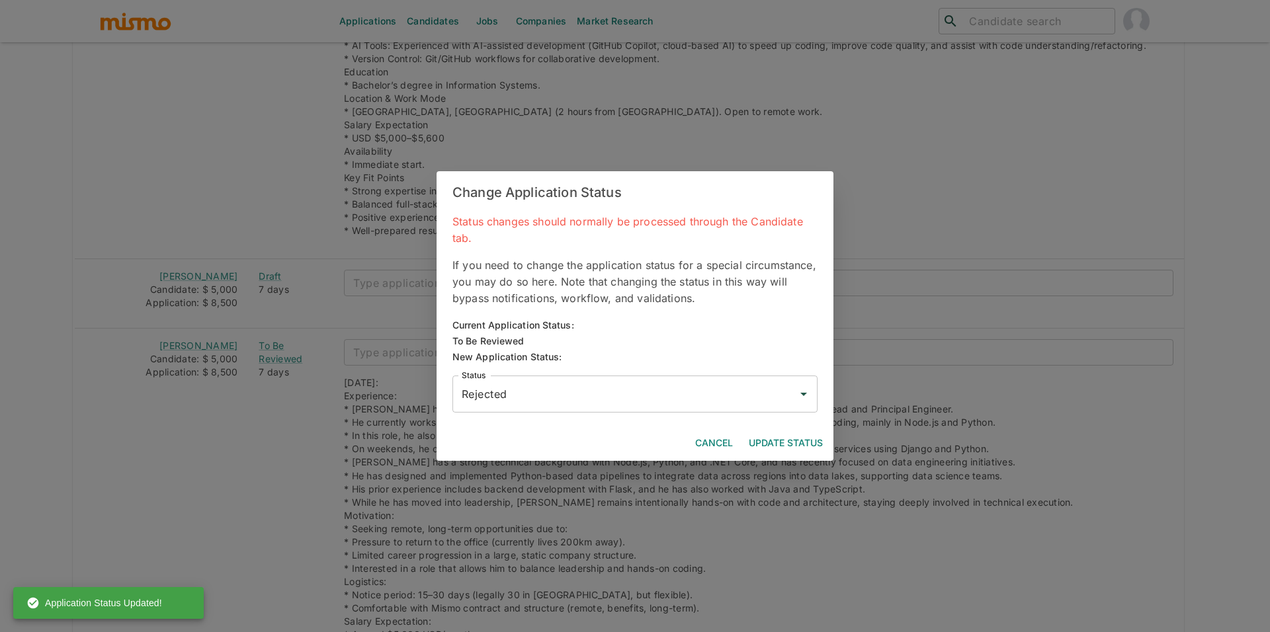
click at [797, 436] on button "Update Status" at bounding box center [785, 443] width 85 height 24
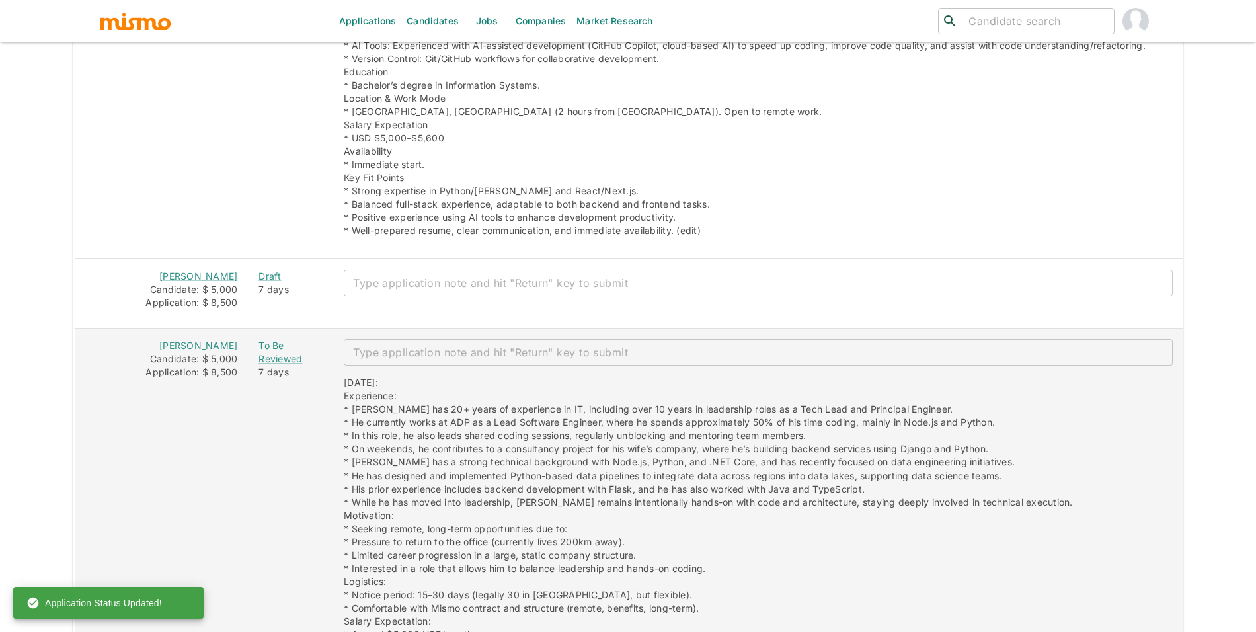
click at [267, 366] on div "7 days" at bounding box center [291, 372] width 64 height 13
click at [268, 366] on div "7 days" at bounding box center [291, 372] width 64 height 13
click at [274, 350] on div "To Be Reviewed" at bounding box center [291, 352] width 64 height 26
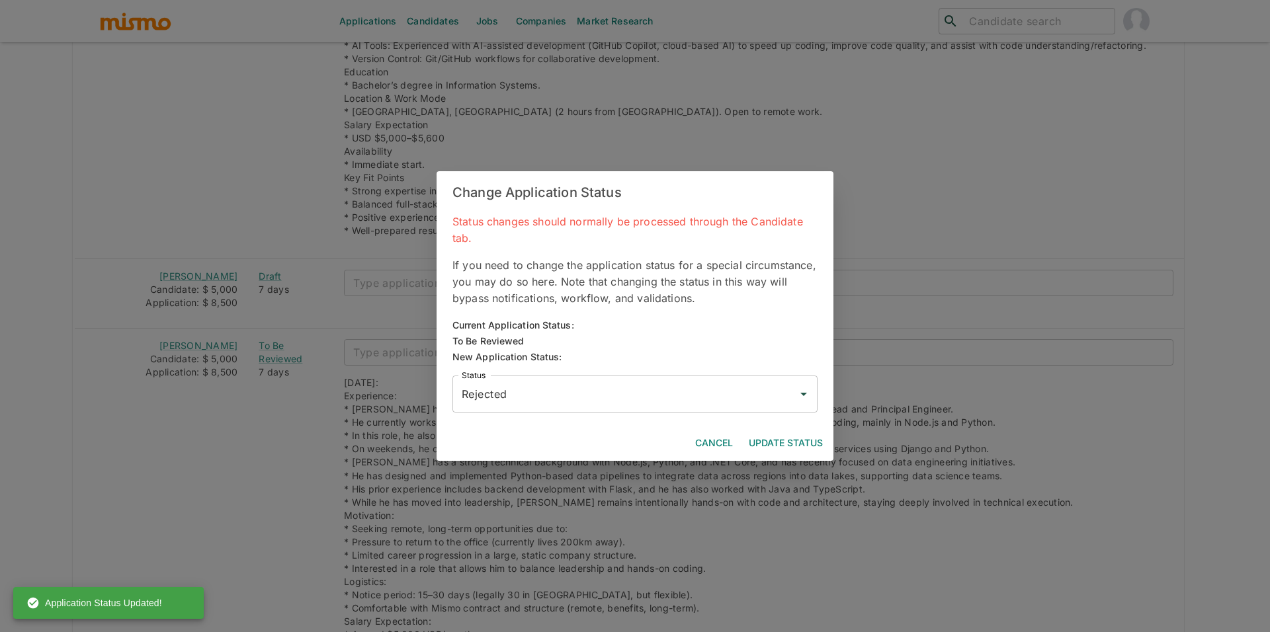
click at [585, 387] on input "Rejected" at bounding box center [624, 394] width 333 height 25
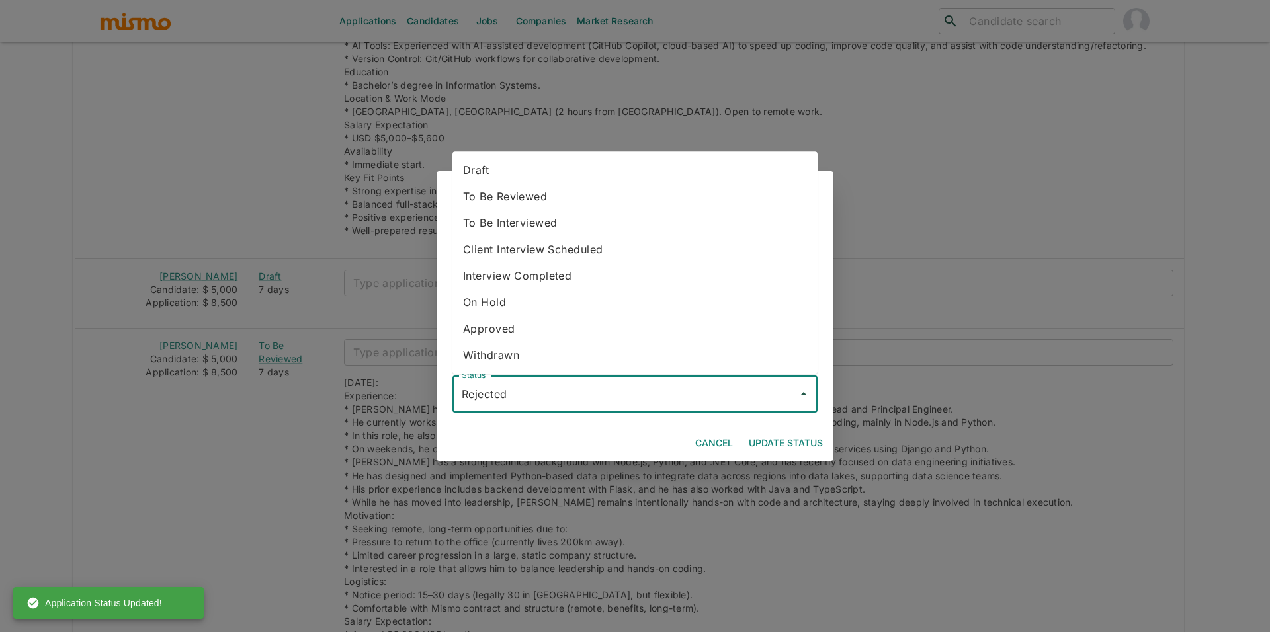
click at [545, 340] on li "Approved" at bounding box center [634, 328] width 365 height 26
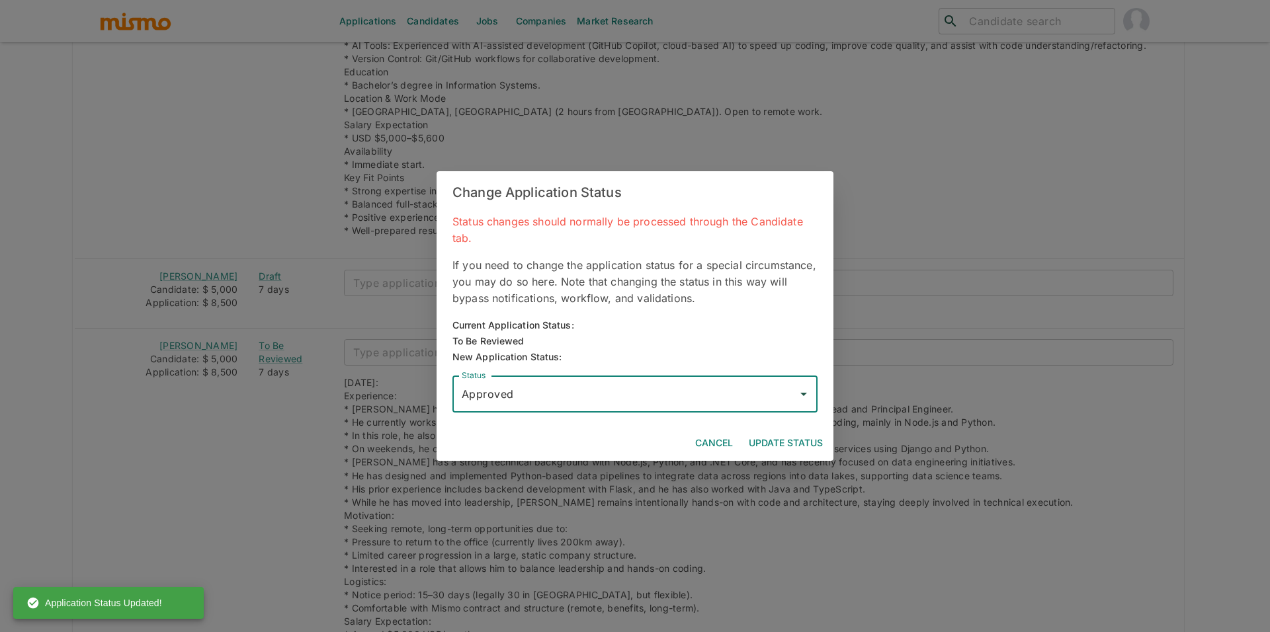
click at [552, 382] on input "Approved" at bounding box center [624, 394] width 333 height 25
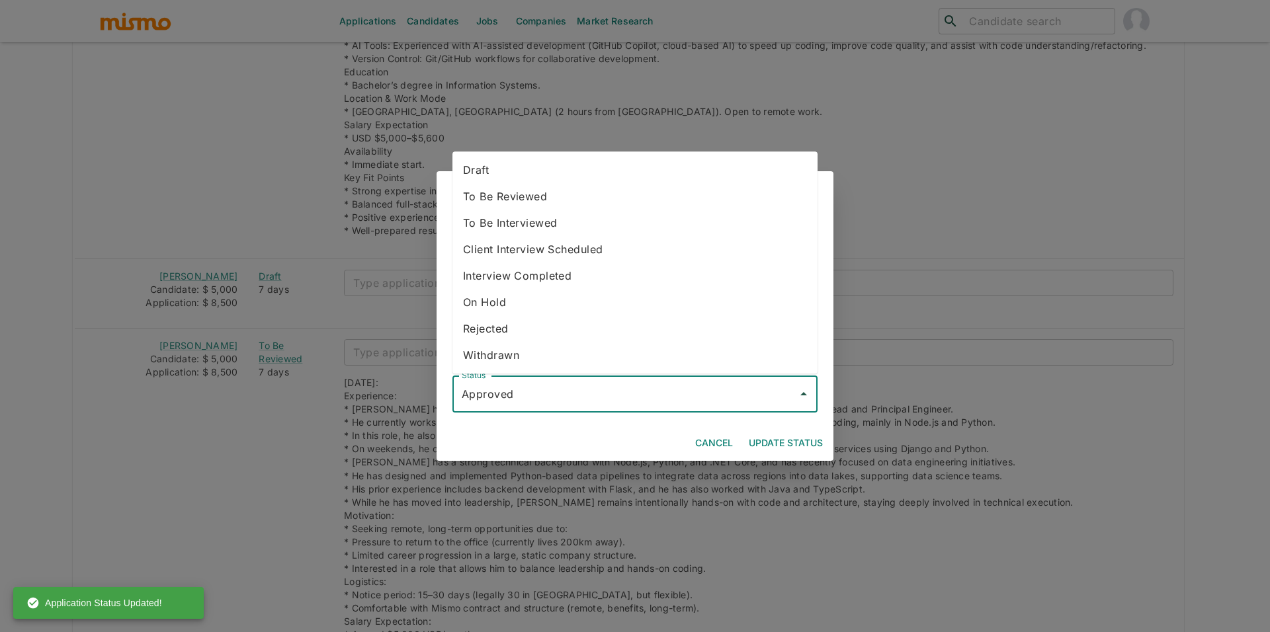
click at [534, 363] on li "Withdrawn" at bounding box center [634, 355] width 365 height 26
type input "Withdrawn"
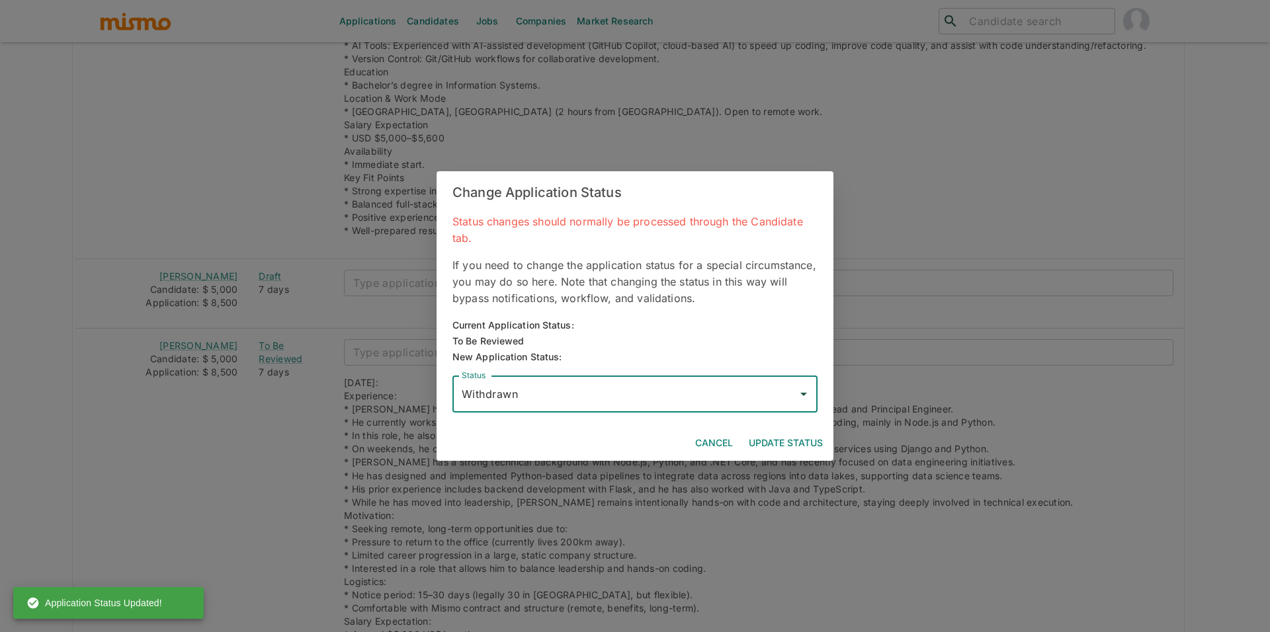
click at [782, 429] on div "Cancel Update Status" at bounding box center [634, 443] width 397 height 35
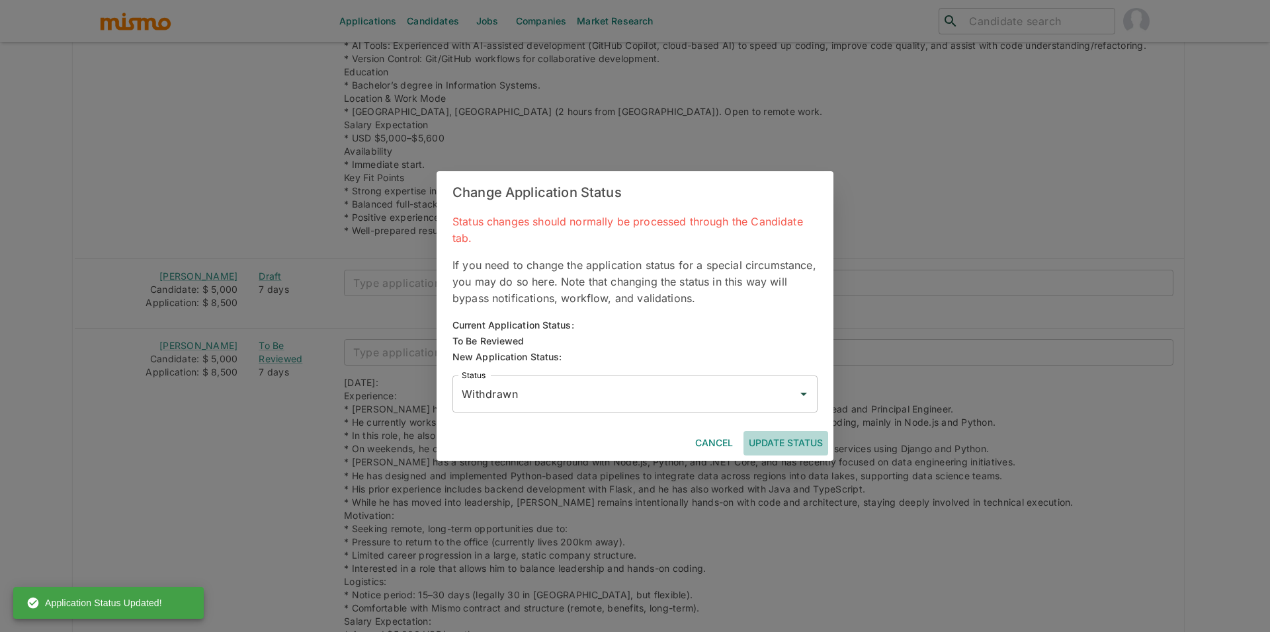
click at [786, 431] on button "Update Status" at bounding box center [785, 443] width 85 height 24
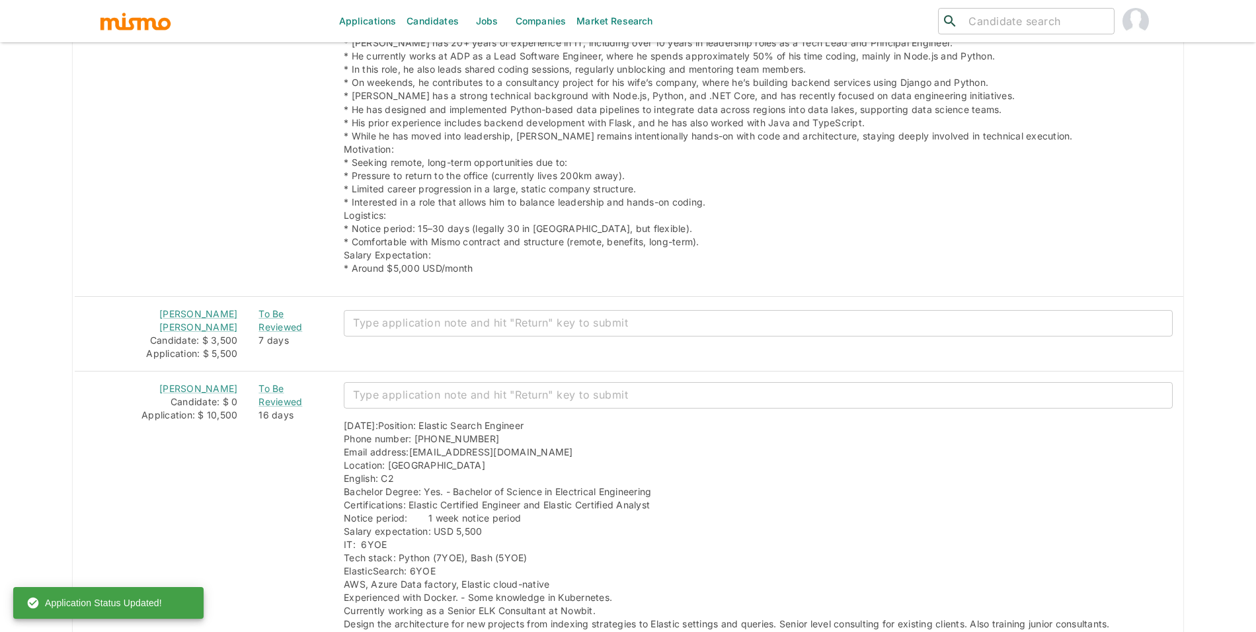
scroll to position [2325, 0]
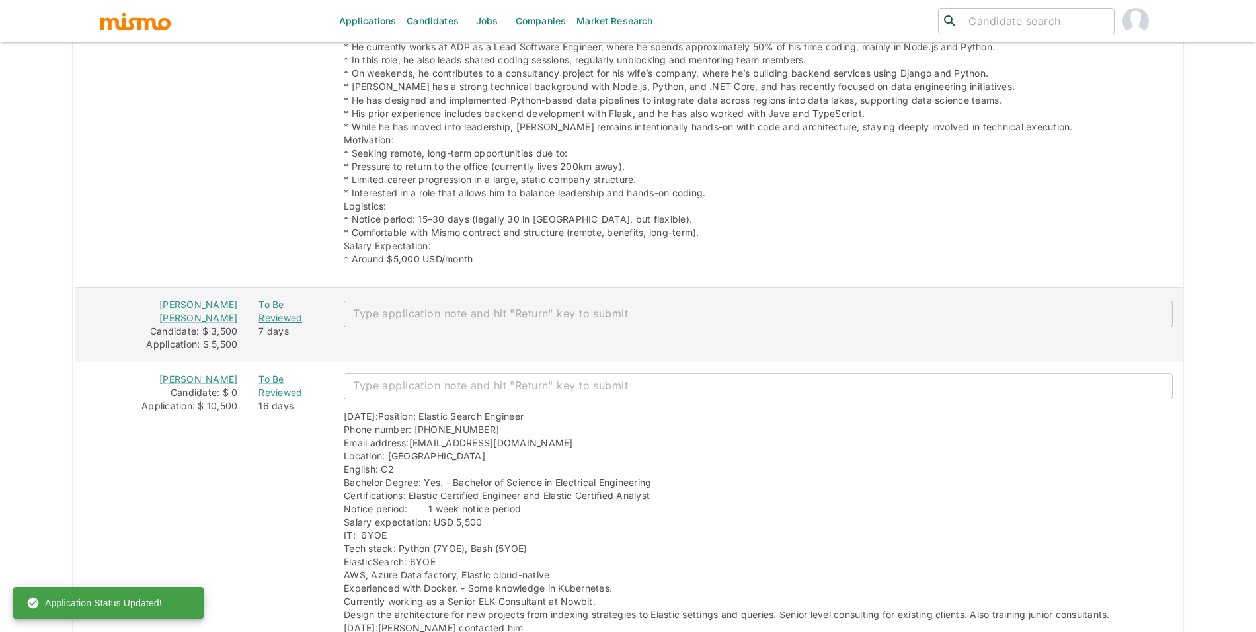
click at [286, 309] on div "To Be Reviewed" at bounding box center [291, 311] width 64 height 26
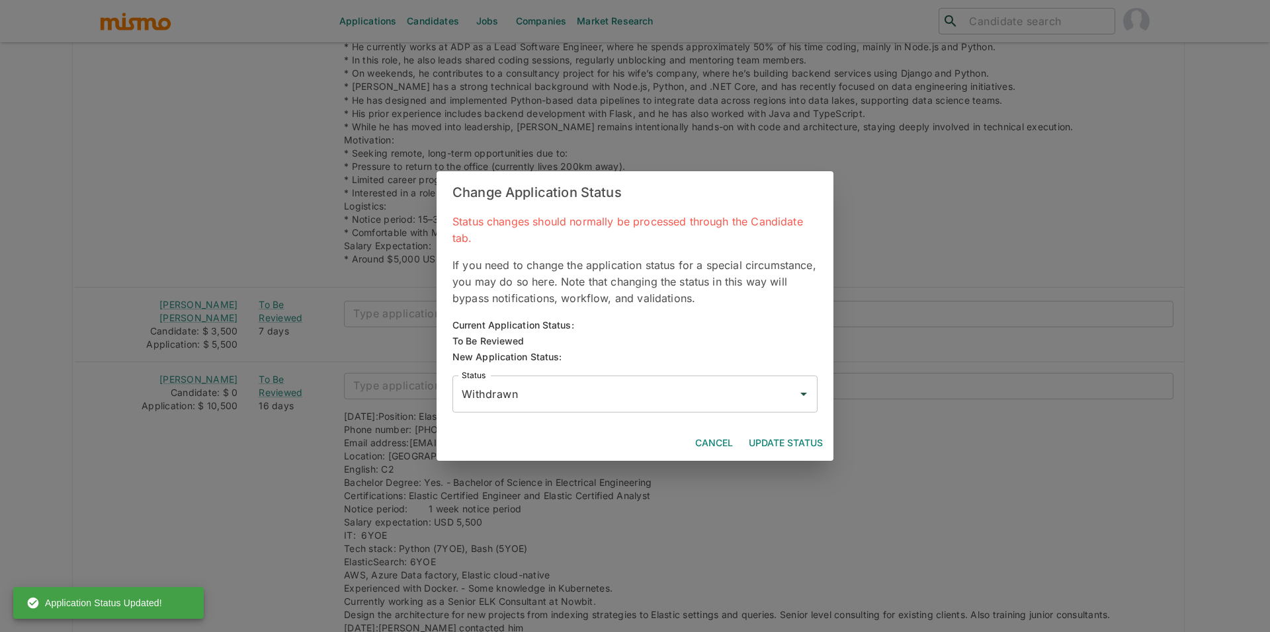
click at [541, 368] on div "Status Withdrawn Status" at bounding box center [630, 389] width 376 height 48
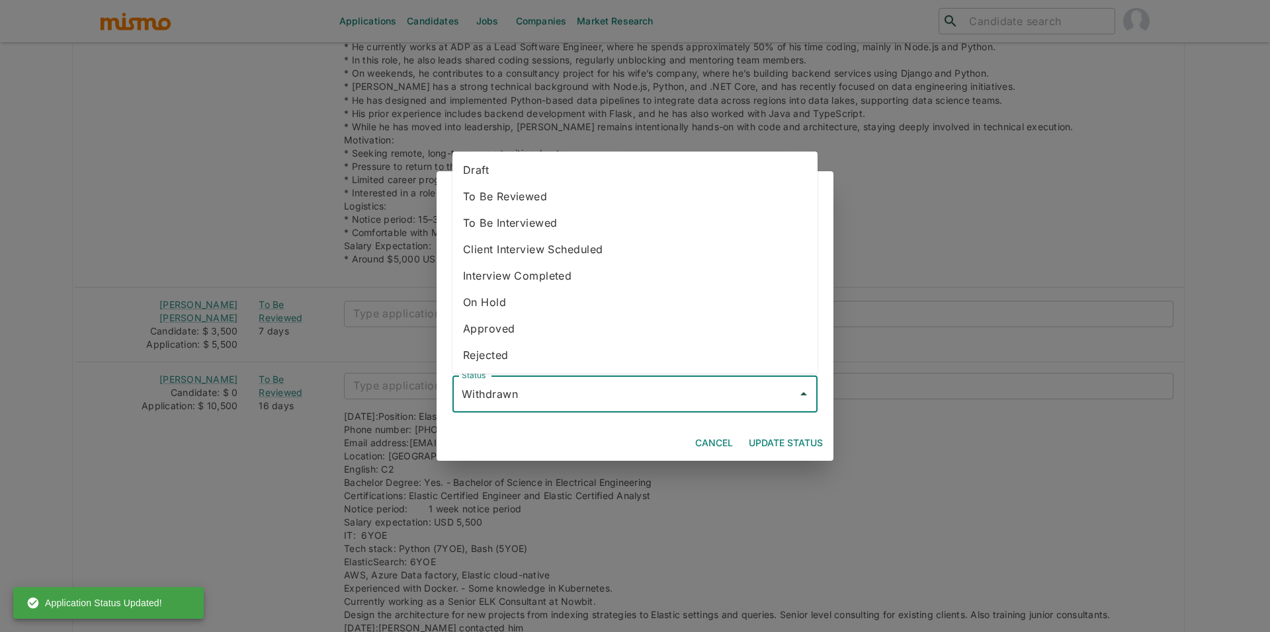
click at [543, 385] on input "Withdrawn" at bounding box center [624, 394] width 333 height 25
click at [285, 245] on div "Change Application Status Status changes should normally be processed through t…" at bounding box center [635, 316] width 1270 height 632
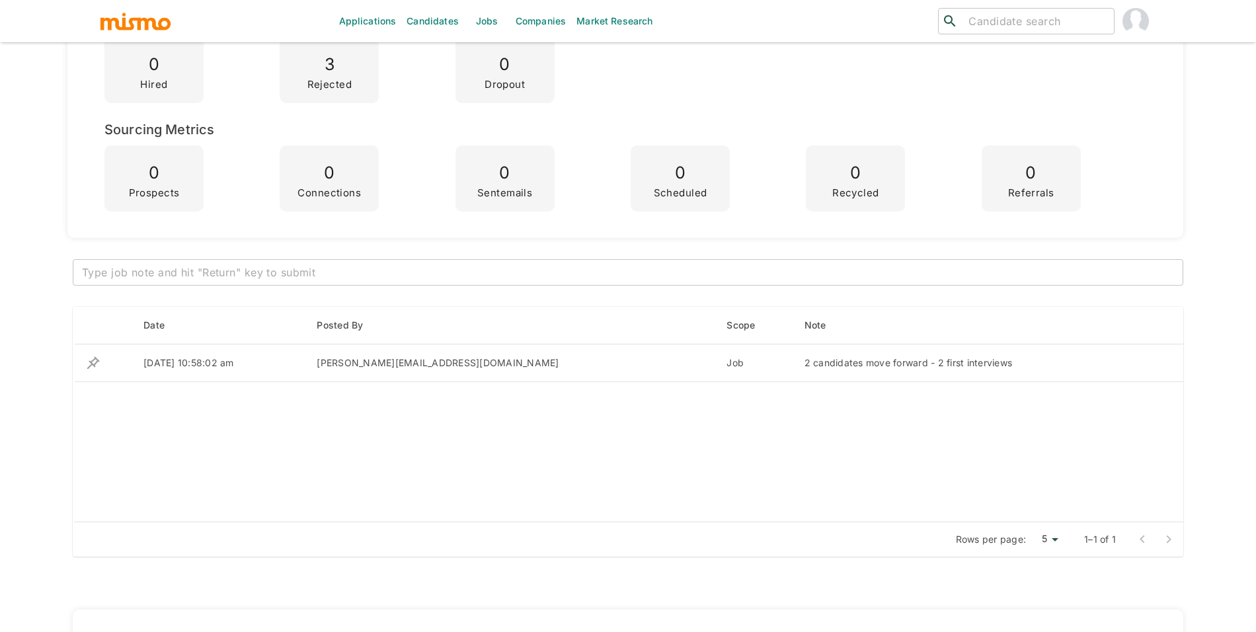
scroll to position [311, 0]
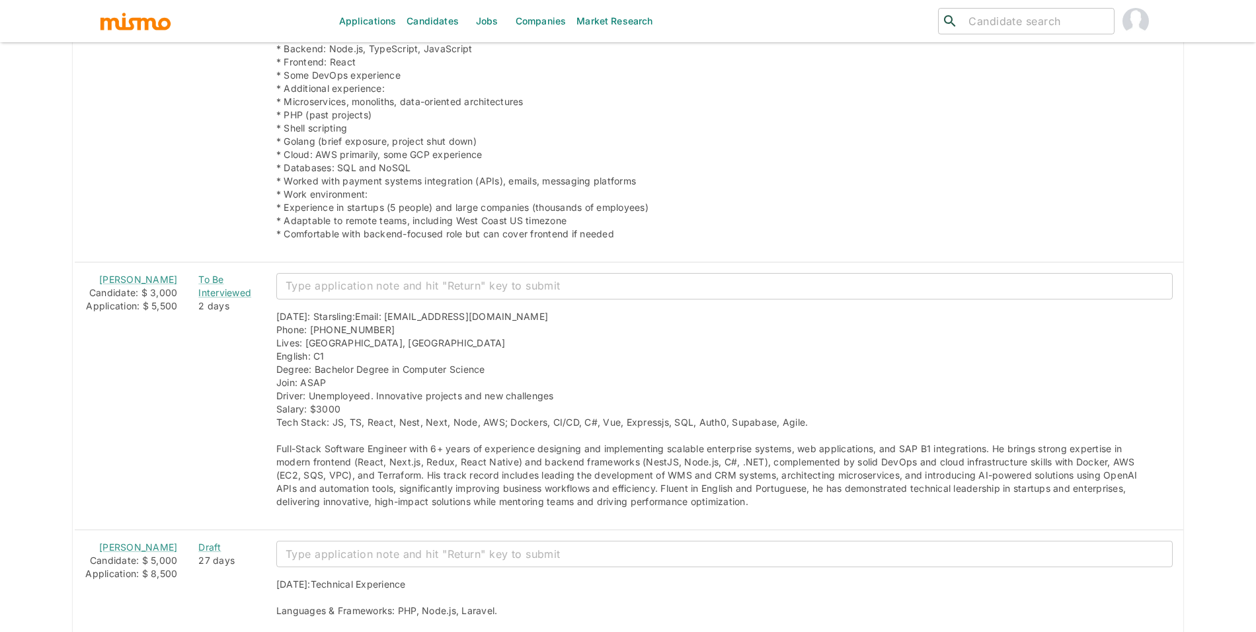
scroll to position [2576, 0]
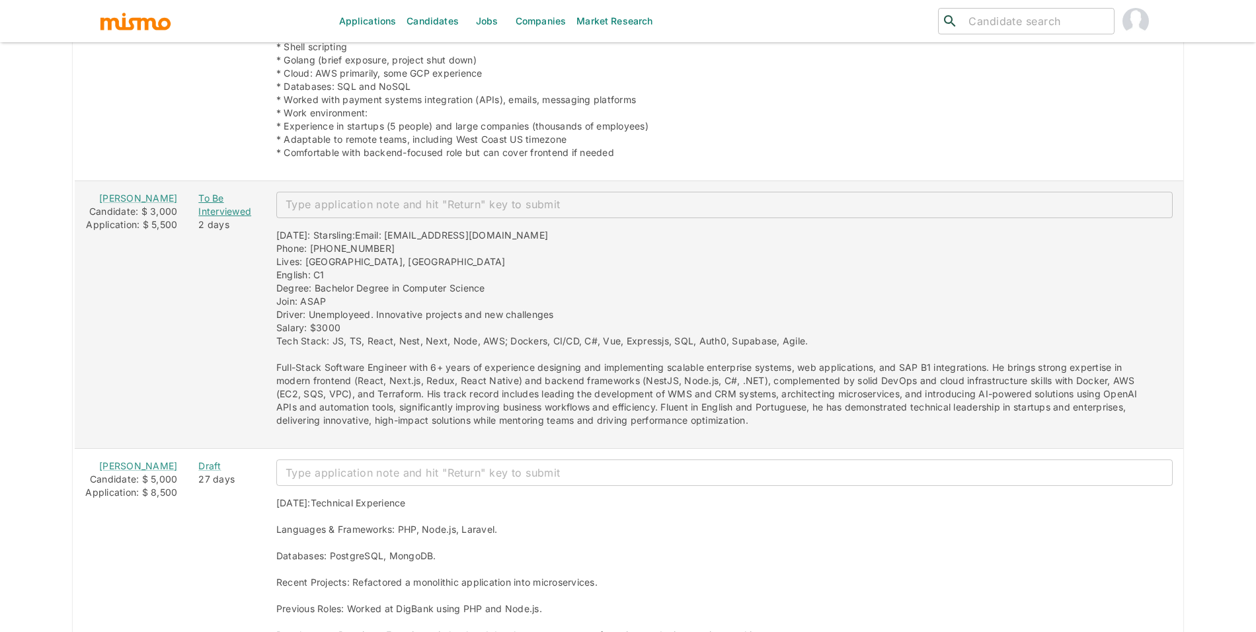
click at [198, 217] on div "To Be Interviewed" at bounding box center [226, 205] width 57 height 26
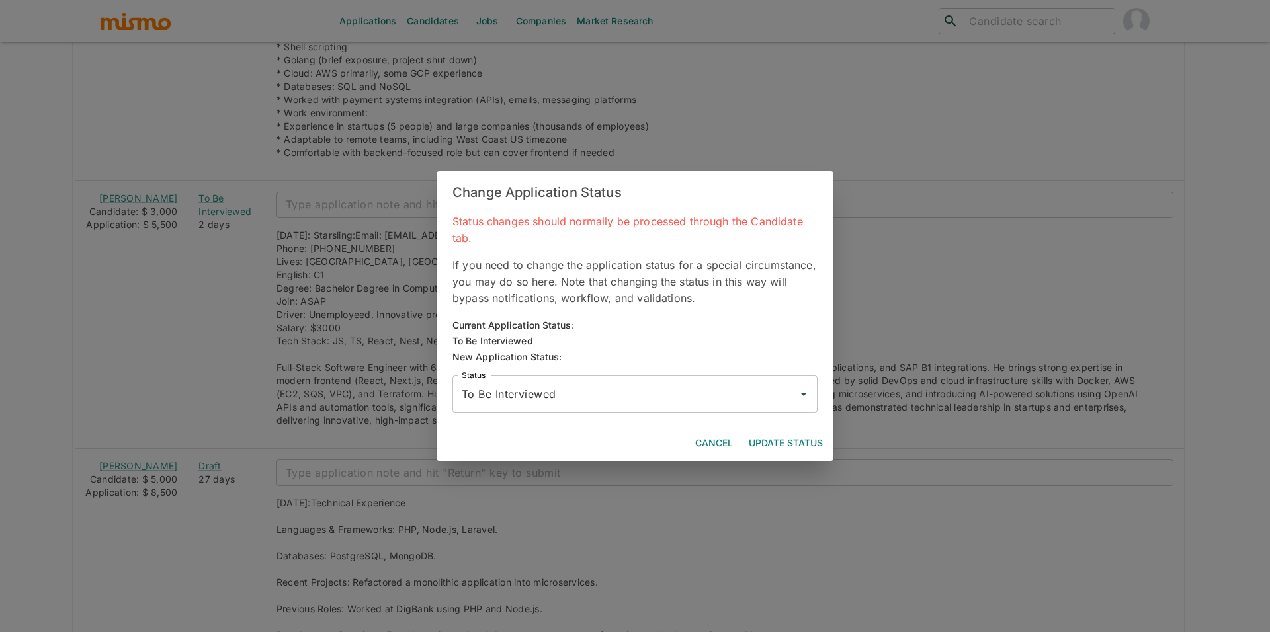
click at [509, 398] on input "To Be Interviewed" at bounding box center [624, 394] width 333 height 25
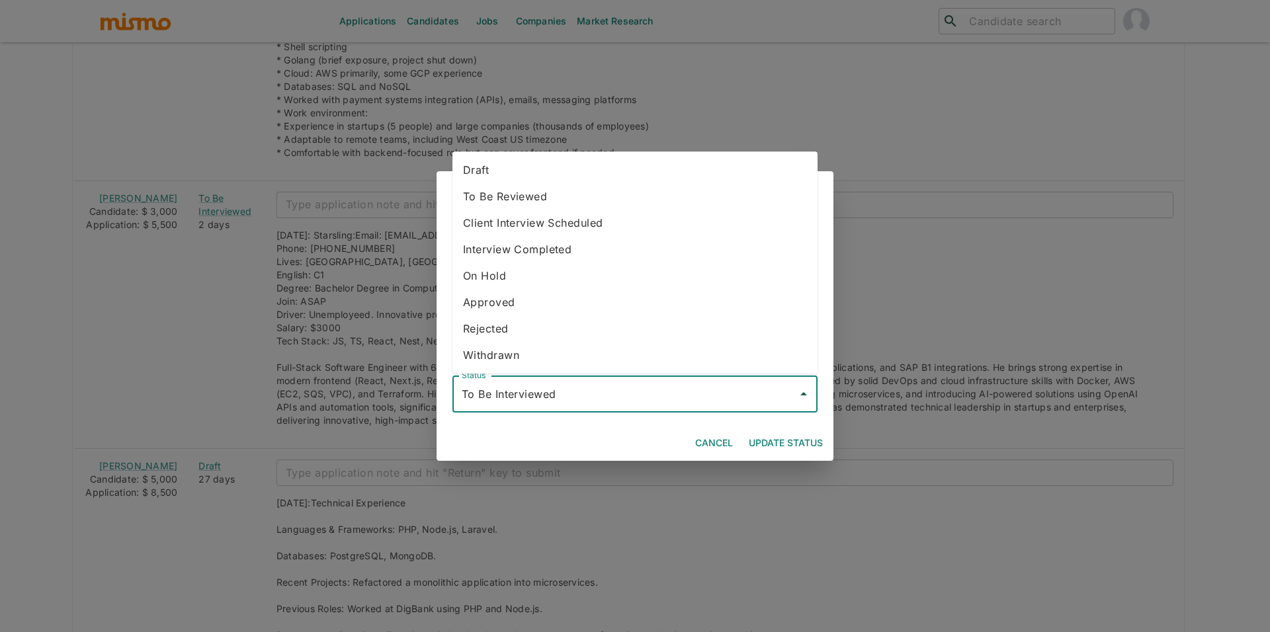
click at [301, 332] on div "Change Application Status Status changes should normally be processed through t…" at bounding box center [635, 316] width 1270 height 632
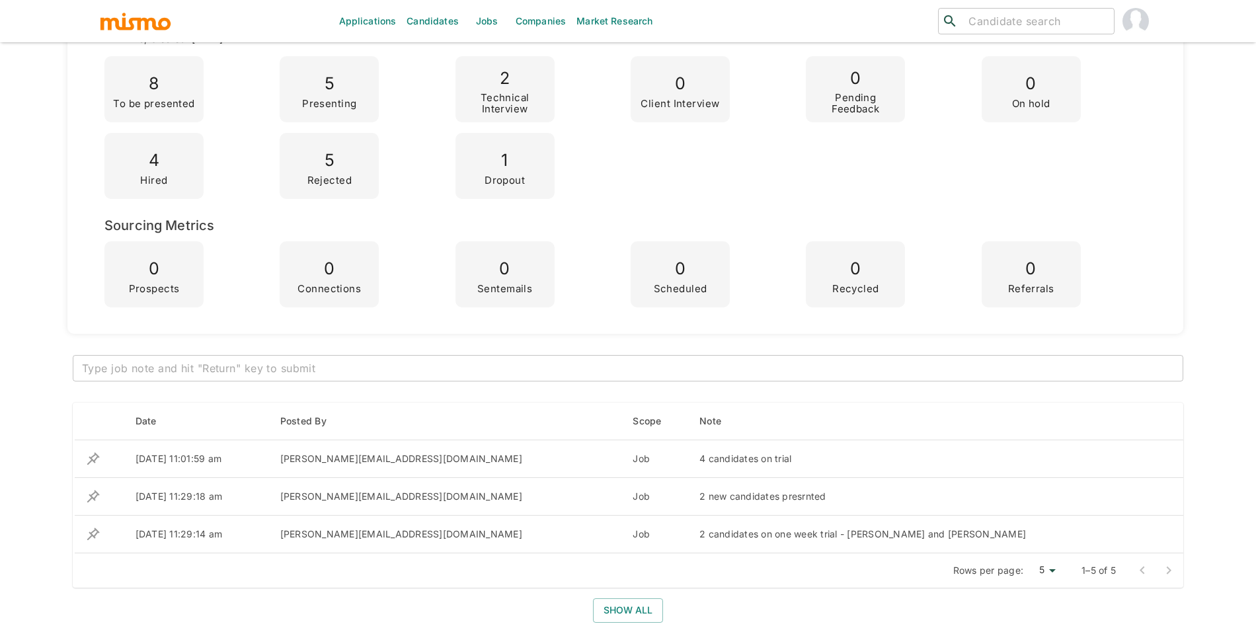
scroll to position [191, 0]
